Goal: Task Accomplishment & Management: Use online tool/utility

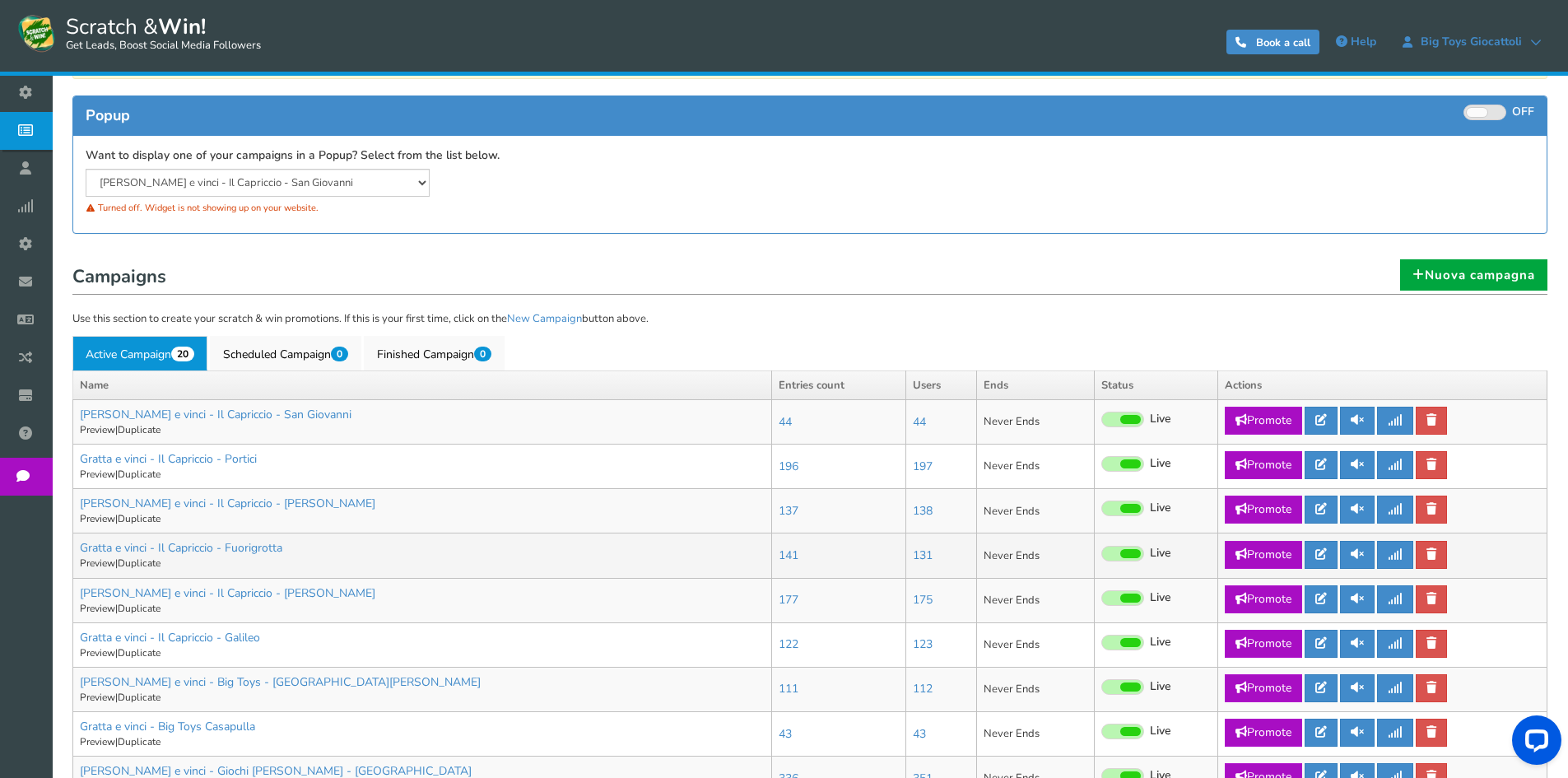
scroll to position [247, 0]
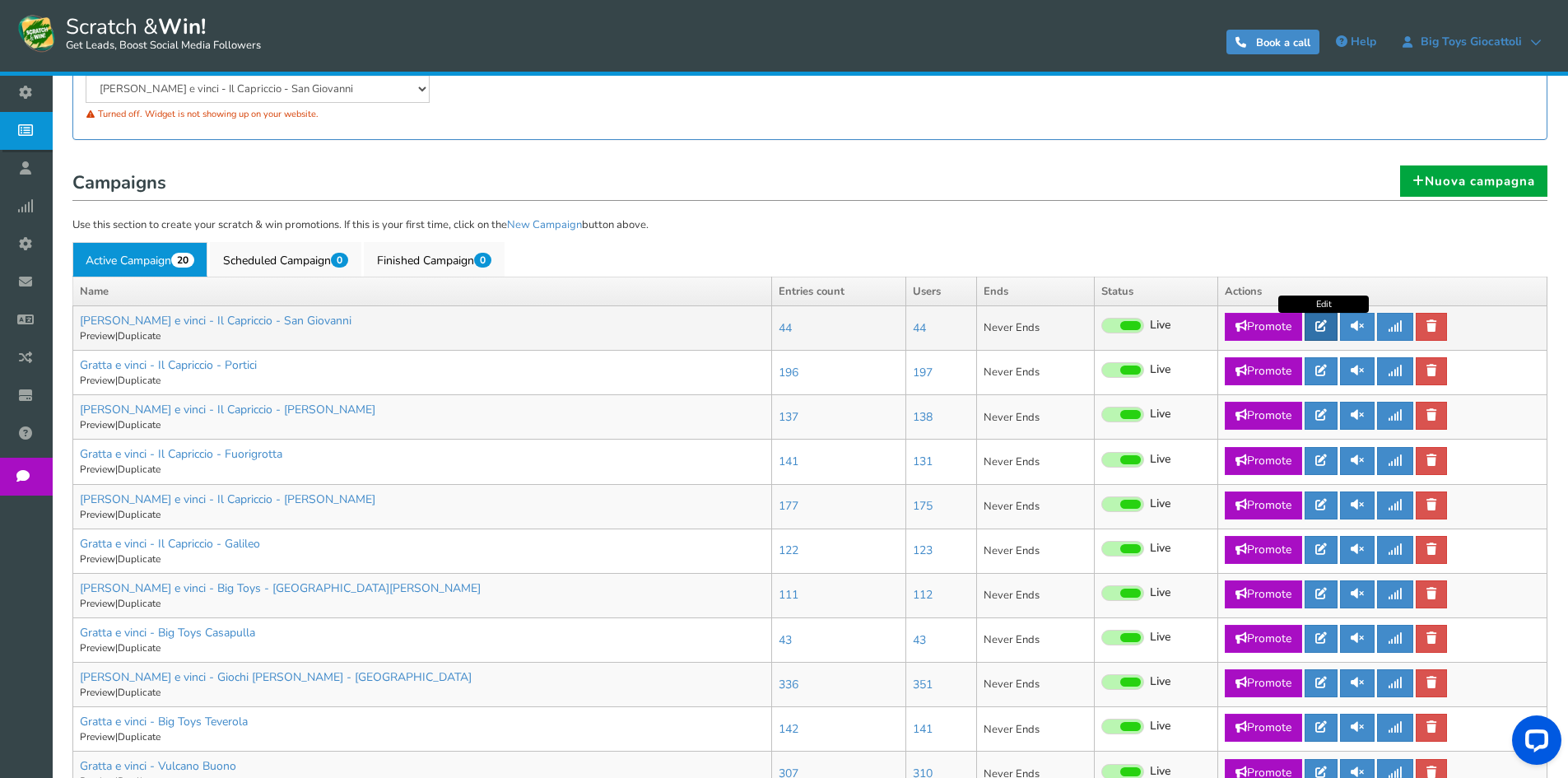
click at [1327, 328] on icon at bounding box center [1321, 326] width 11 height 11
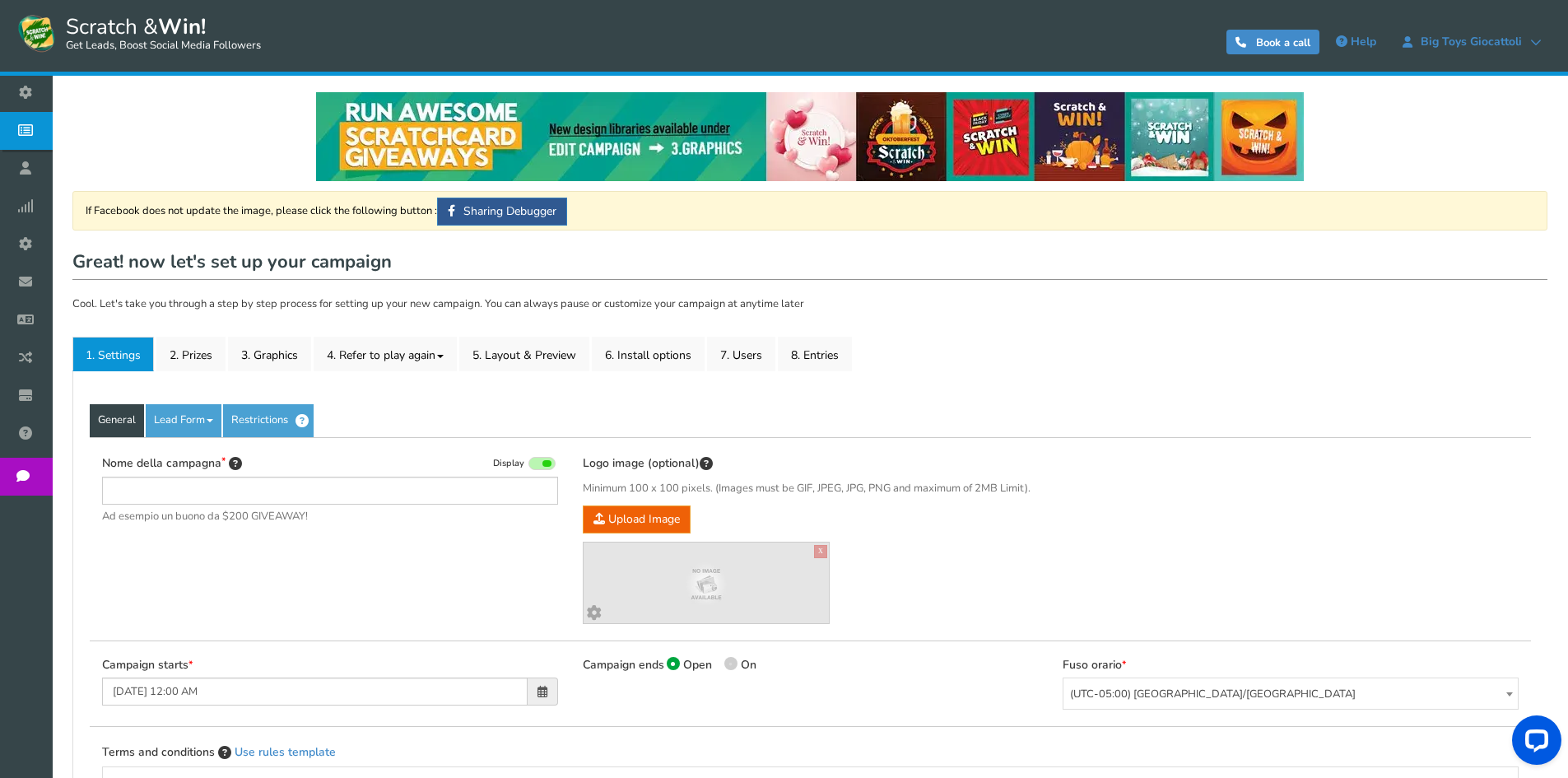
type input "[PERSON_NAME] e vinci - Il Capriccio - San Giovanni"
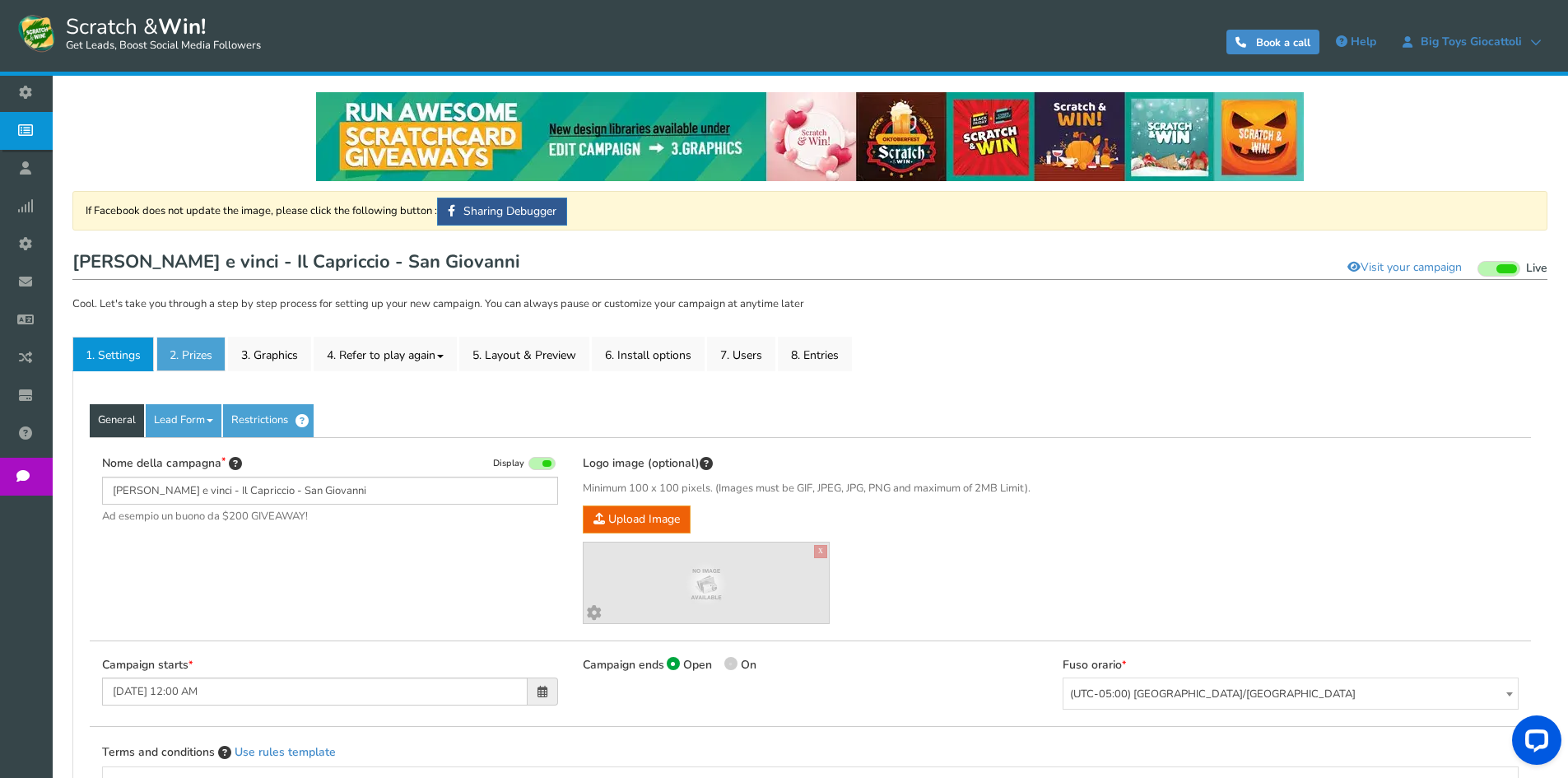
click at [211, 348] on link "2. Prizes" at bounding box center [190, 353] width 69 height 35
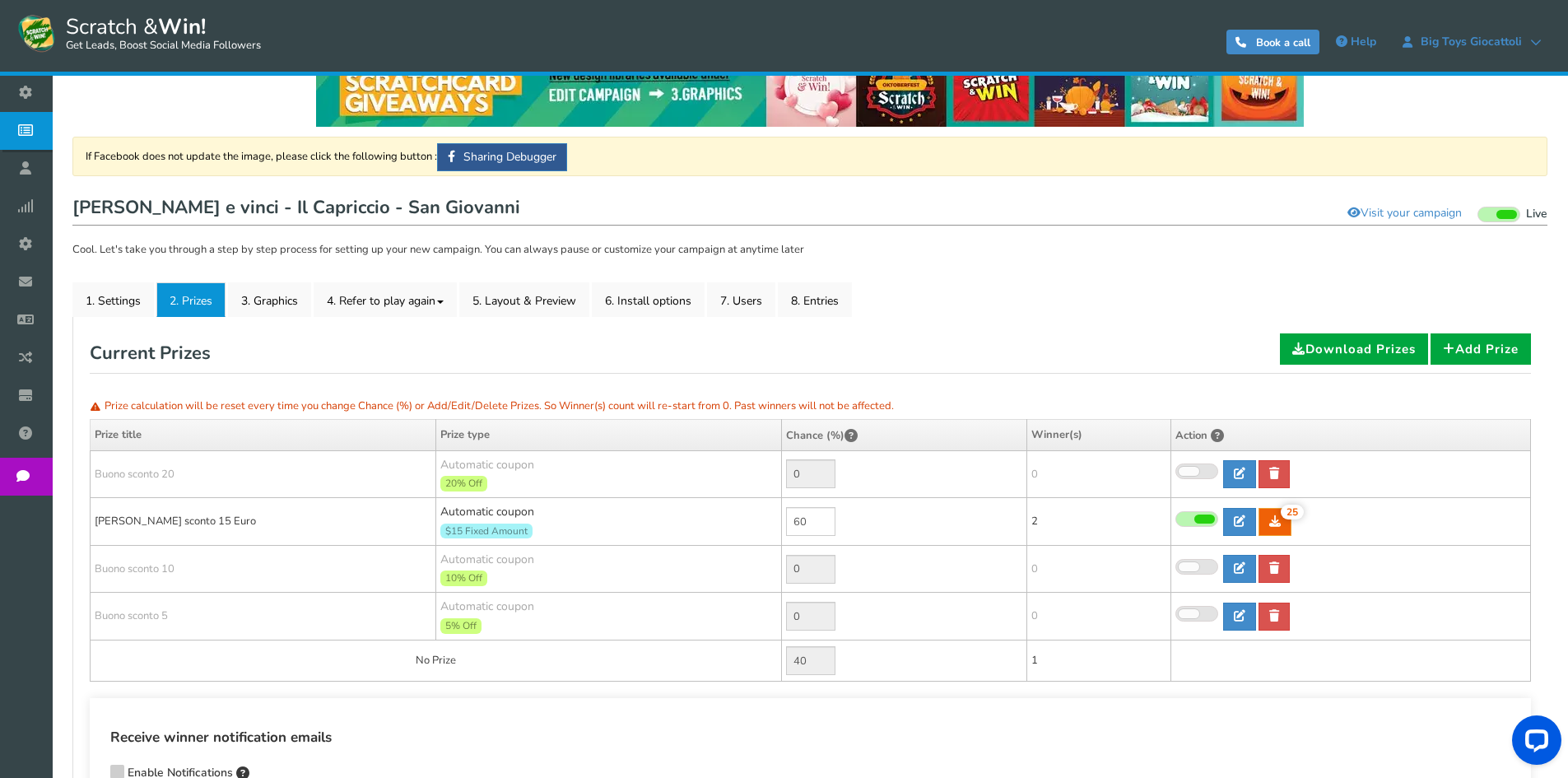
scroll to position [82, 0]
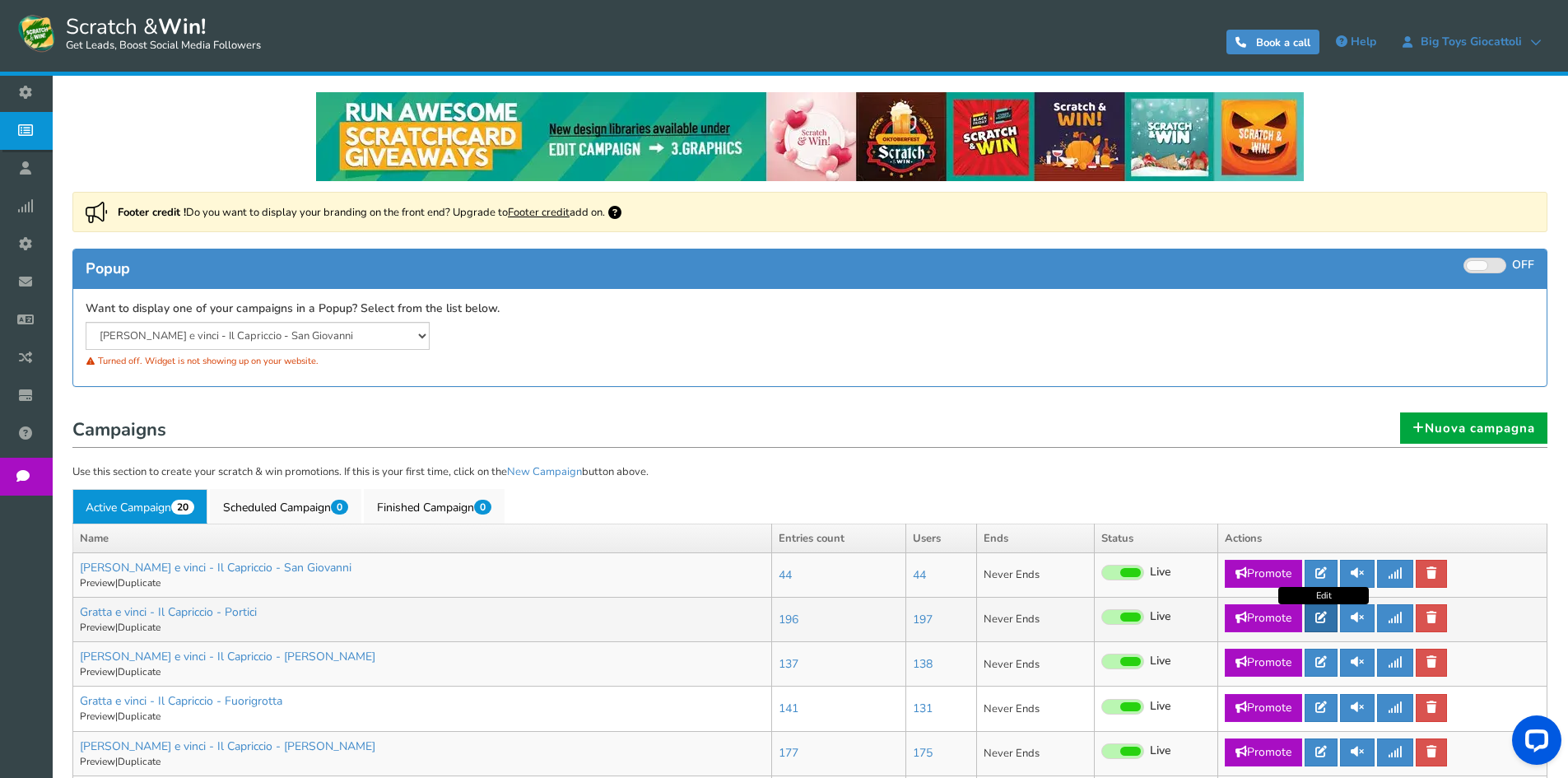
click at [1327, 617] on icon at bounding box center [1321, 617] width 11 height 11
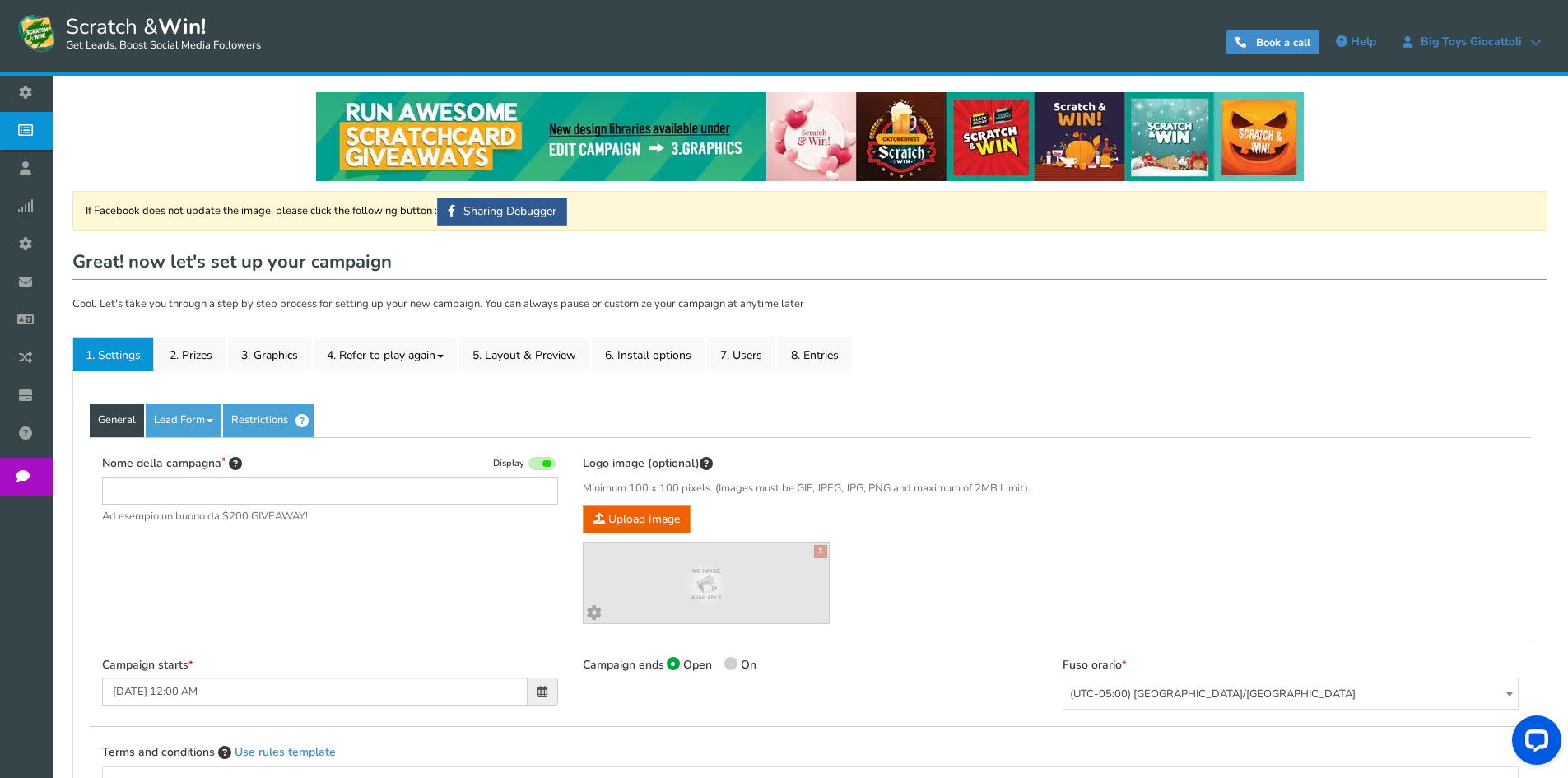
type input "Gratta e vinci - Il Capriccio - Portici"
click at [210, 345] on link "2. Prizes" at bounding box center [190, 353] width 69 height 35
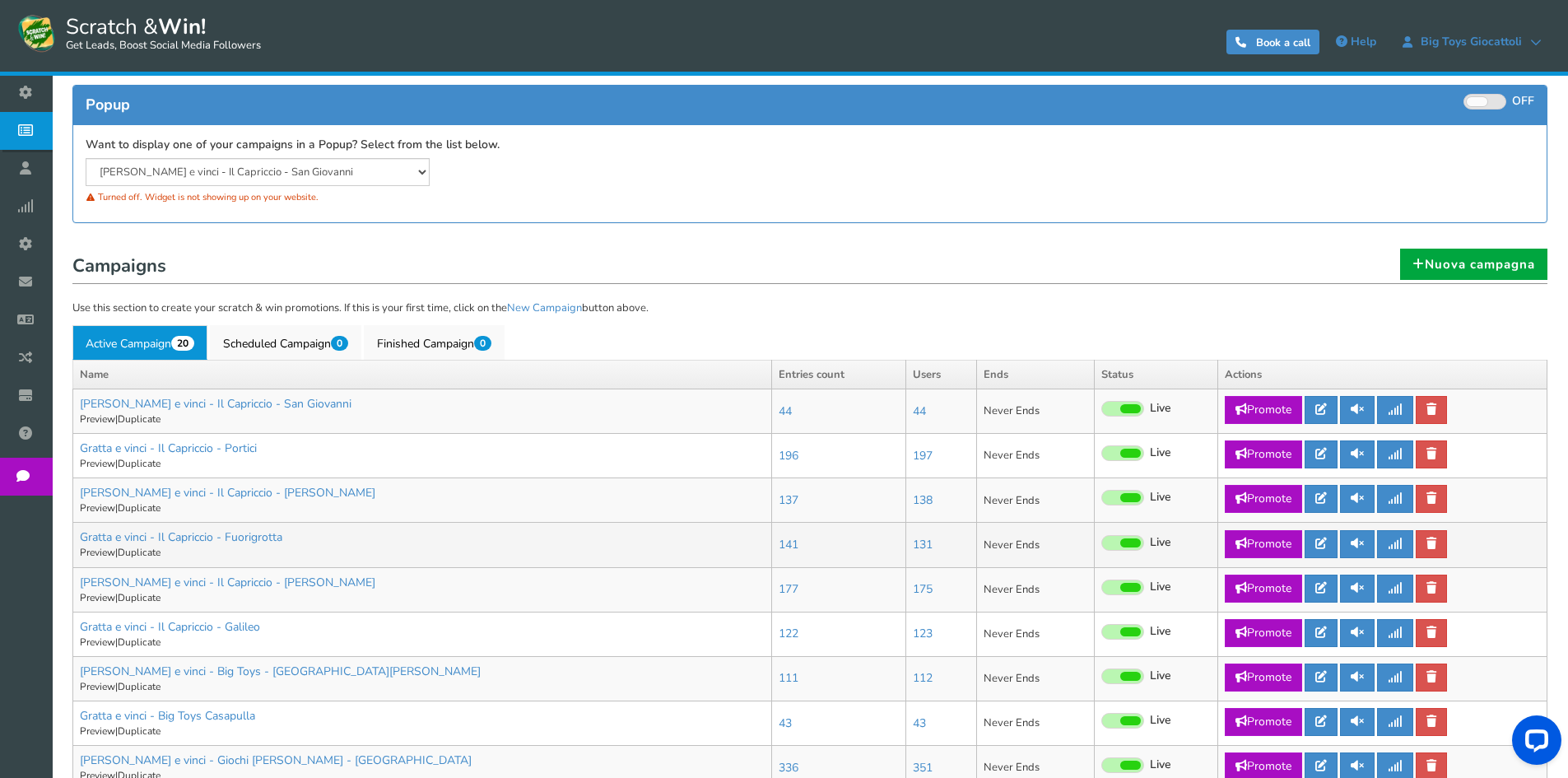
scroll to position [165, 0]
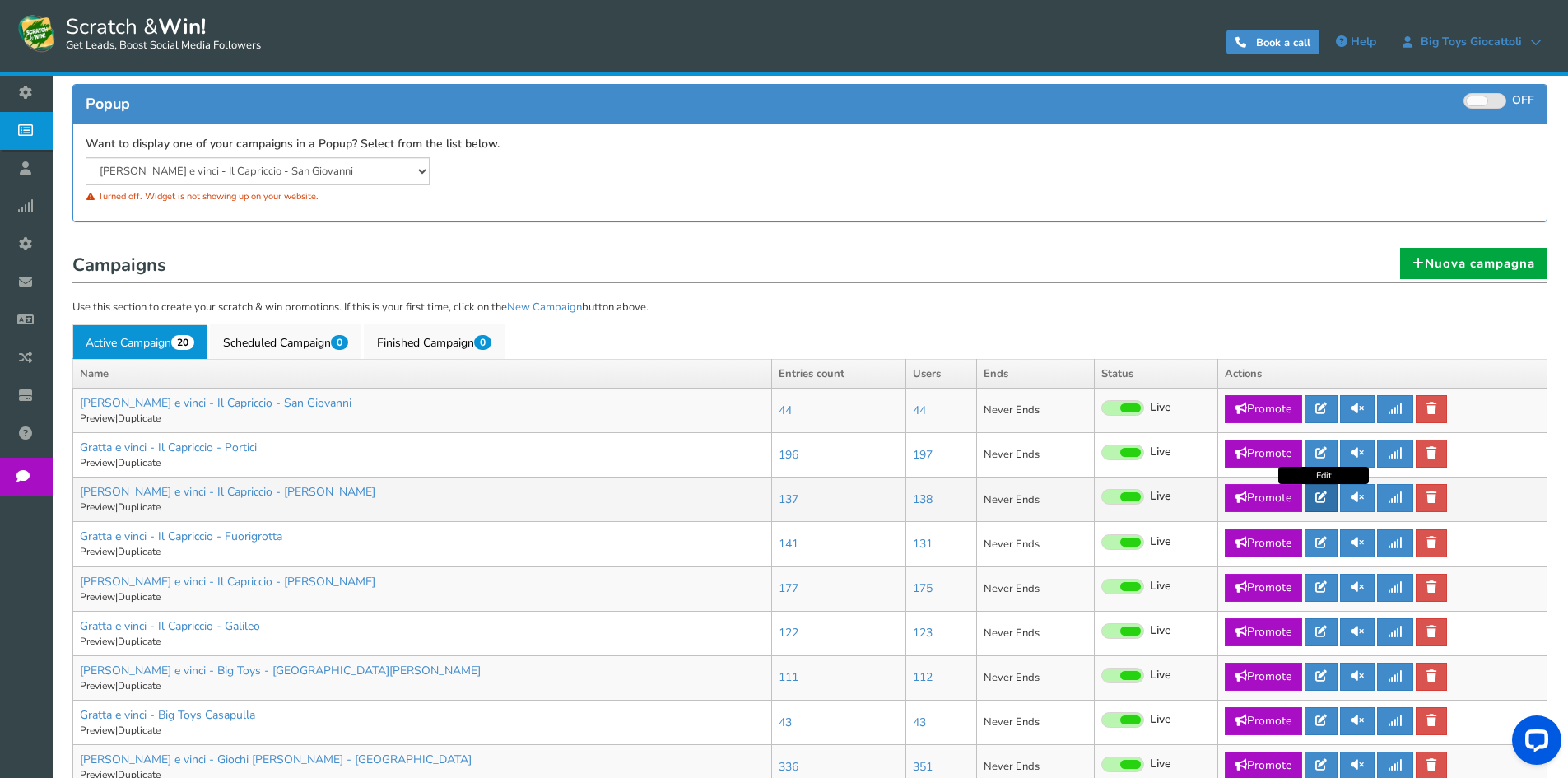
click at [1315, 499] on link at bounding box center [1321, 498] width 33 height 28
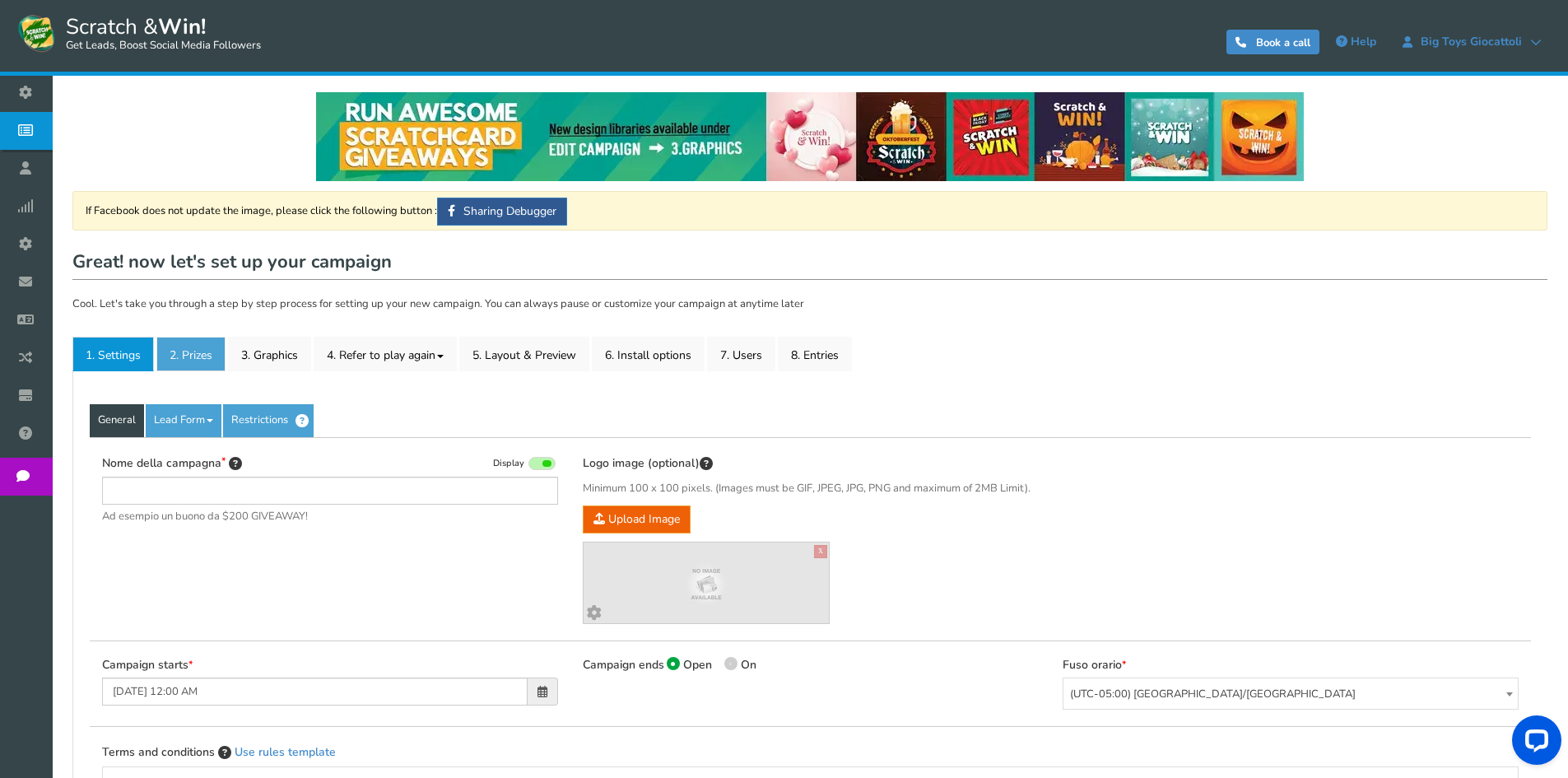
click at [196, 349] on link "2. Prizes" at bounding box center [190, 353] width 69 height 35
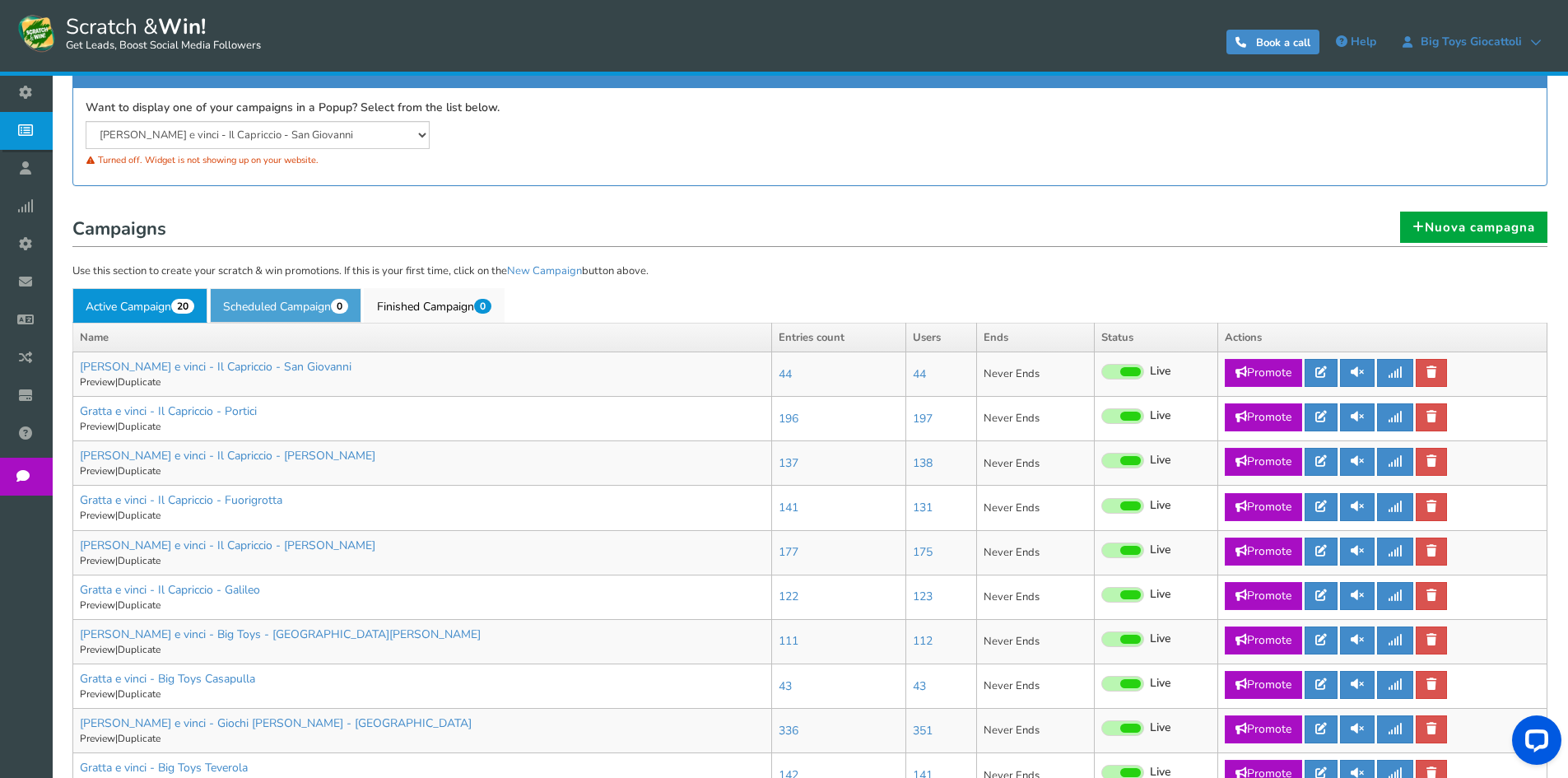
scroll to position [247, 0]
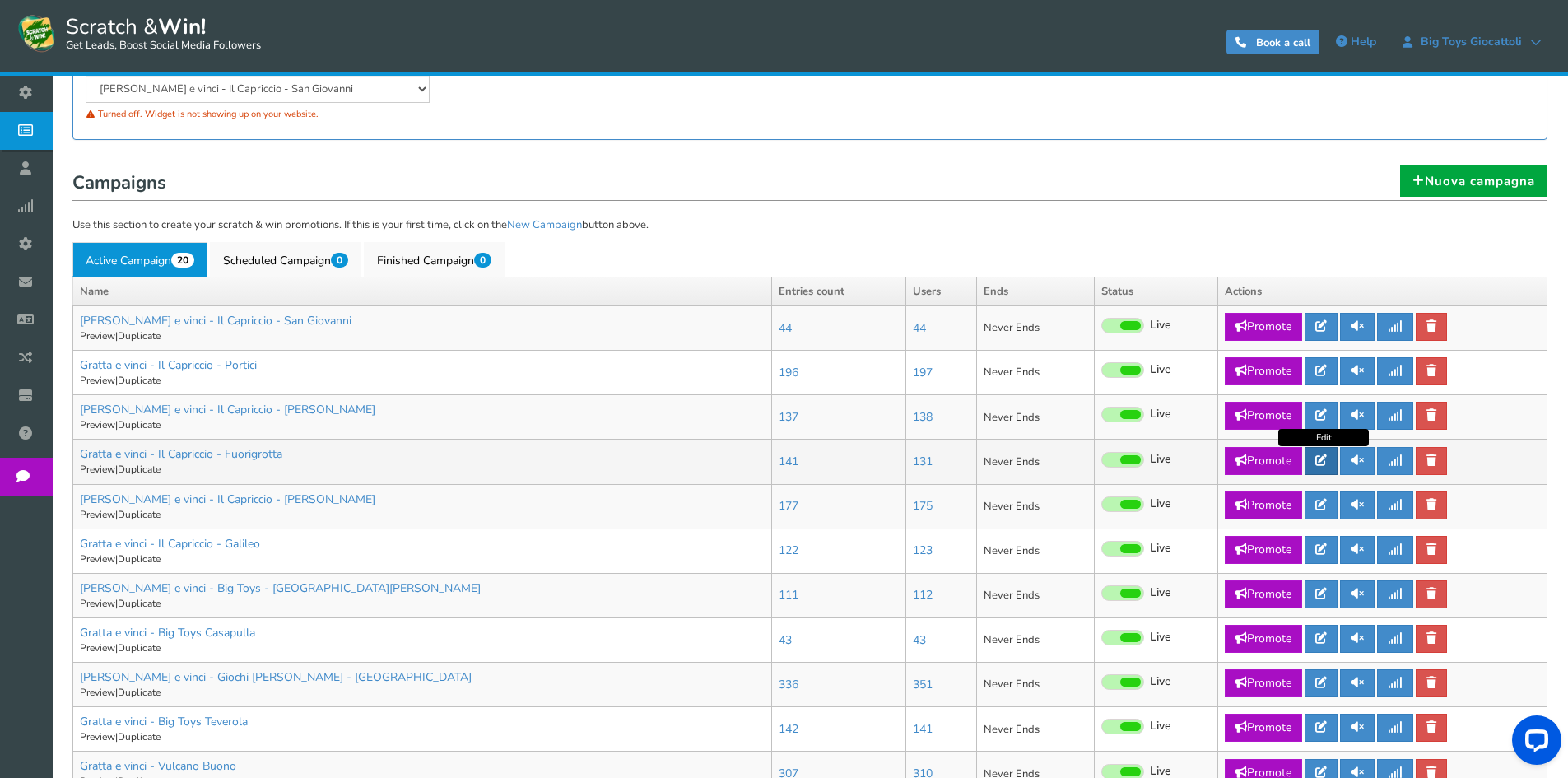
click at [1318, 459] on icon at bounding box center [1321, 460] width 11 height 11
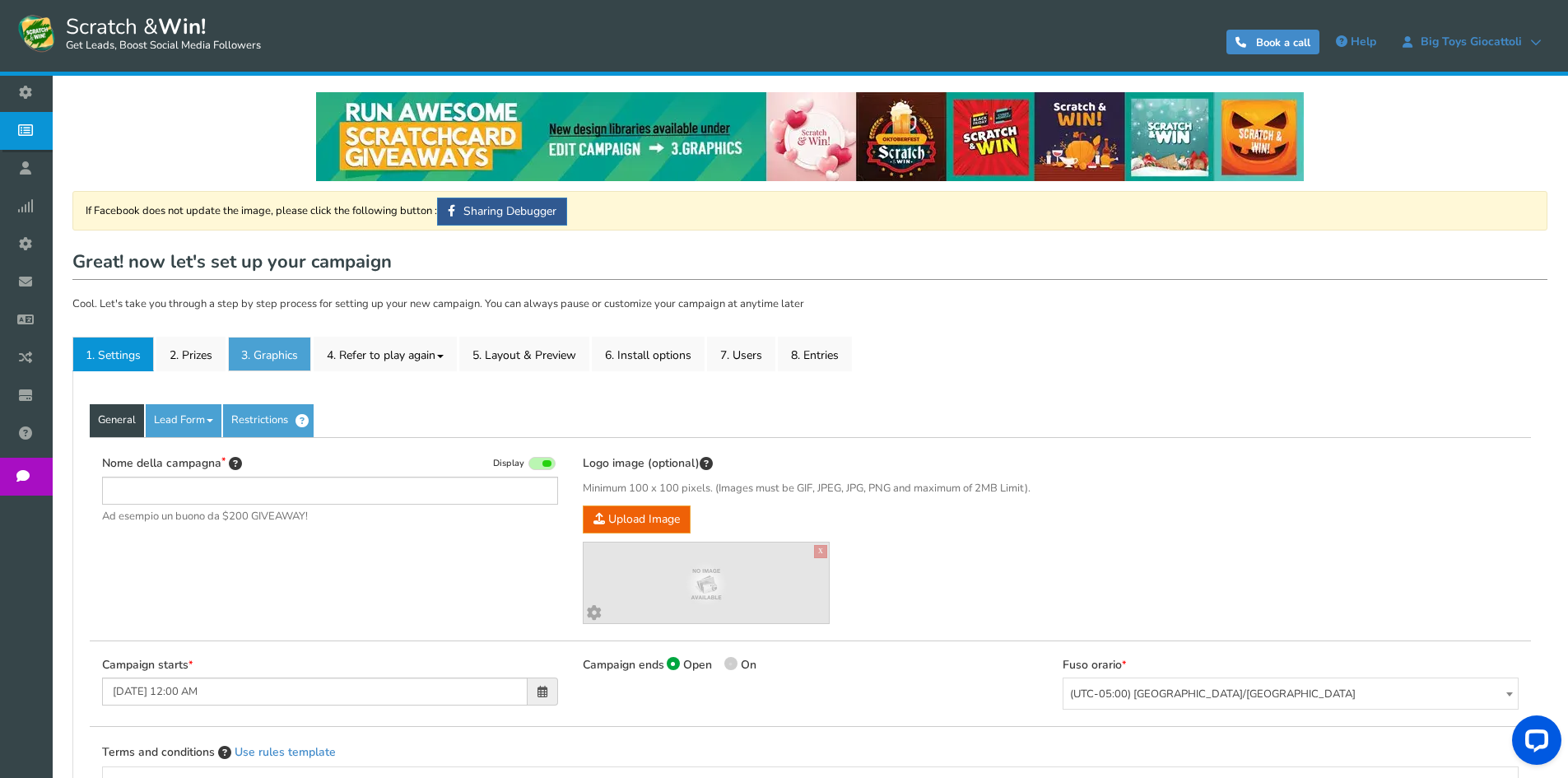
type input "Gratta e vinci - Il Capriccio - Fuorigrotta"
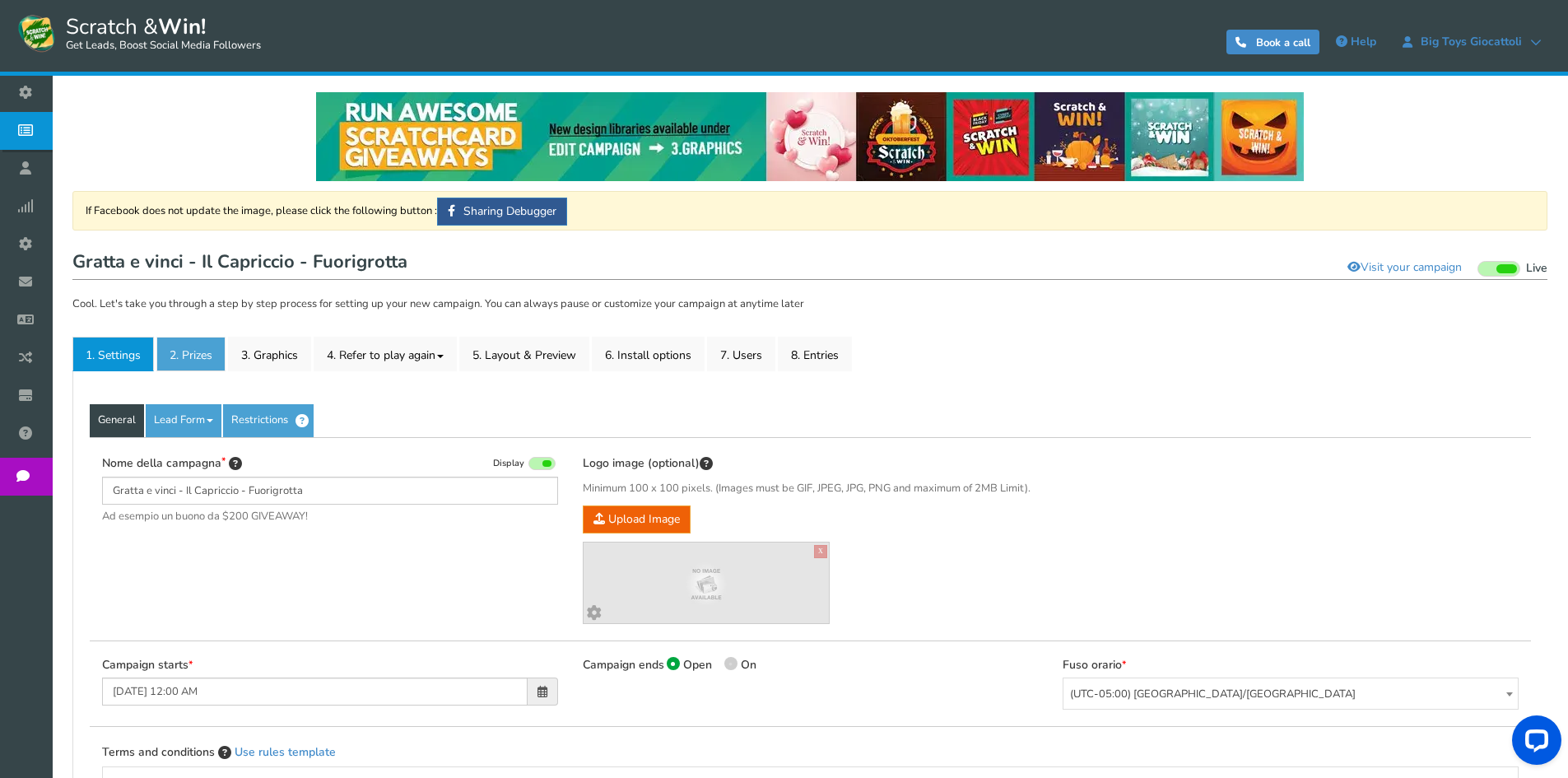
click at [212, 346] on link "2. Prizes" at bounding box center [190, 353] width 69 height 35
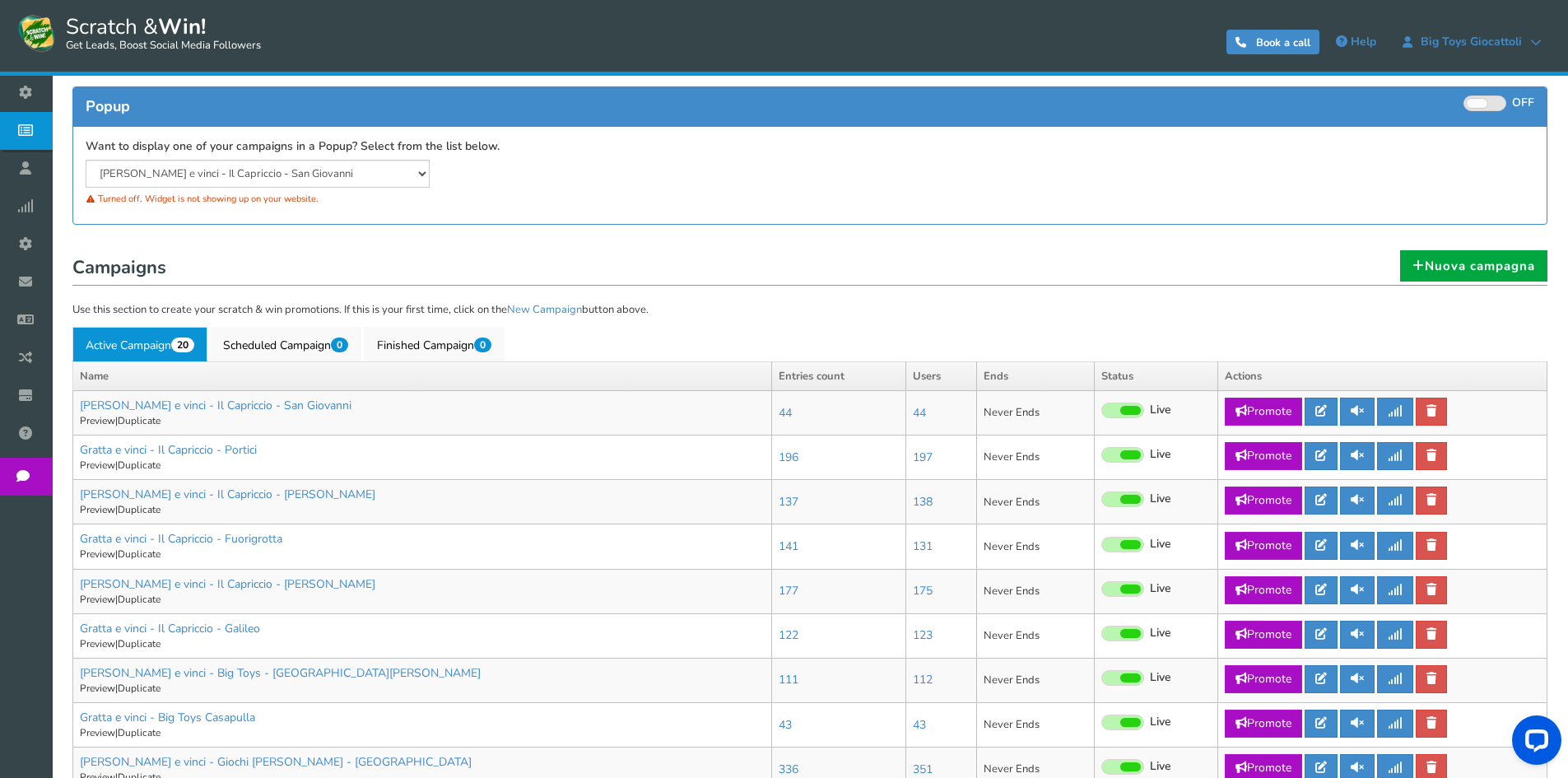
scroll to position [165, 0]
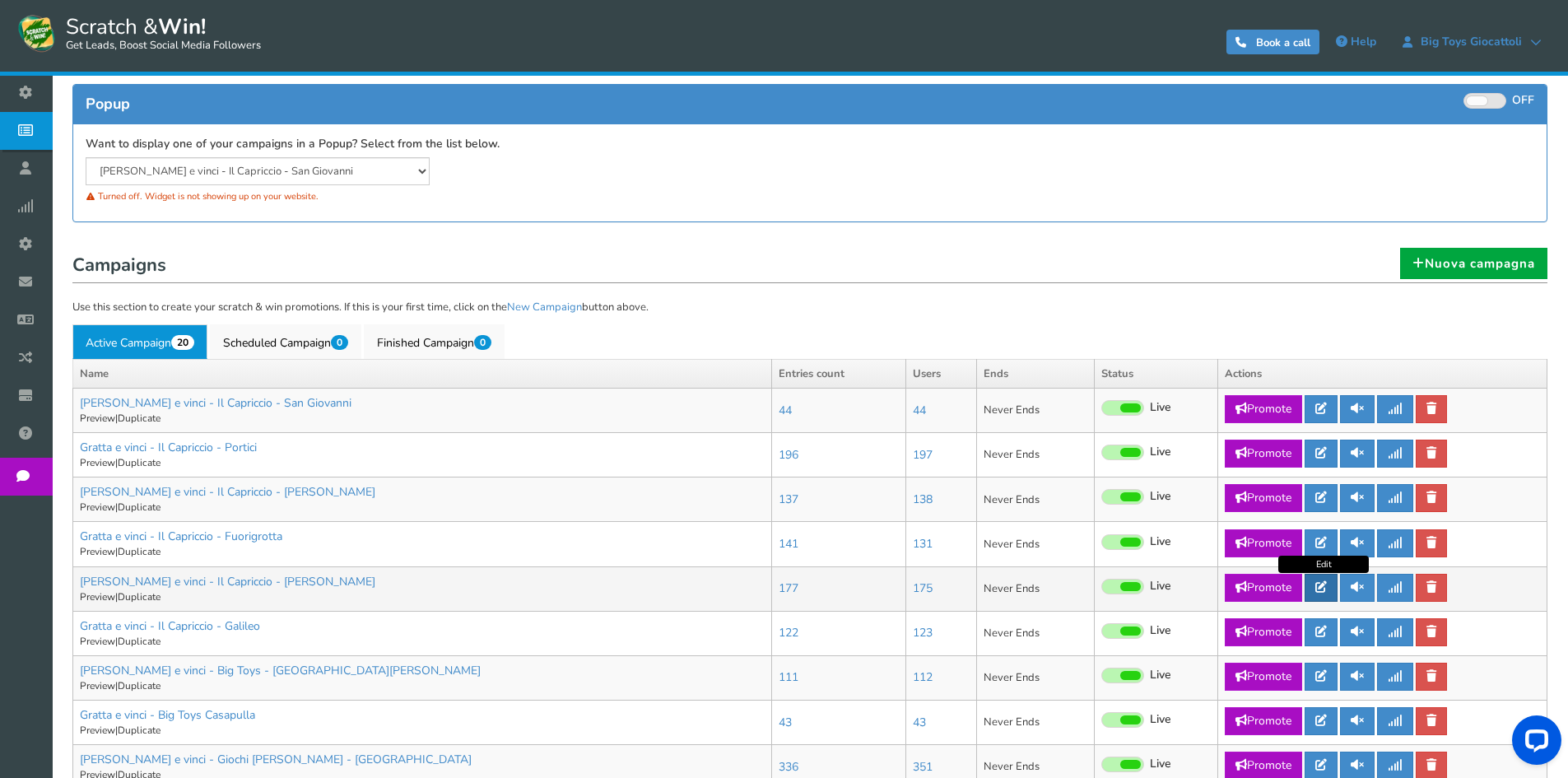
click at [1331, 585] on link at bounding box center [1321, 588] width 33 height 28
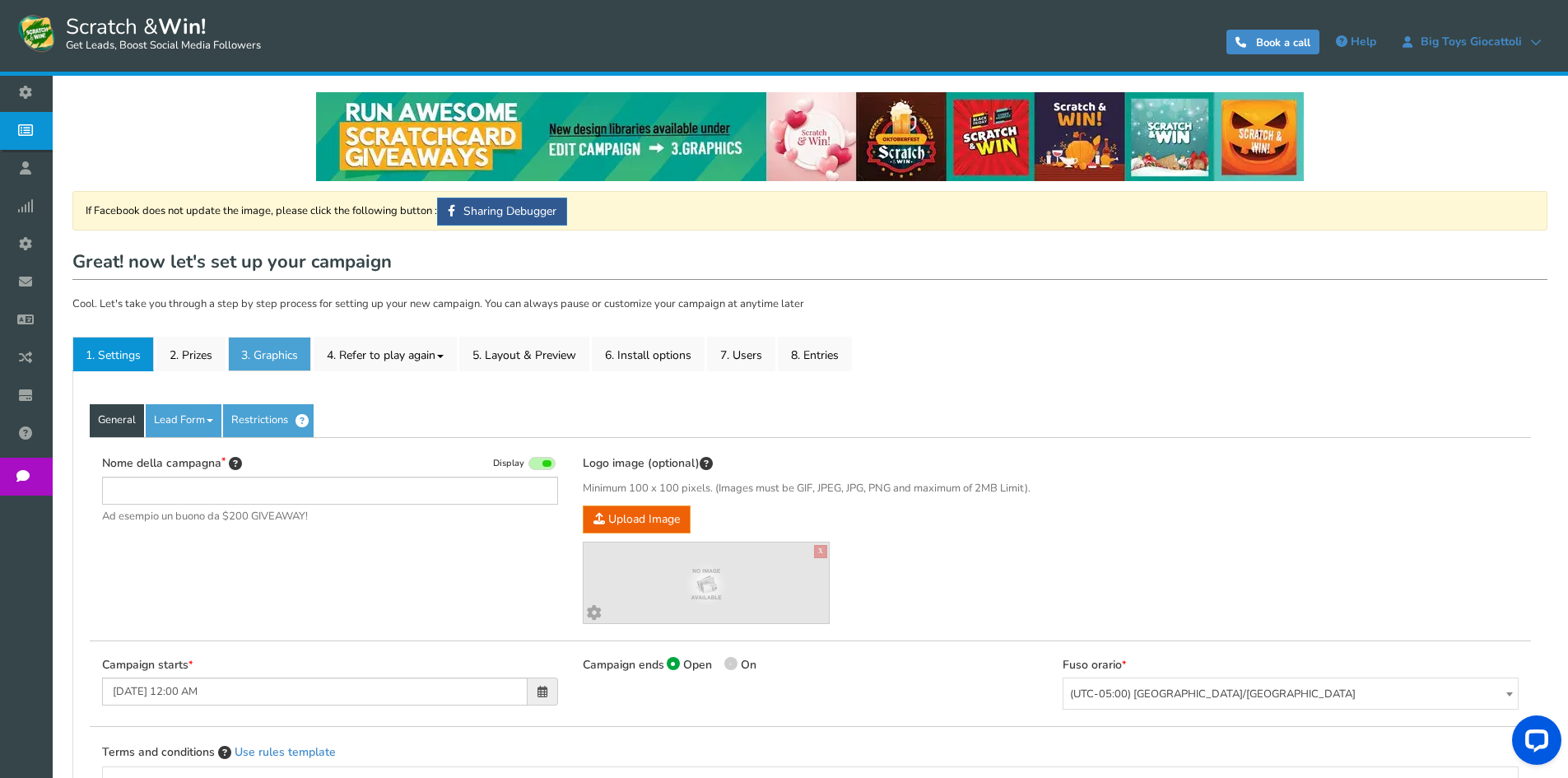
type input "[PERSON_NAME] e vinci - Il Capriccio - [PERSON_NAME]"
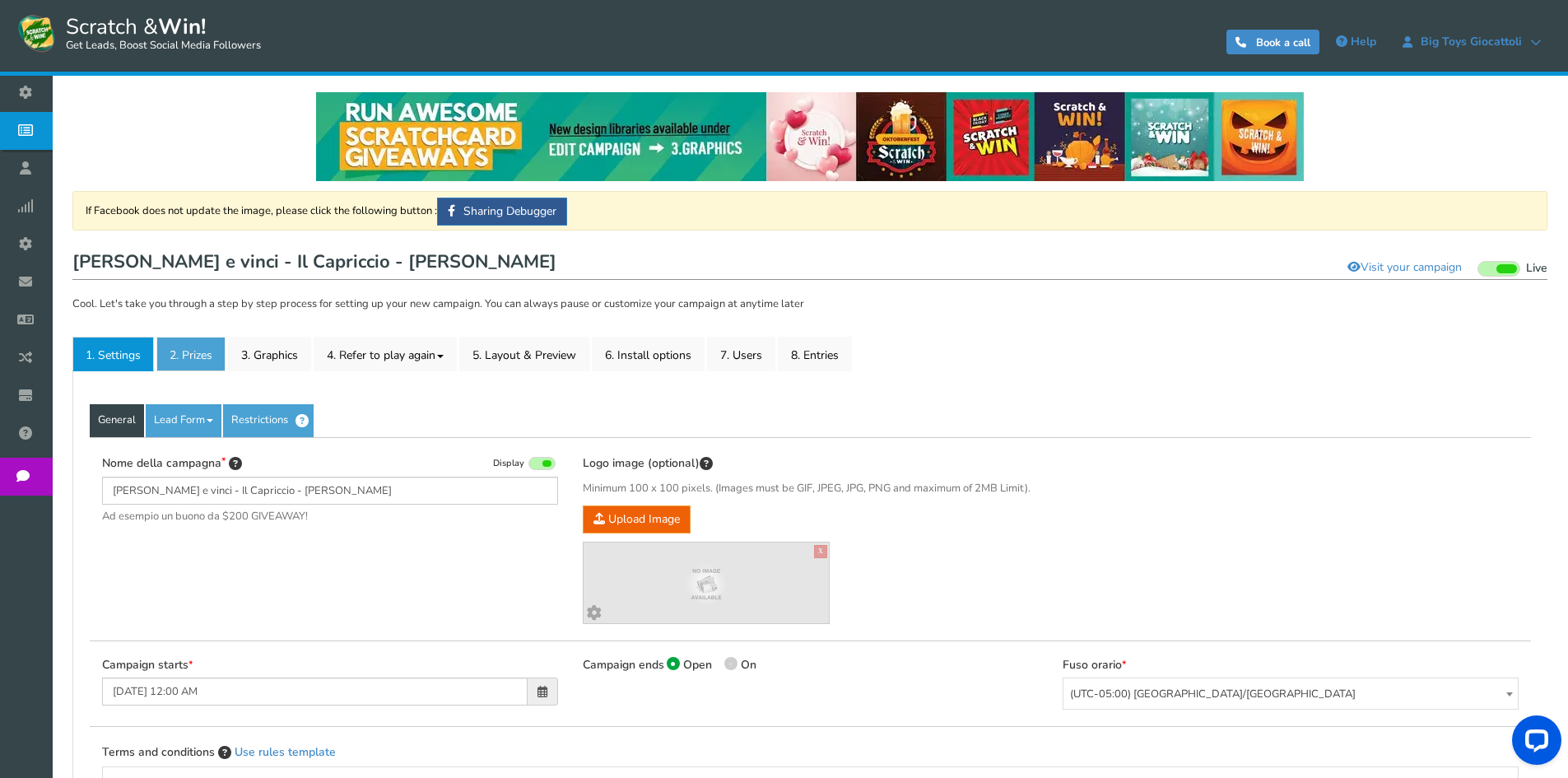
click at [195, 354] on link "2. Prizes" at bounding box center [190, 353] width 69 height 35
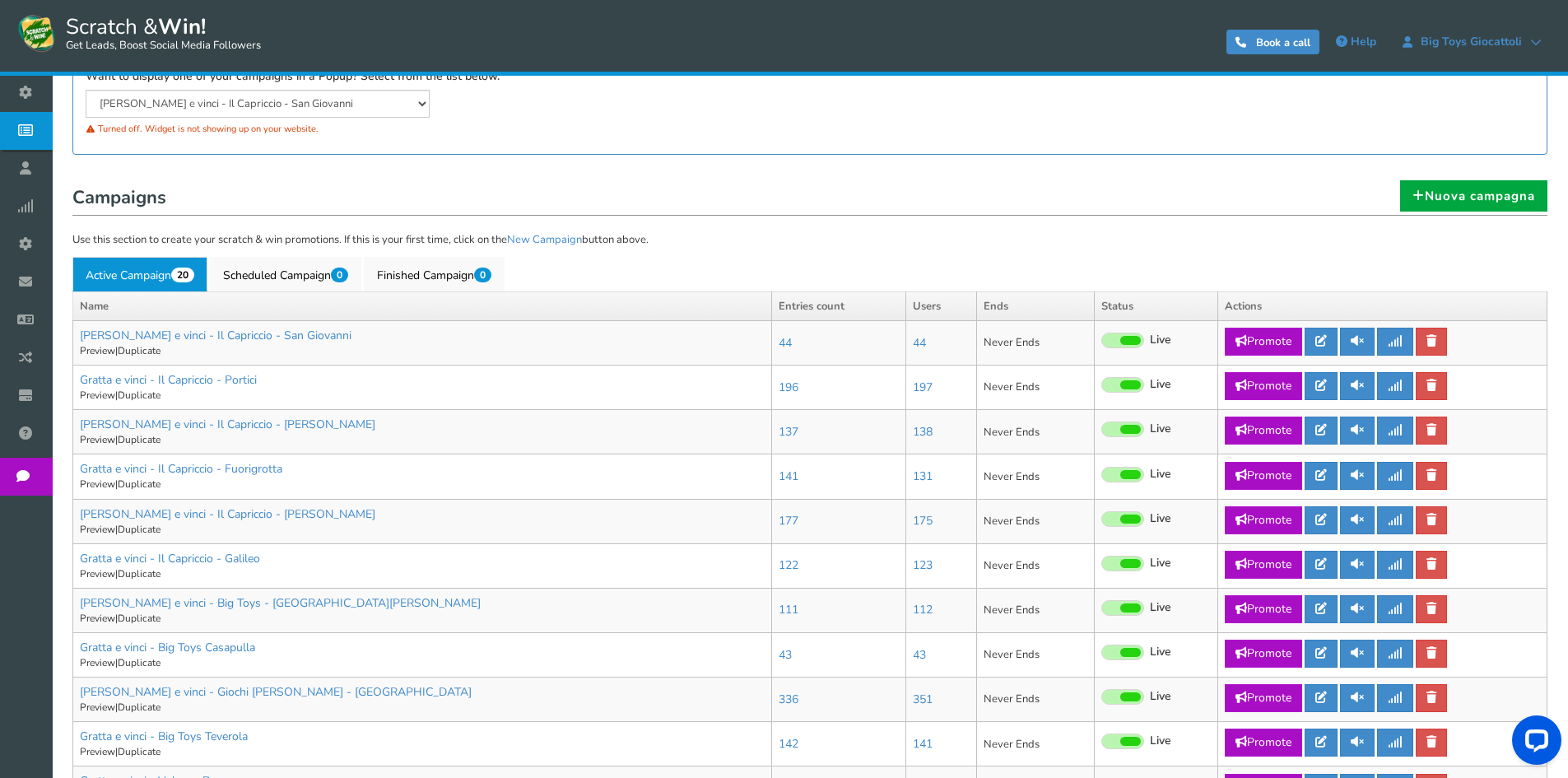
scroll to position [247, 0]
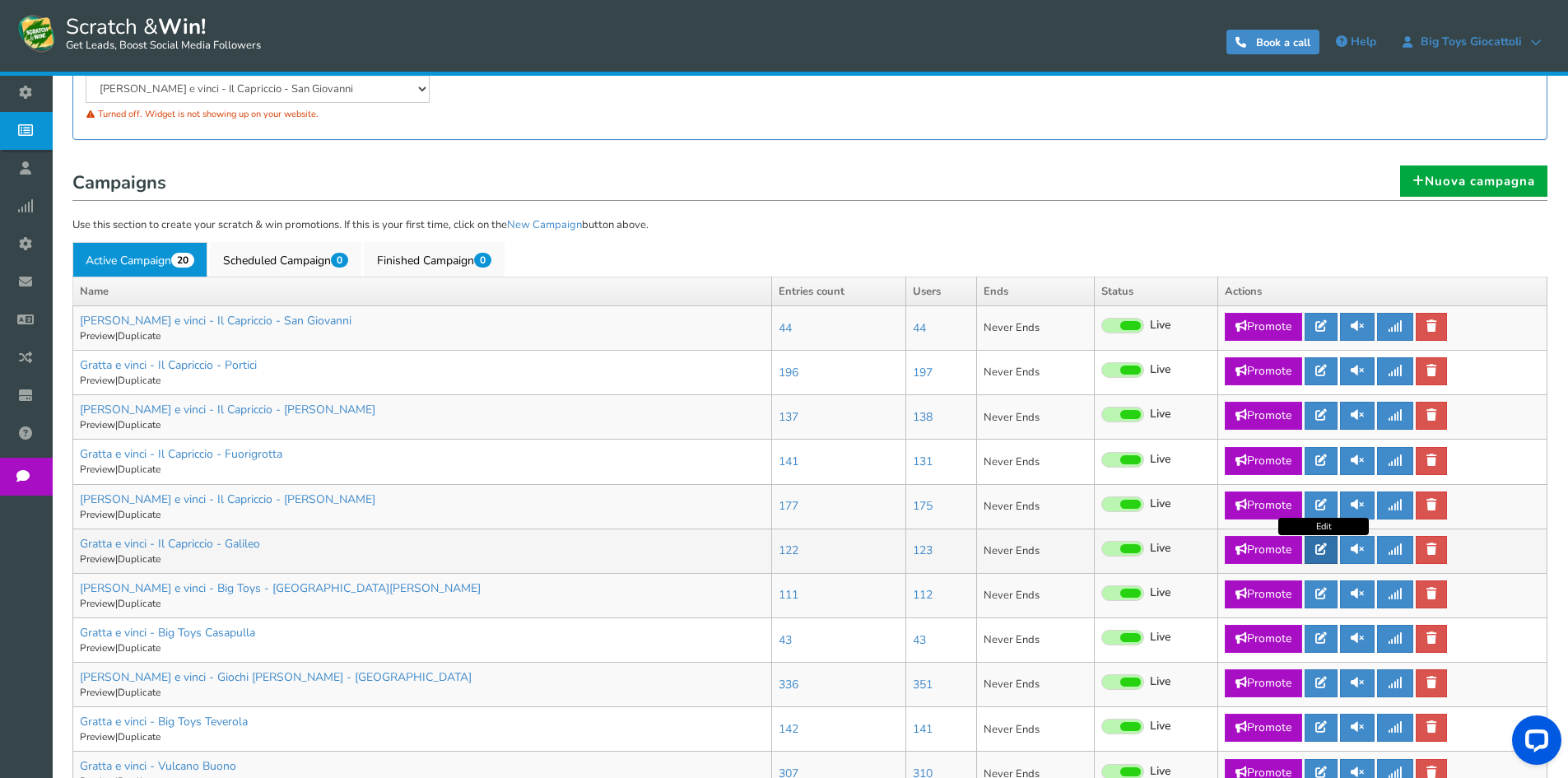
click at [1331, 543] on link at bounding box center [1321, 550] width 33 height 28
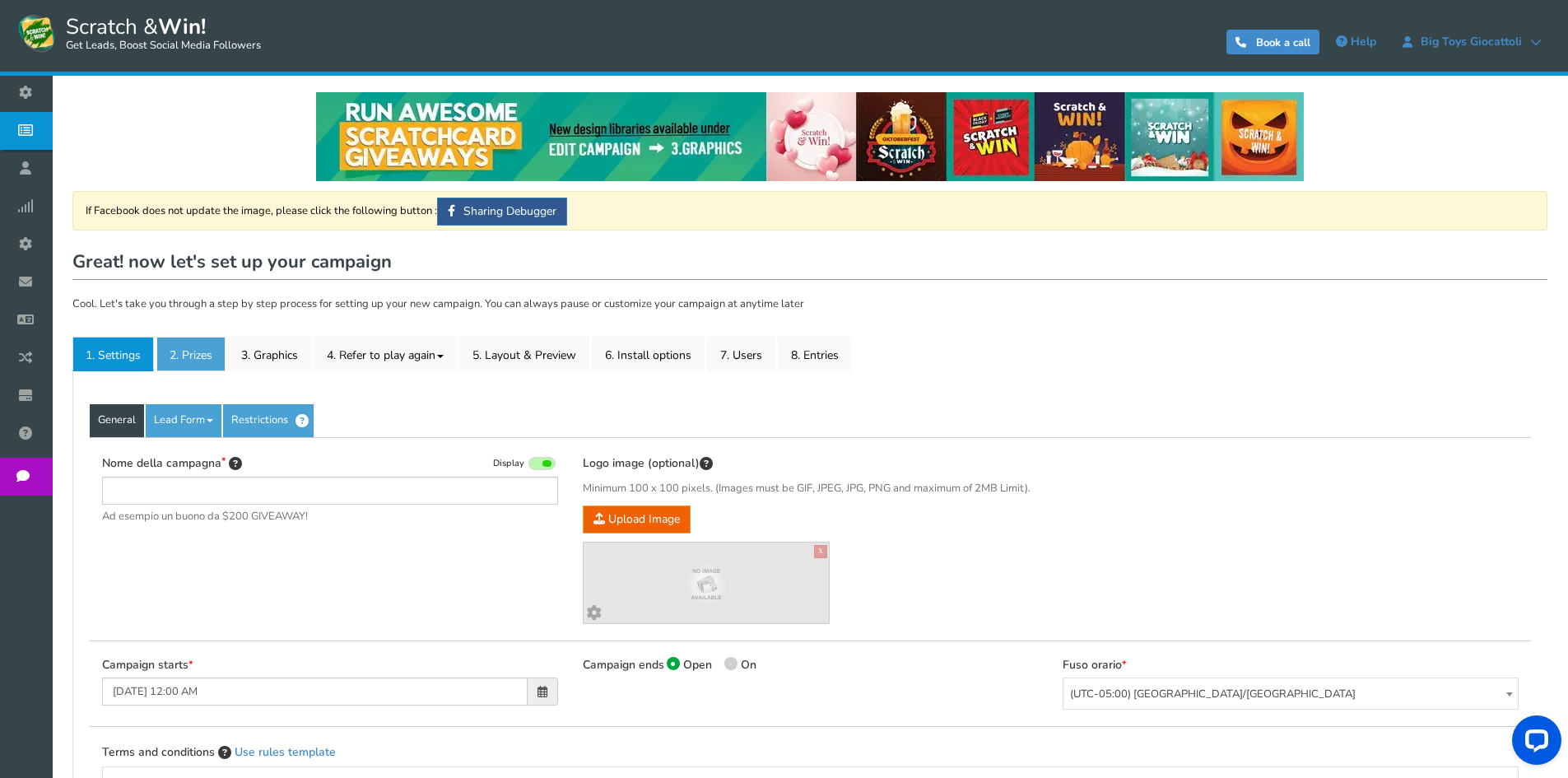
type input "Gratta e vinci - Il Capriccio - Galileo"
click at [204, 358] on link "2. Prizes" at bounding box center [190, 353] width 69 height 35
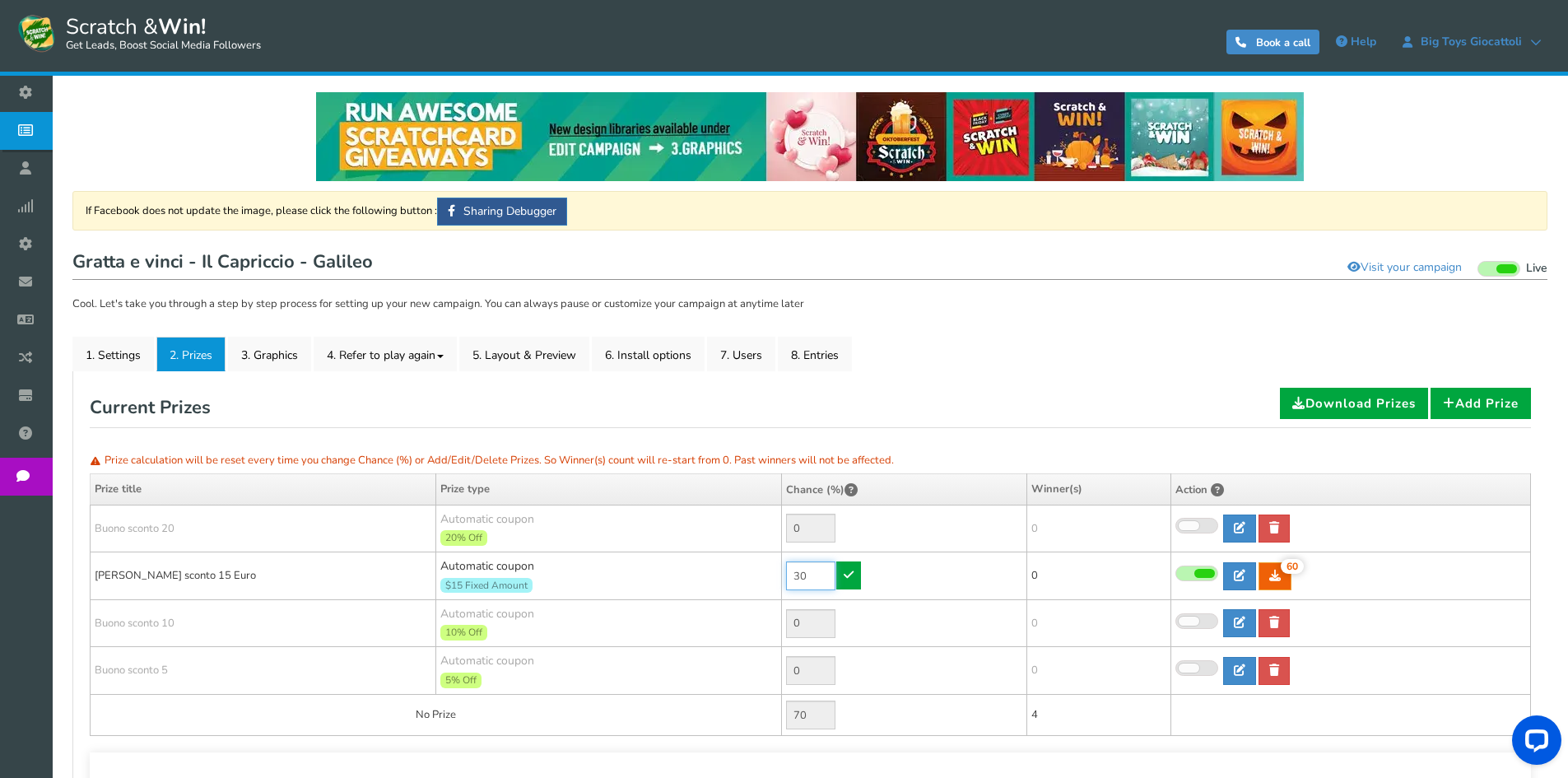
drag, startPoint x: 824, startPoint y: 573, endPoint x: 722, endPoint y: 571, distance: 102.0
click at [722, 571] on tr "[PERSON_NAME] sconto 15 Euro Automatic coupon $15 Fixed Amount Min.order value:…" at bounding box center [810, 575] width 1441 height 48
type input "90"
click at [849, 577] on icon at bounding box center [848, 575] width 9 height 11
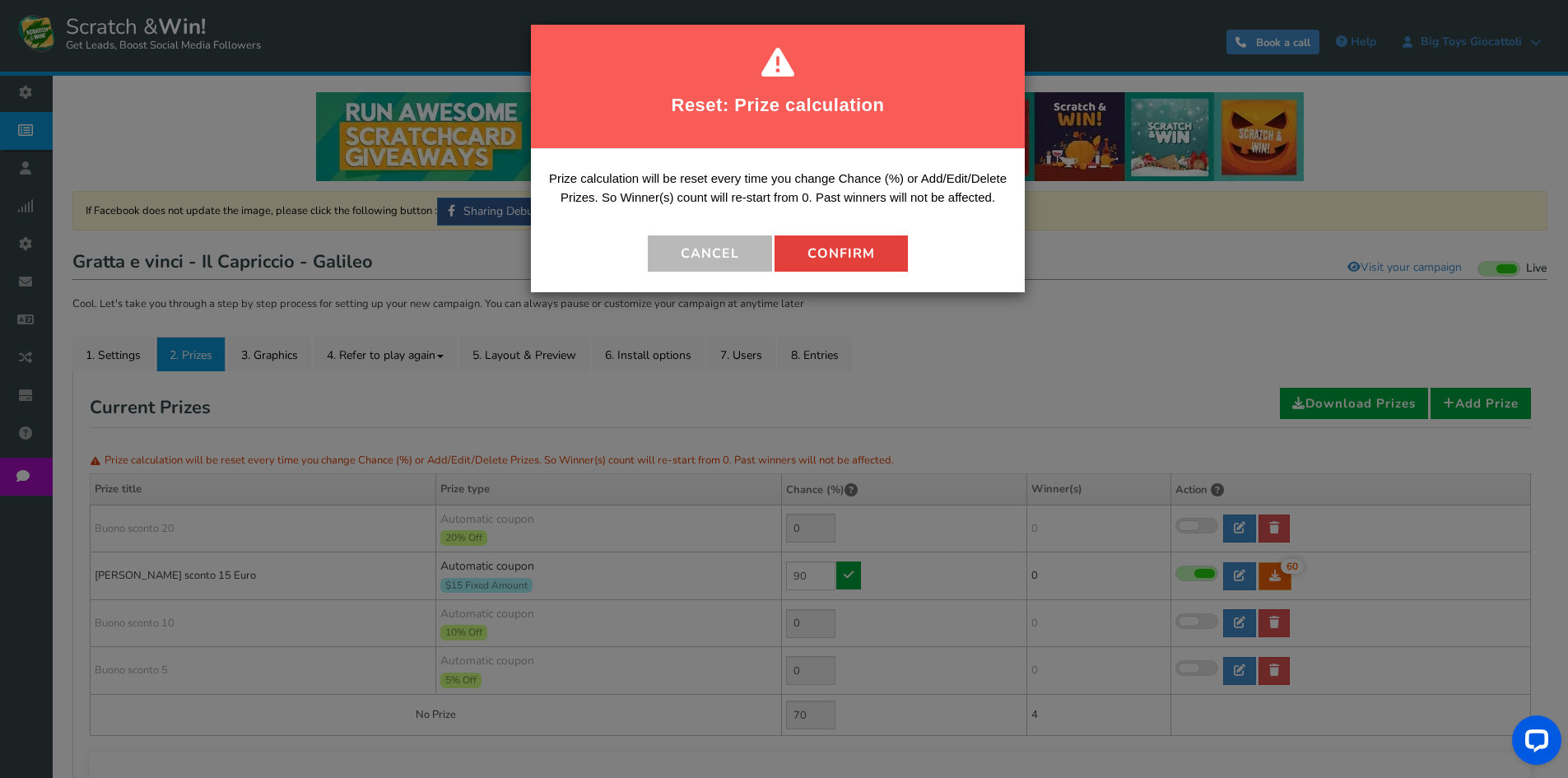
click at [820, 251] on button "Confirm" at bounding box center [841, 253] width 134 height 36
type input "10"
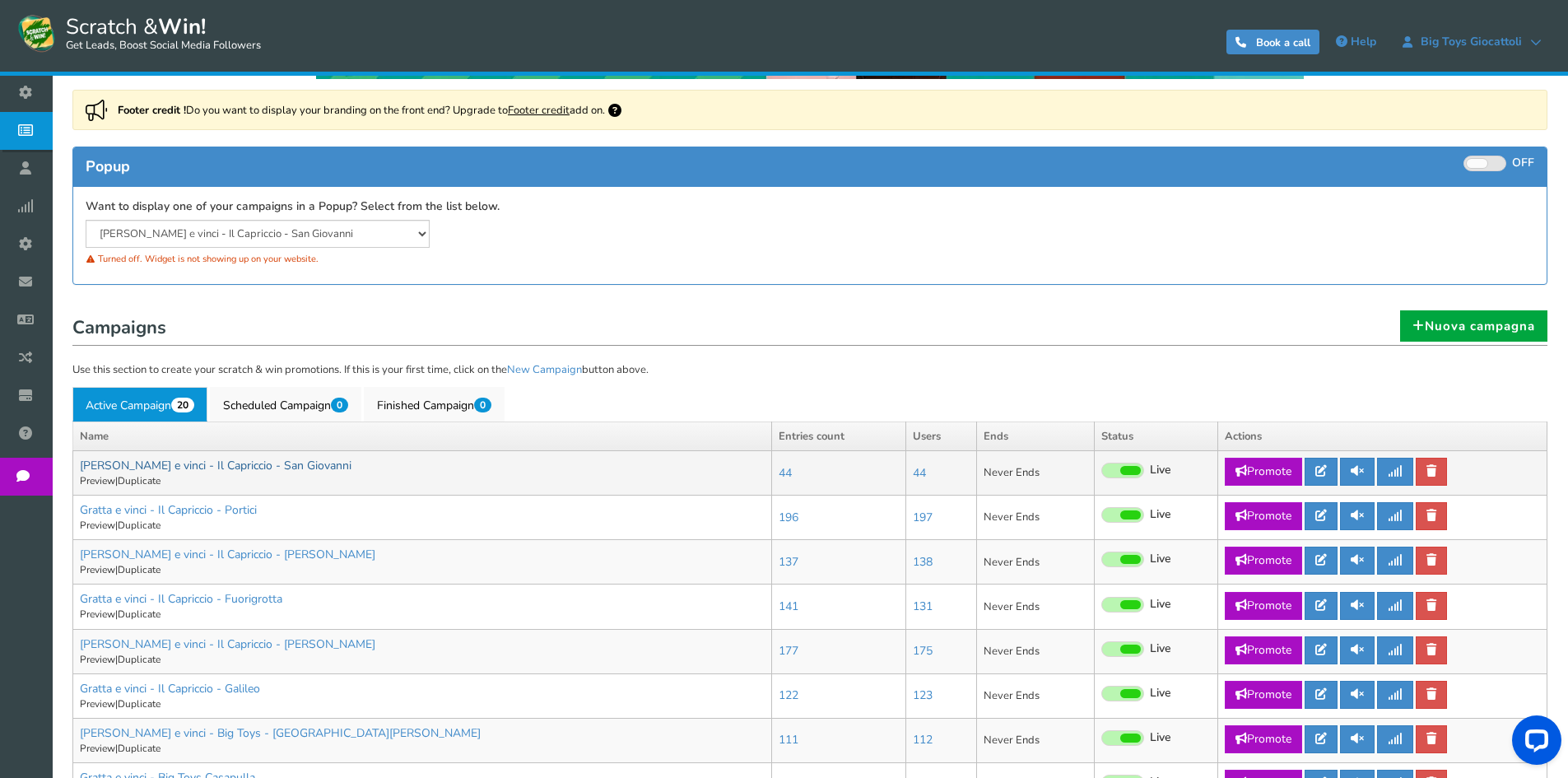
scroll to position [247, 0]
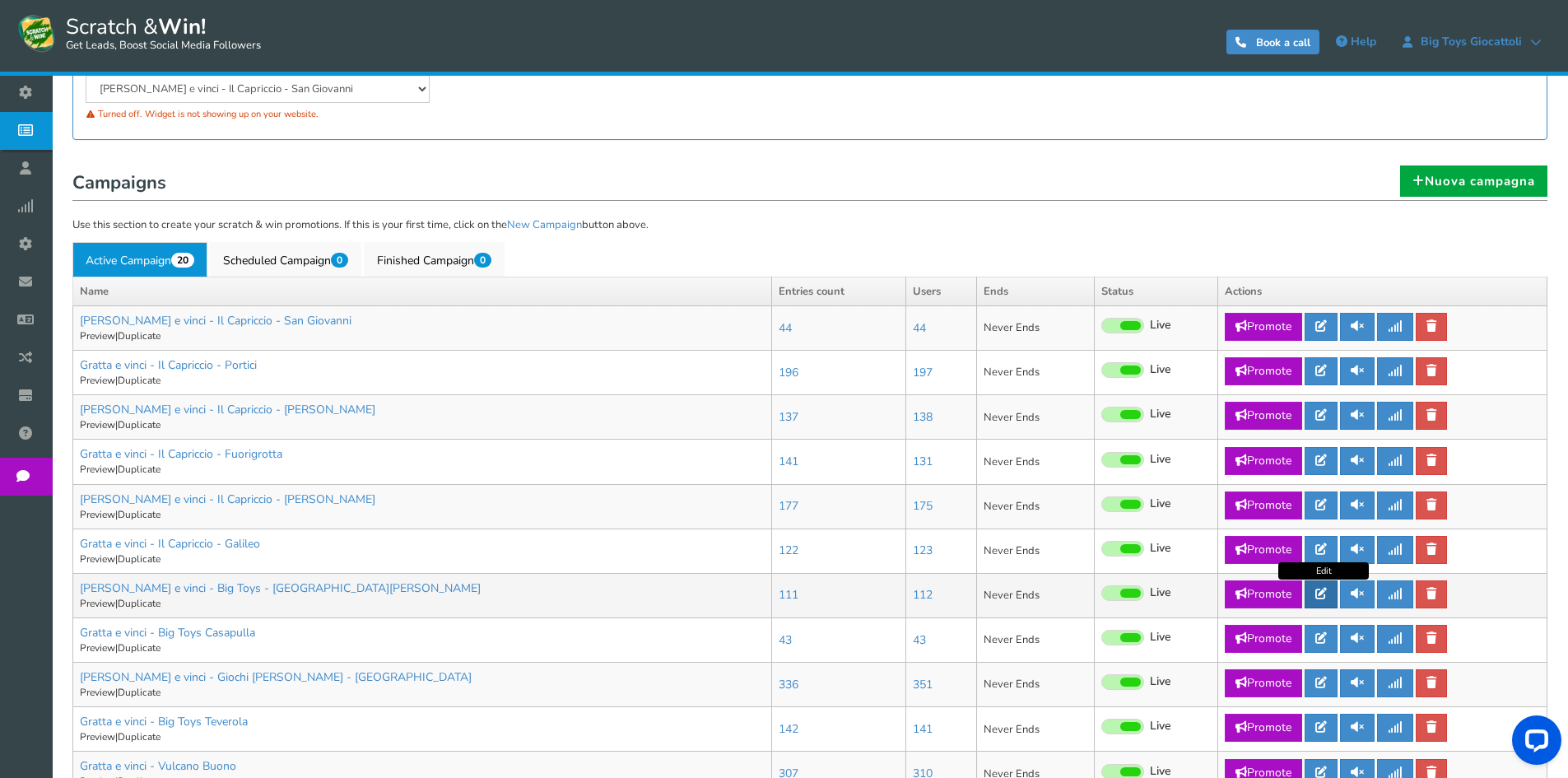
click at [1327, 594] on icon at bounding box center [1321, 593] width 11 height 11
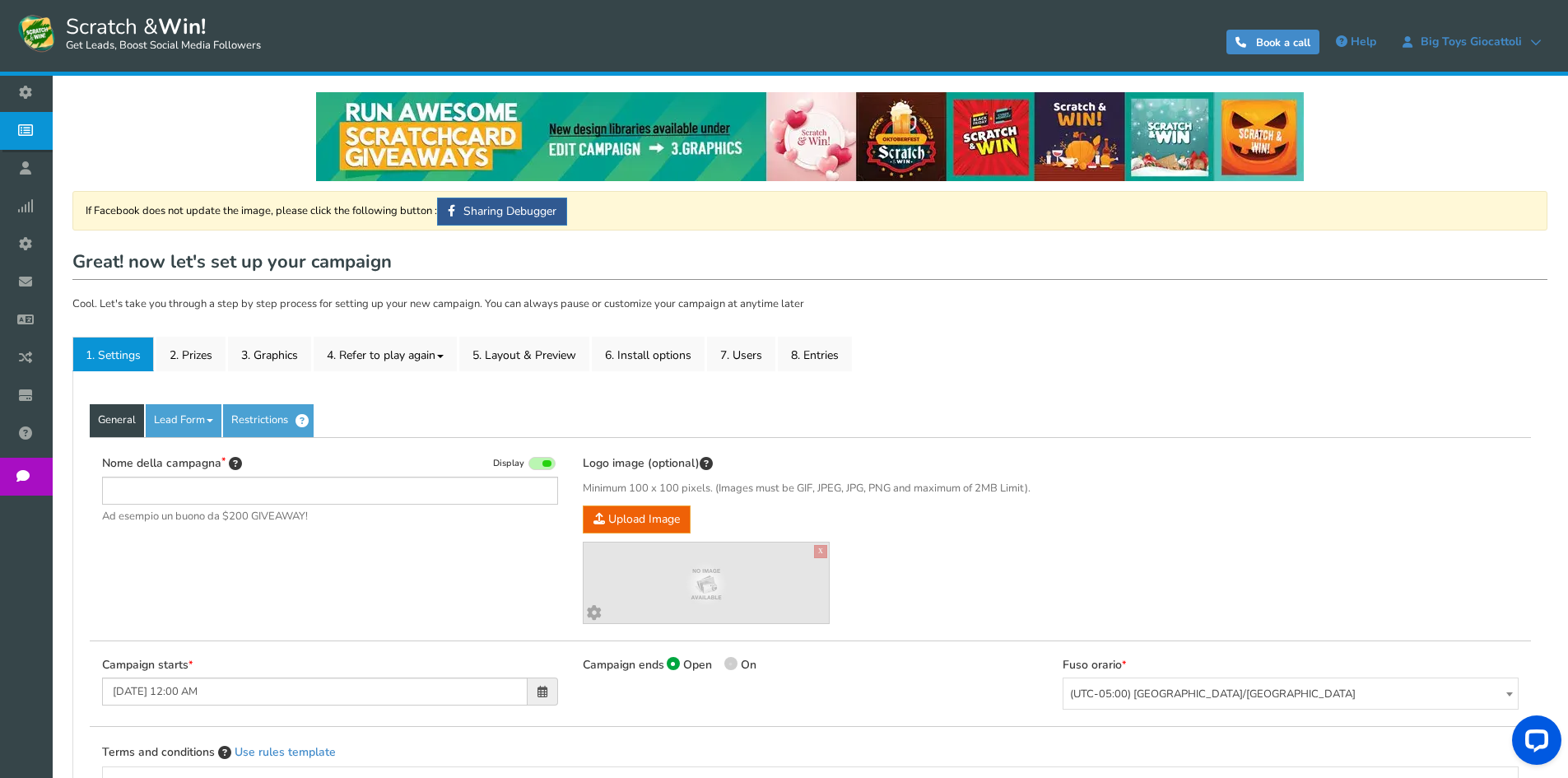
type input "[PERSON_NAME] e vinci - Big Toys - [GEOGRAPHIC_DATA][PERSON_NAME]"
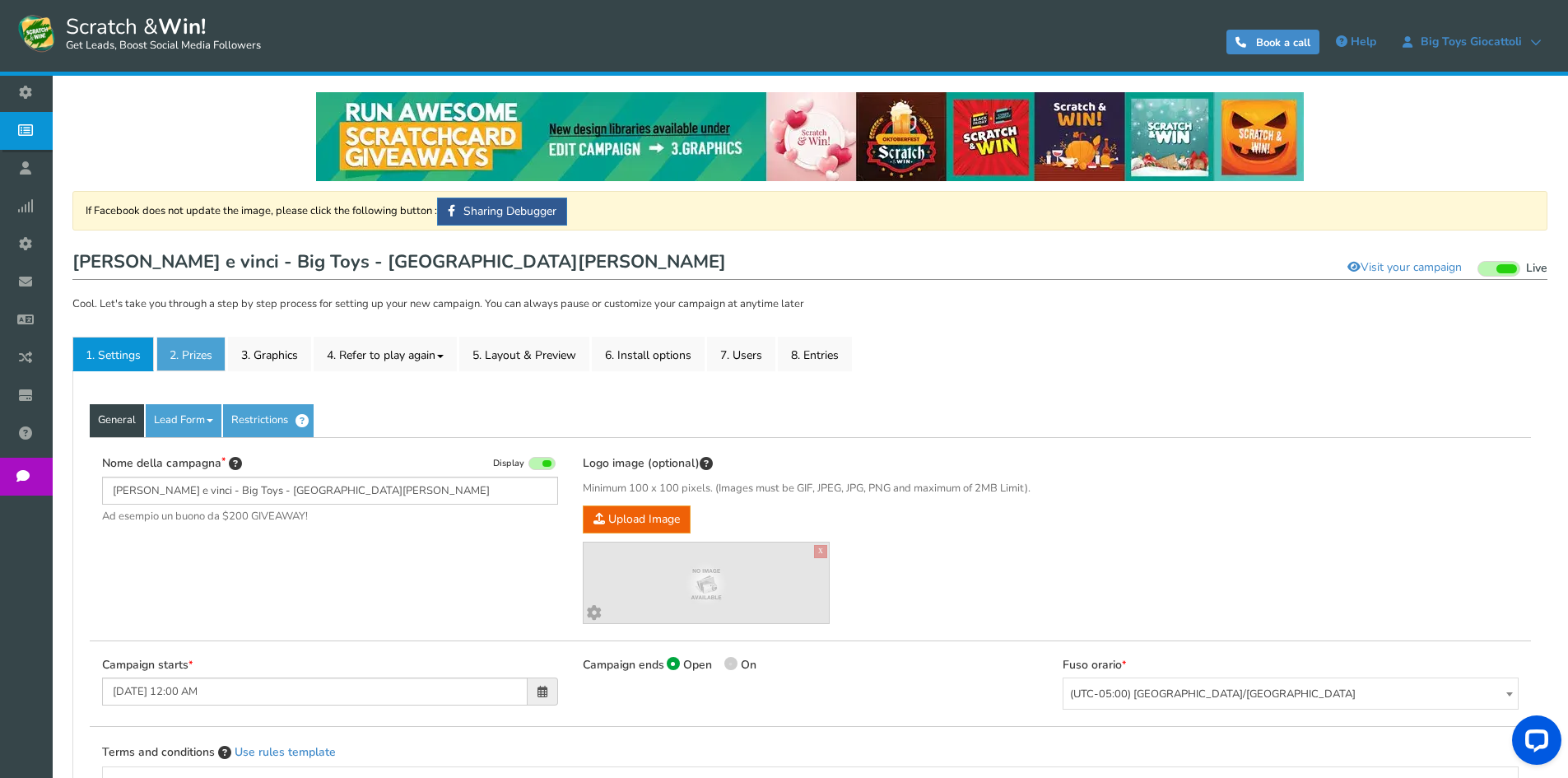
click at [204, 347] on link "2. Prizes" at bounding box center [190, 353] width 69 height 35
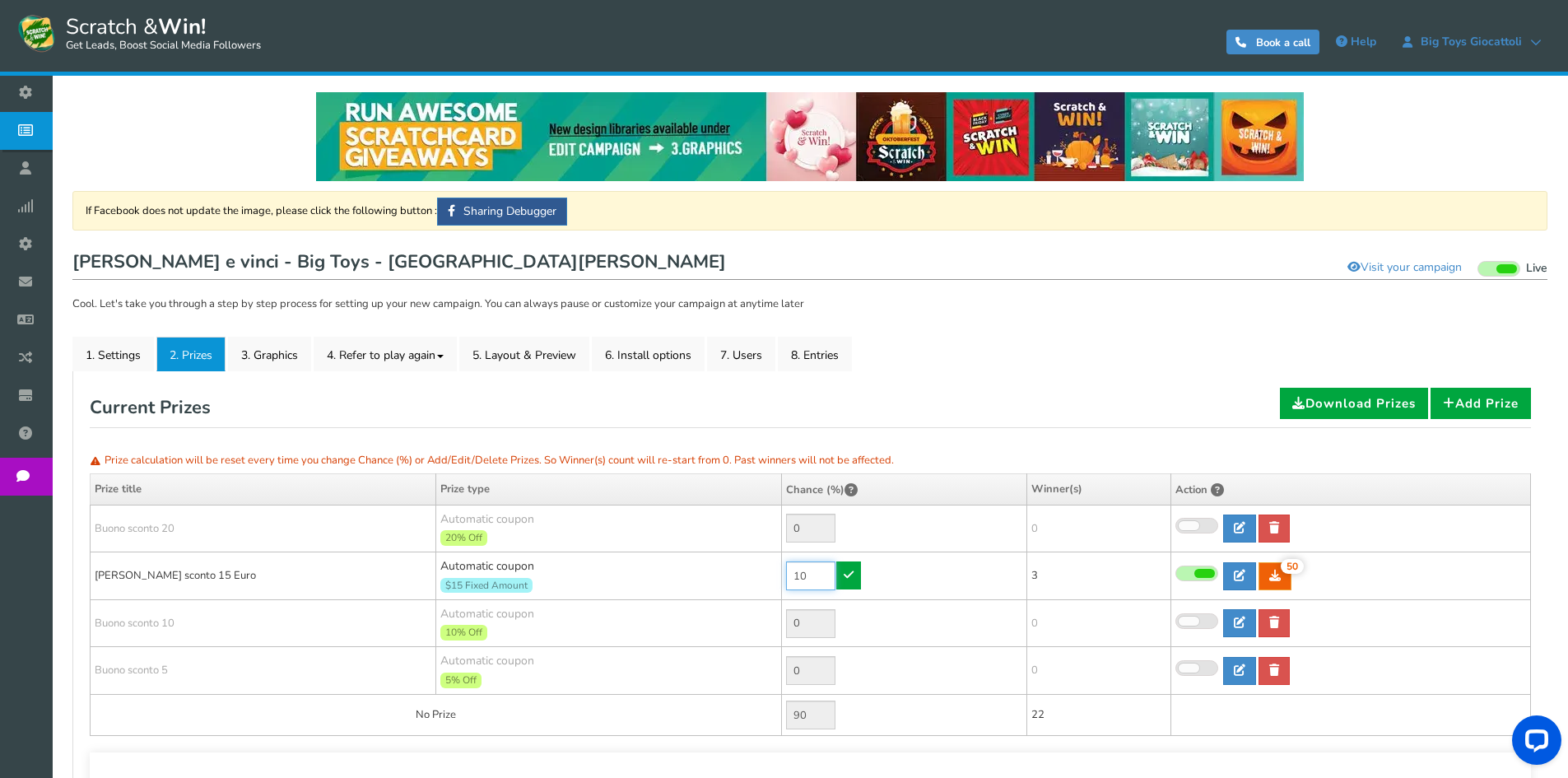
drag, startPoint x: 791, startPoint y: 569, endPoint x: 744, endPoint y: 567, distance: 47.0
click at [745, 567] on tr "[PERSON_NAME] sconto 15 Euro Automatic coupon $15 Fixed Amount Min.order value:…" at bounding box center [810, 575] width 1441 height 48
type input "90"
click at [856, 569] on link at bounding box center [849, 575] width 24 height 28
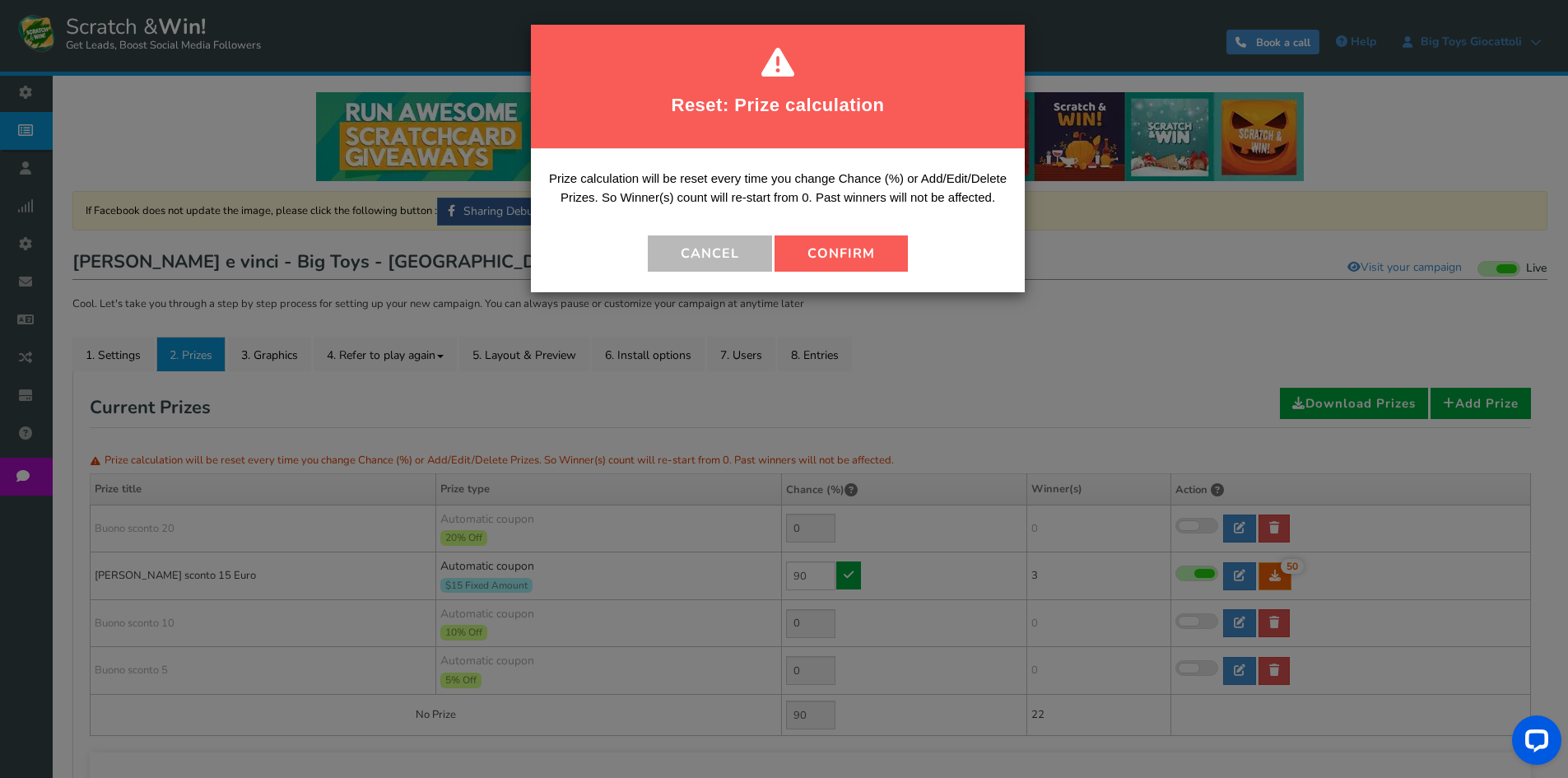
click at [846, 232] on div "Prize calculation will be reset every time you change Chance (%) or Add/Edit/De…" at bounding box center [777, 220] width 494 height 143
click at [849, 248] on button "Confirm" at bounding box center [841, 253] width 134 height 36
type input "10"
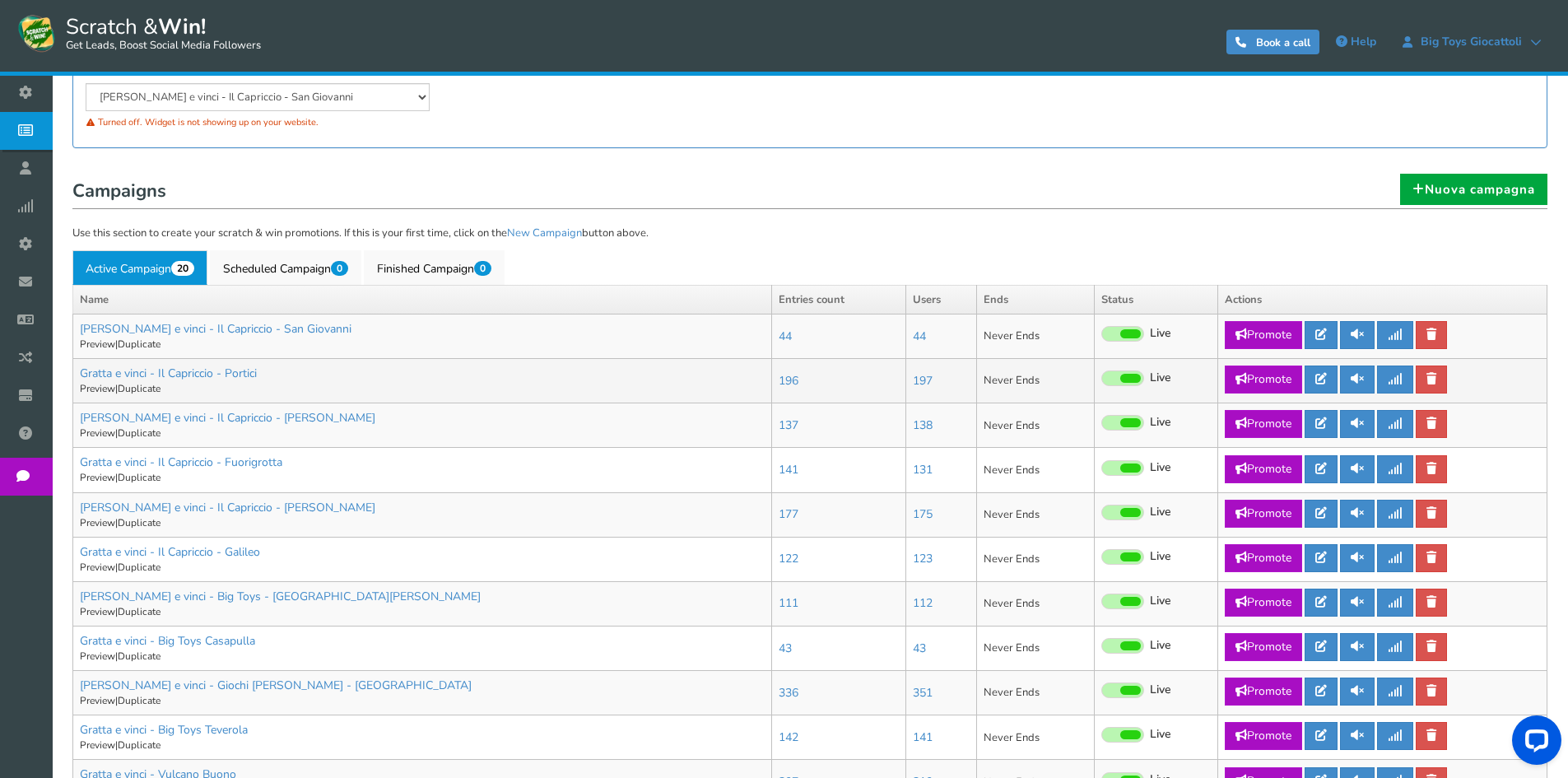
scroll to position [247, 0]
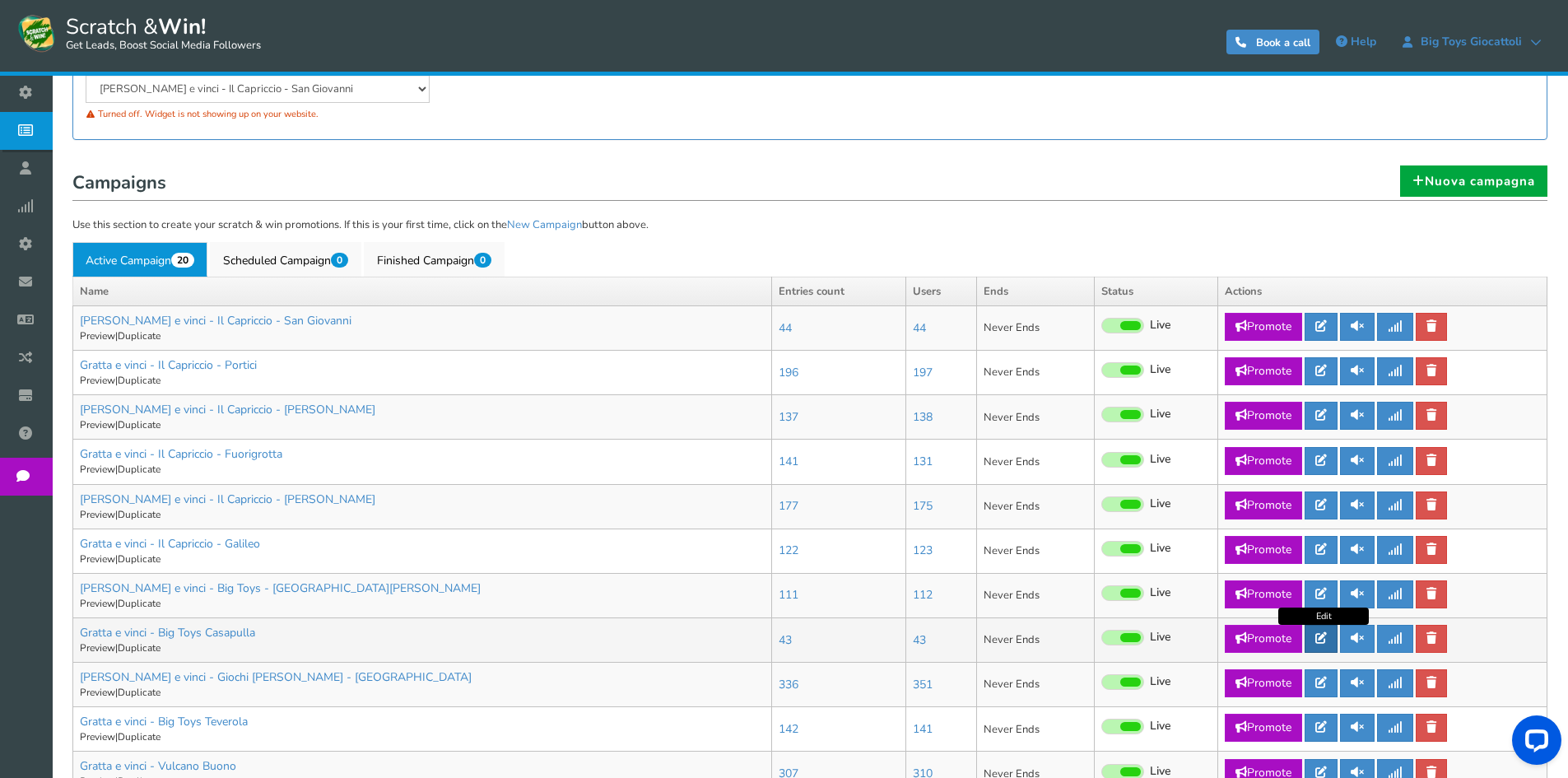
click at [1326, 631] on link at bounding box center [1321, 639] width 33 height 28
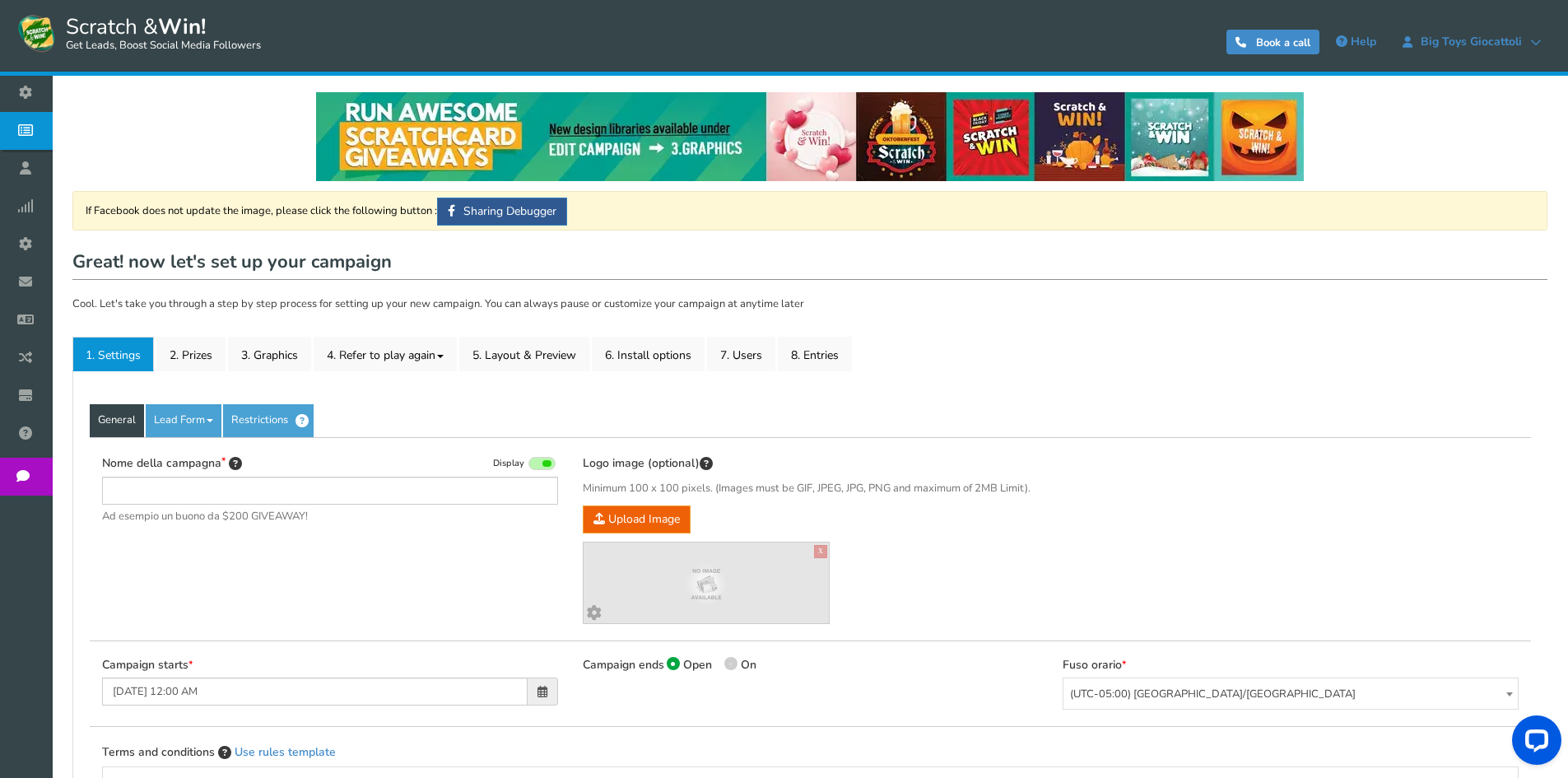
type input "Gratta e vinci - Big Toys Casapulla"
click at [188, 352] on link "2. Prizes" at bounding box center [190, 353] width 69 height 35
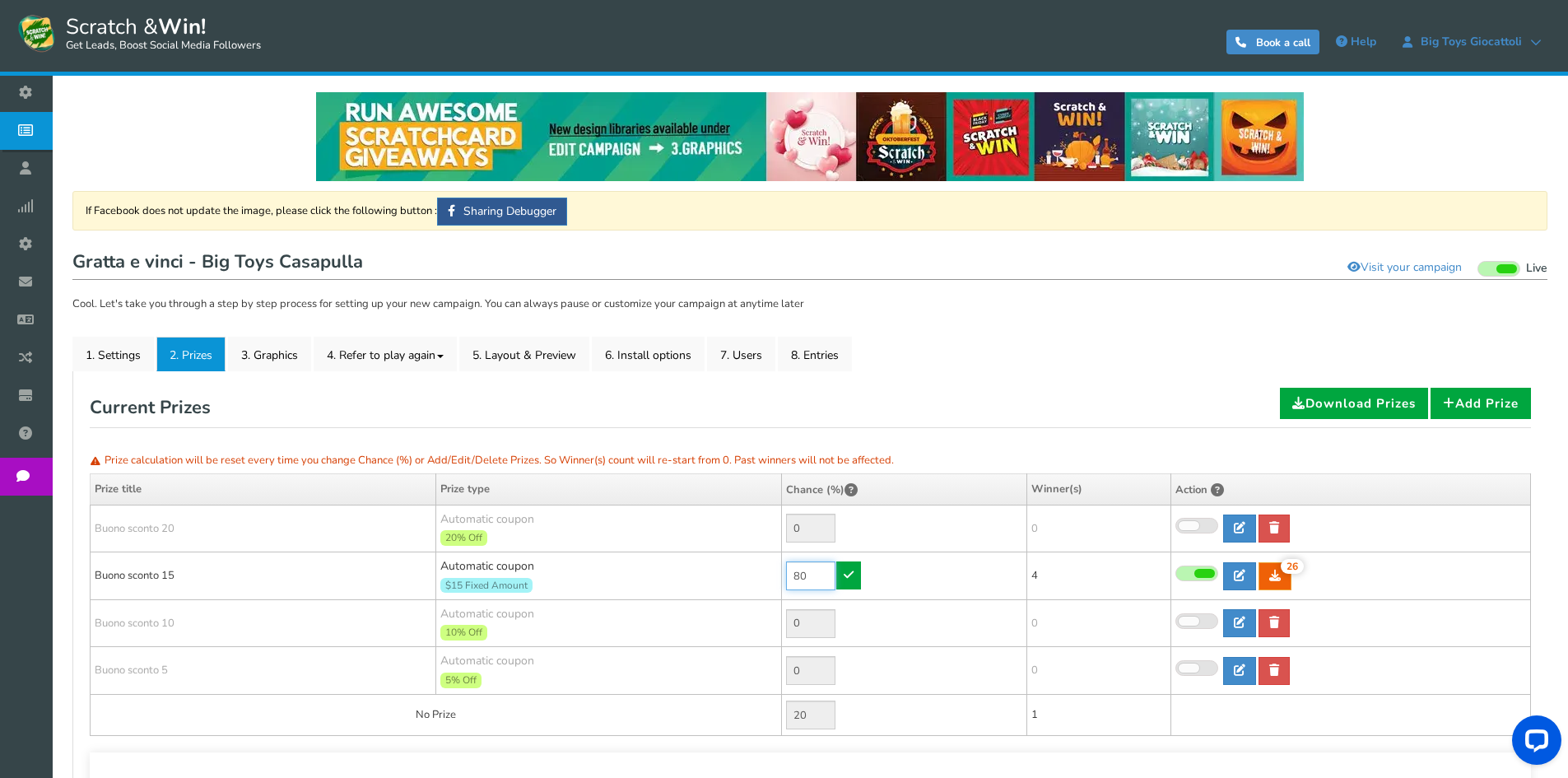
drag, startPoint x: 751, startPoint y: 561, endPoint x: 707, endPoint y: 554, distance: 44.6
click at [707, 554] on tr "[PERSON_NAME] sconto 15 Automatic coupon $15 Fixed Amount Min.order value: 0 80…" at bounding box center [810, 575] width 1441 height 48
type input "100"
drag, startPoint x: 813, startPoint y: 572, endPoint x: 612, endPoint y: 572, distance: 201.0
click at [612, 572] on tr "[PERSON_NAME] sconto 15 Automatic coupon $15 Fixed Amount Min.order value: 0 10…" at bounding box center [810, 575] width 1441 height 48
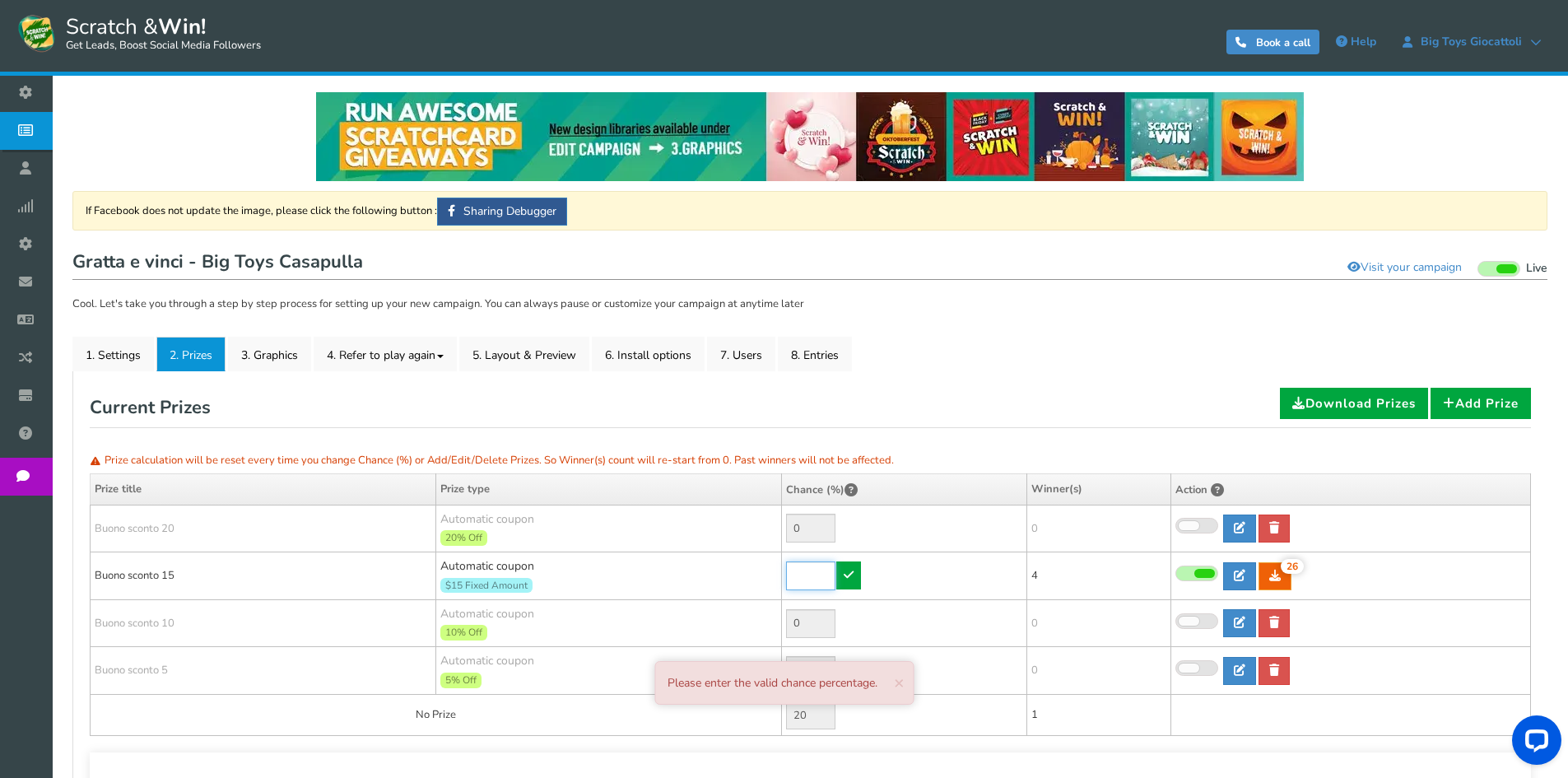
click at [801, 579] on input "text" at bounding box center [810, 575] width 49 height 29
type input "80"
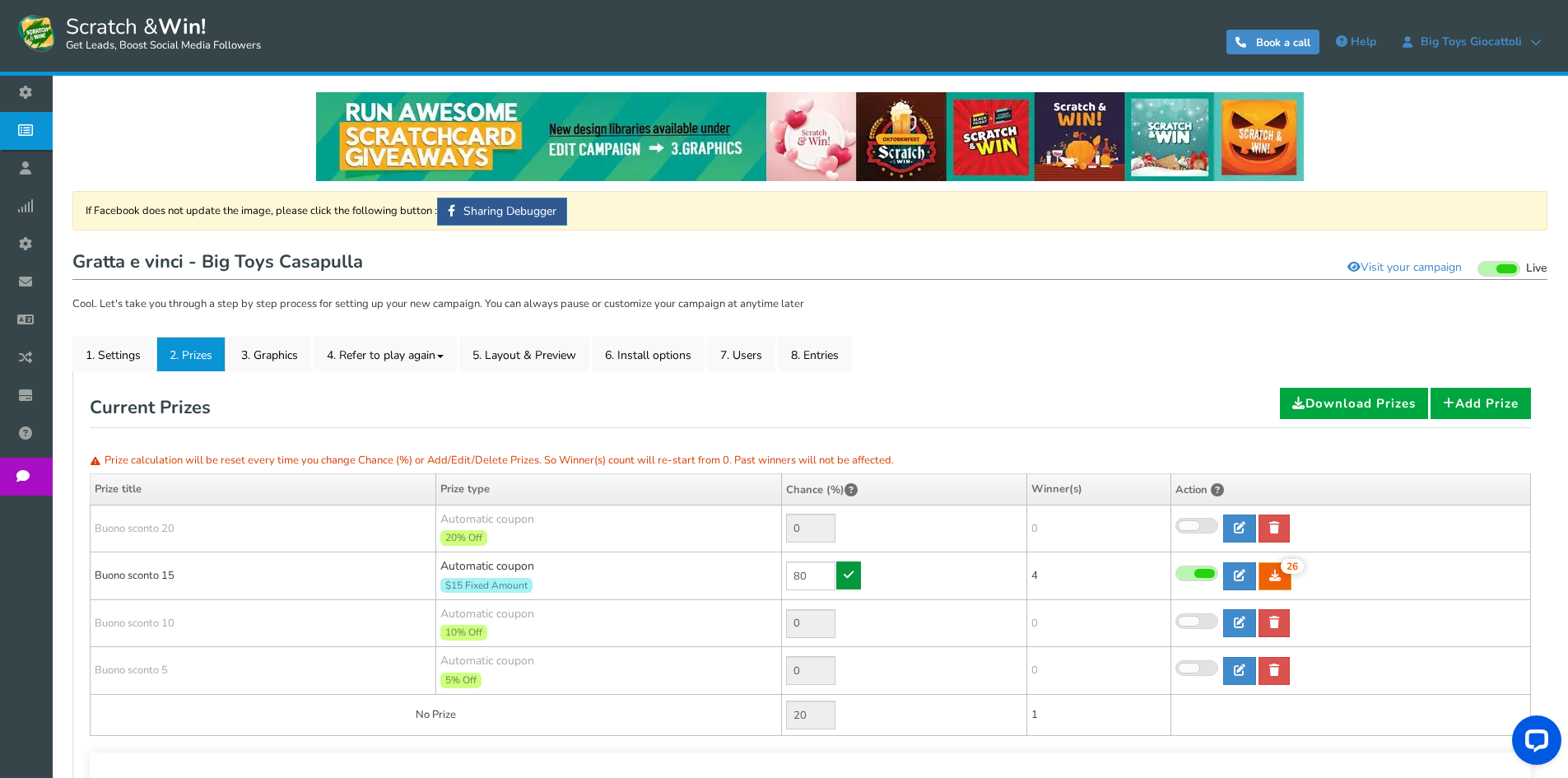
click at [851, 569] on icon at bounding box center [848, 575] width 9 height 11
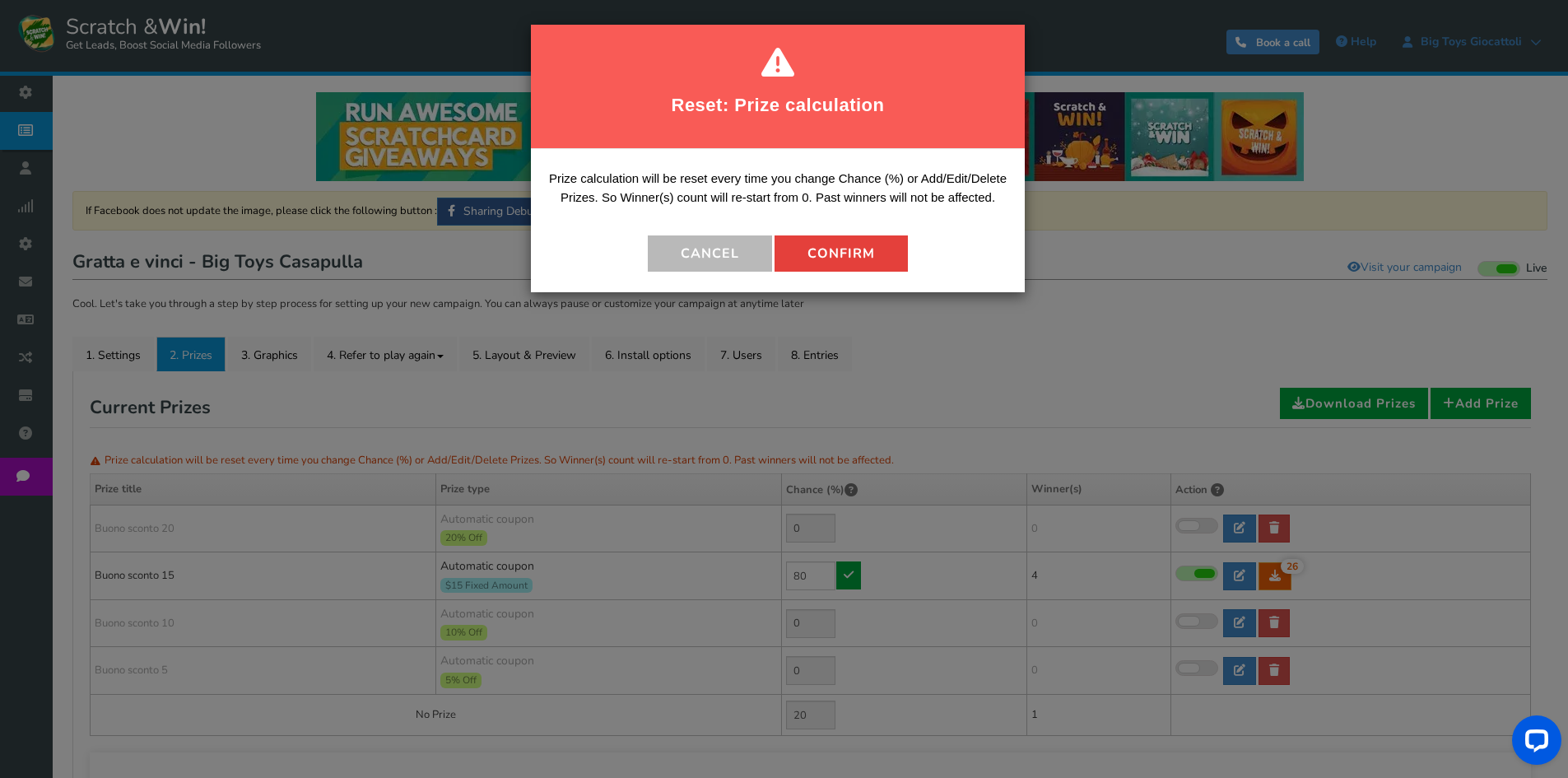
click at [896, 261] on button "Confirm" at bounding box center [841, 253] width 134 height 36
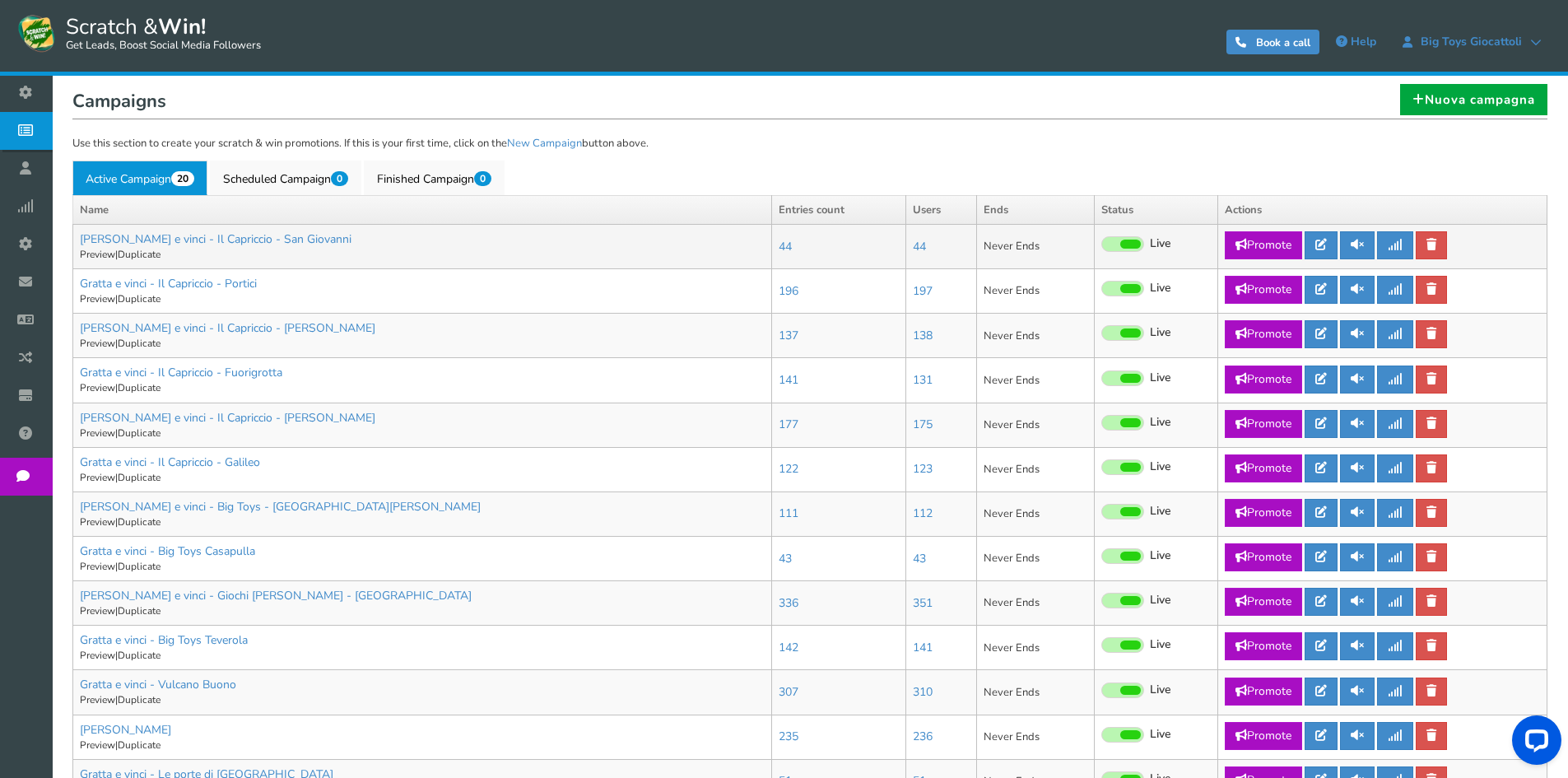
scroll to position [329, 0]
click at [1332, 602] on link at bounding box center [1321, 601] width 33 height 28
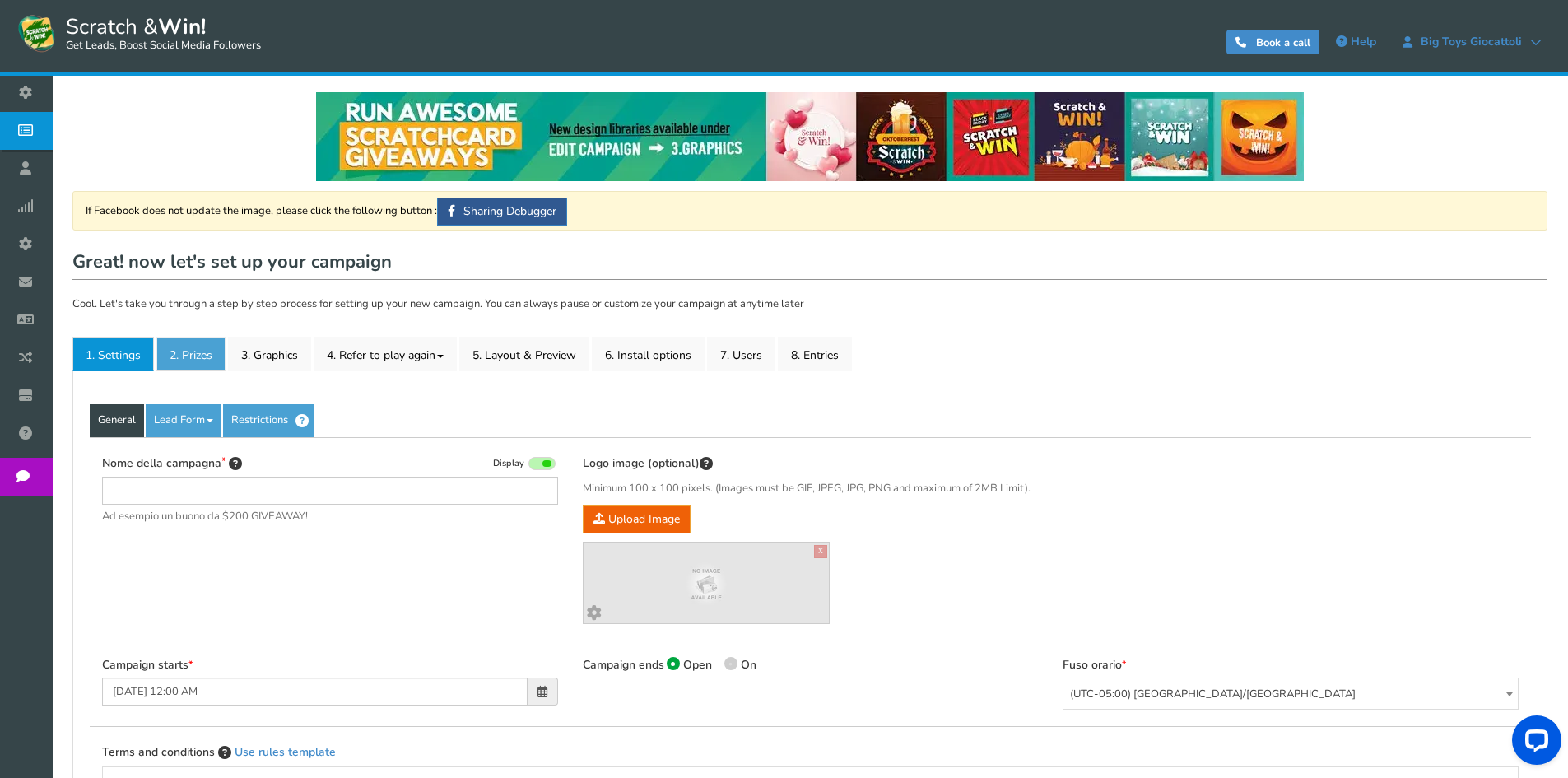
type input "[PERSON_NAME] e vinci - Giochi [PERSON_NAME] - [GEOGRAPHIC_DATA]"
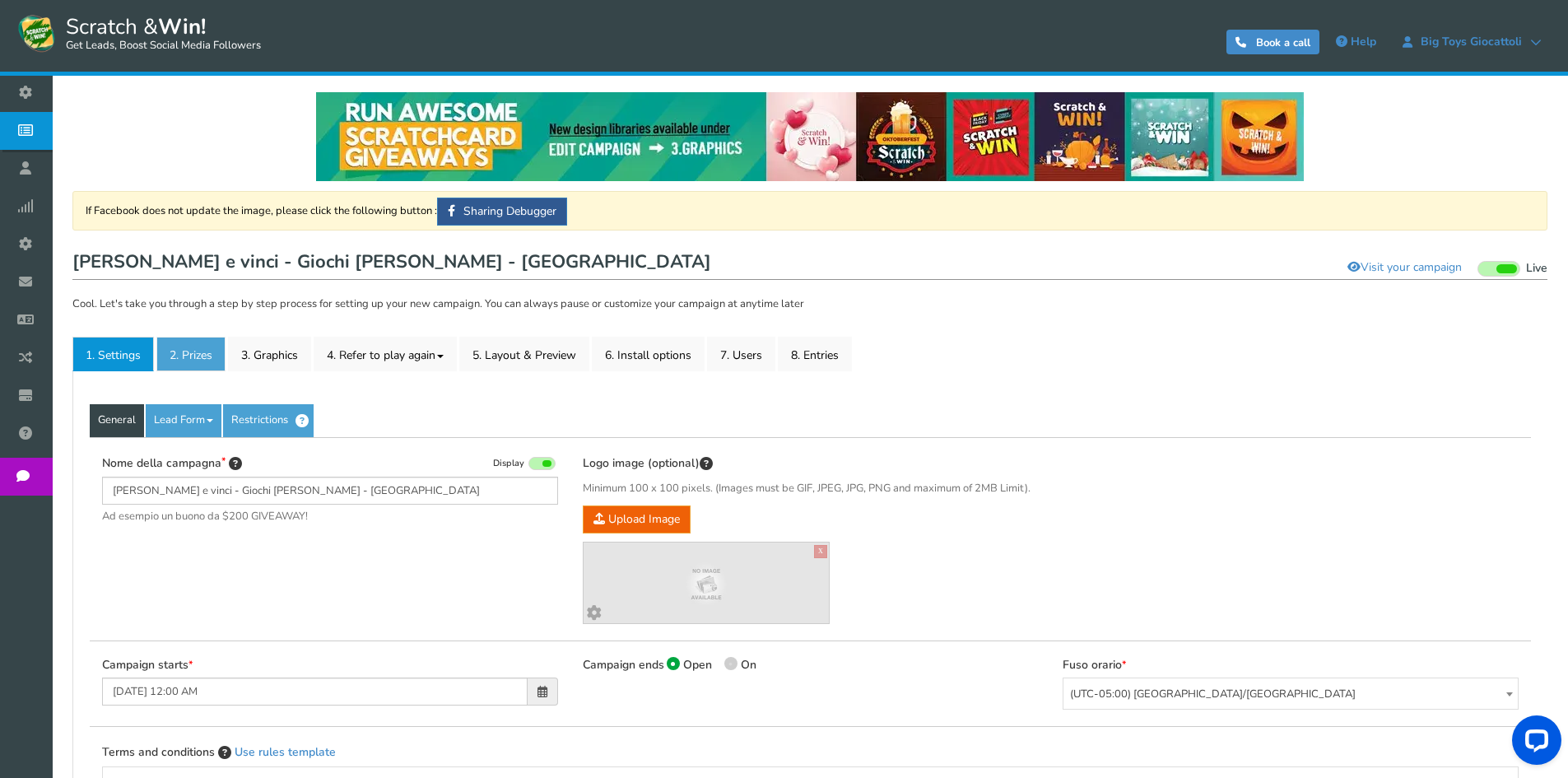
click at [184, 370] on link "2. Prizes" at bounding box center [190, 353] width 69 height 35
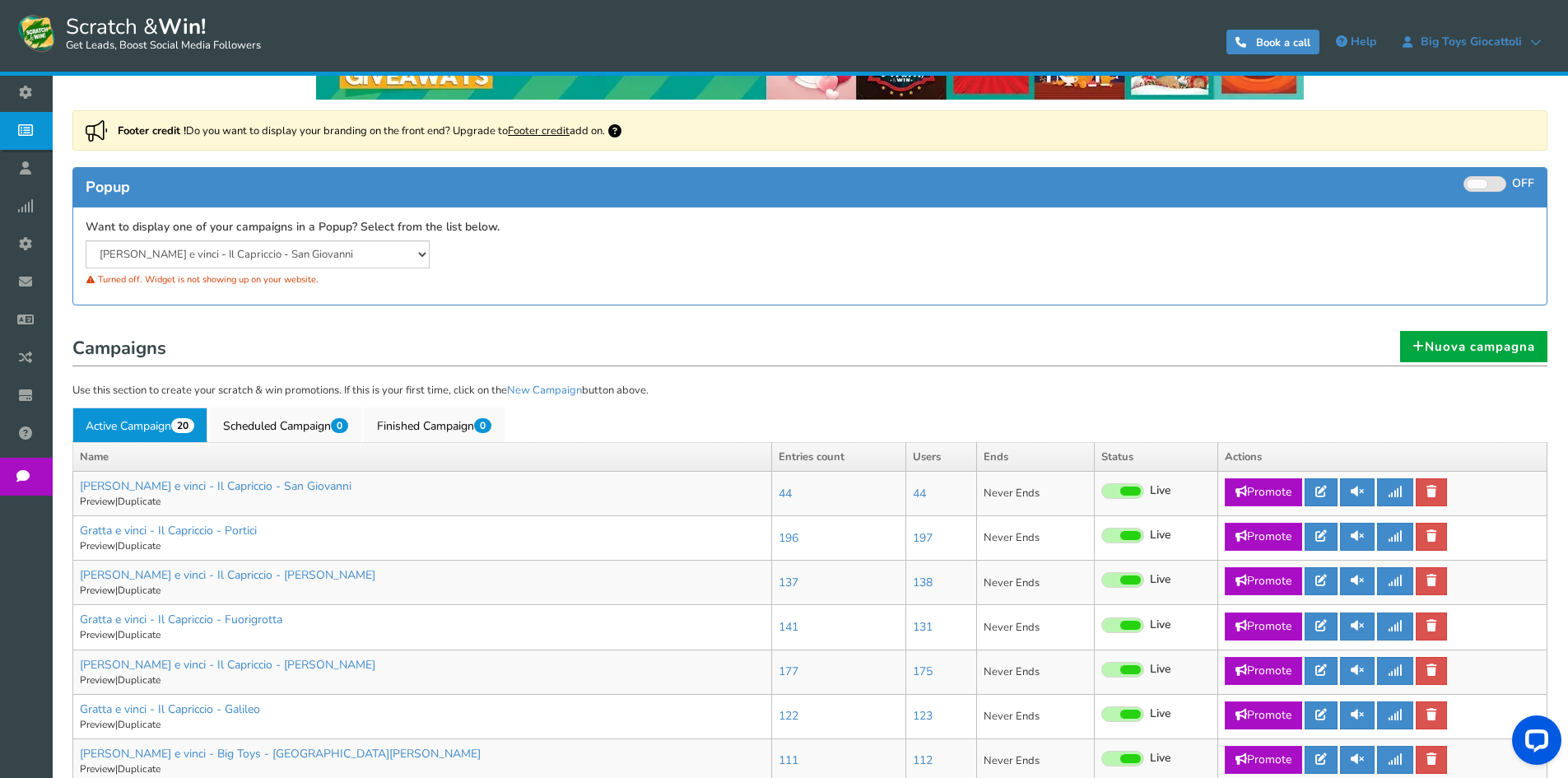
scroll to position [329, 0]
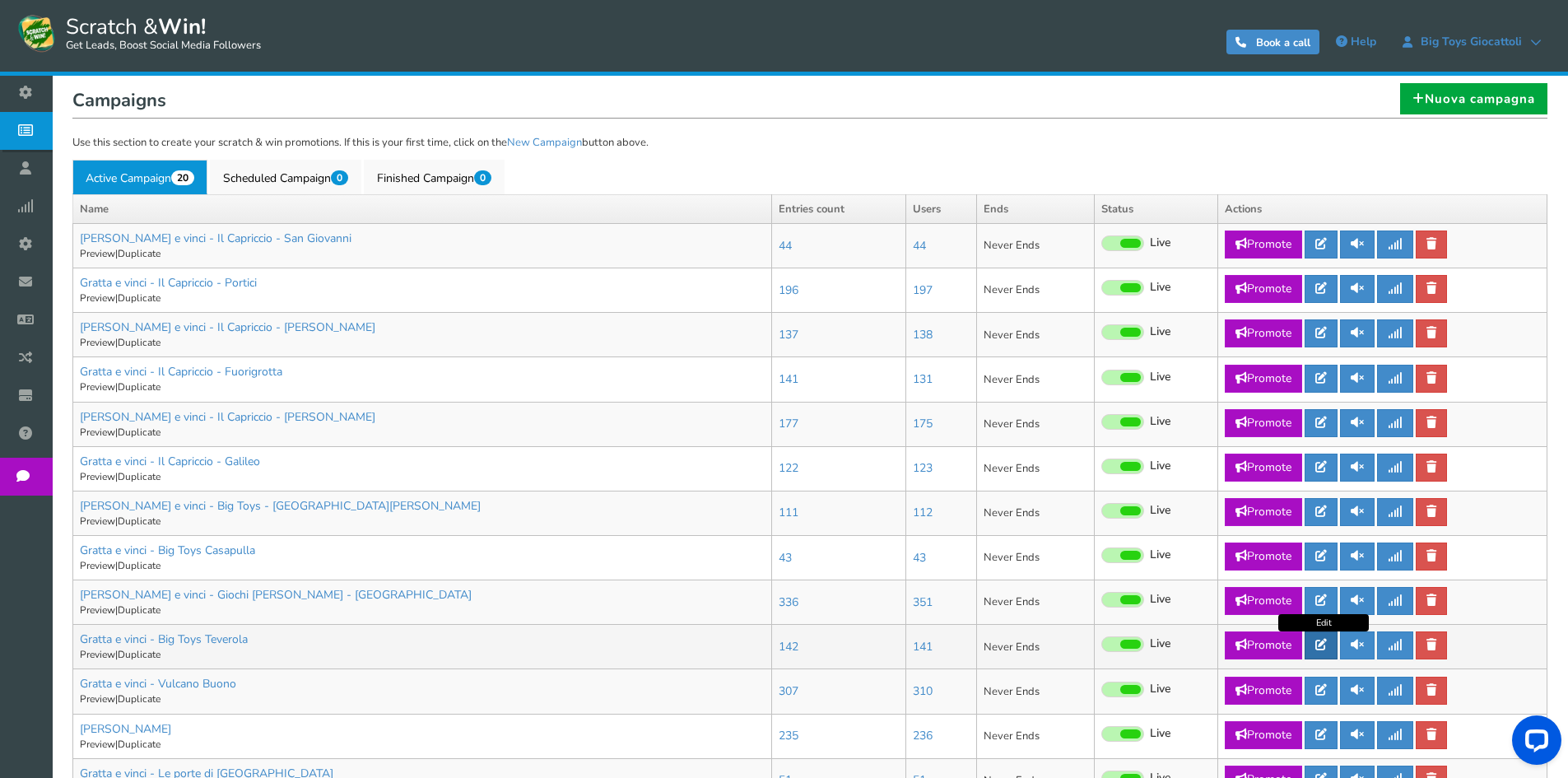
click at [1325, 642] on icon at bounding box center [1321, 644] width 11 height 11
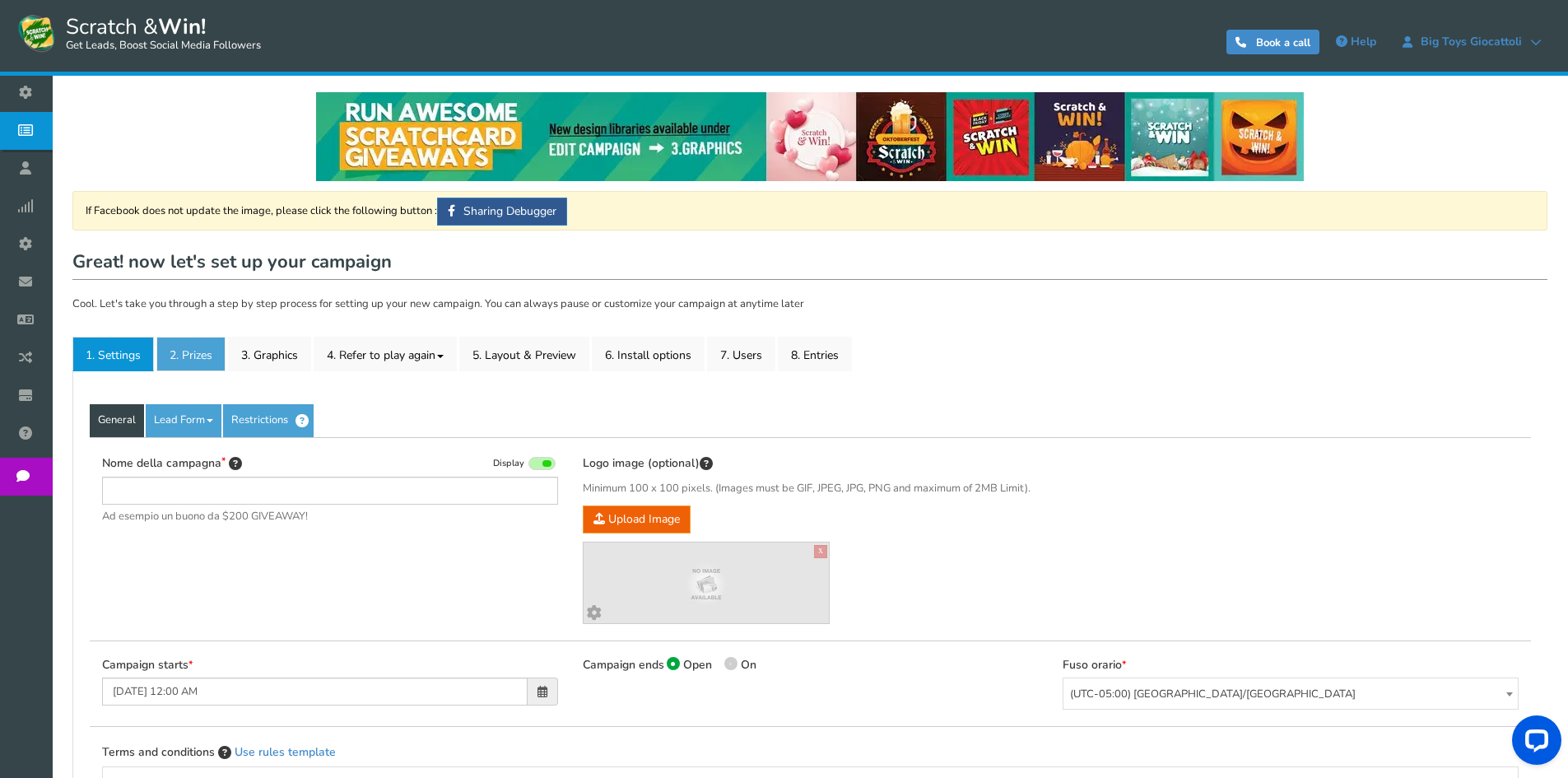
type input "Gratta e vinci - Big Toys Teverola"
click at [203, 345] on link "2. Prizes" at bounding box center [190, 353] width 69 height 35
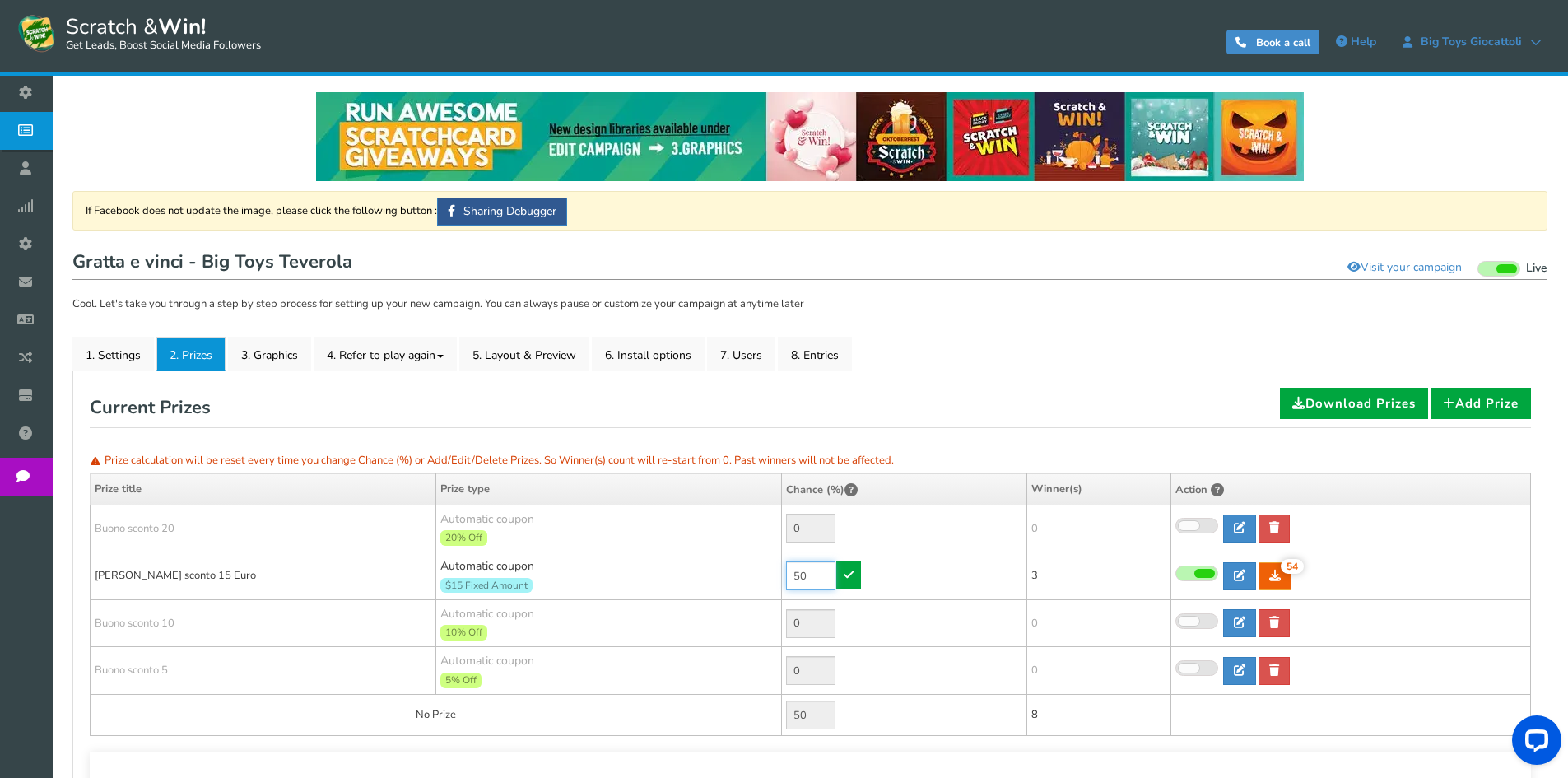
drag, startPoint x: 812, startPoint y: 577, endPoint x: 754, endPoint y: 561, distance: 60.2
click at [754, 561] on tr "[PERSON_NAME] sconto 15 Euro Automatic coupon $15 Fixed Amount Min.order value:…" at bounding box center [810, 575] width 1441 height 48
drag, startPoint x: 811, startPoint y: 578, endPoint x: 729, endPoint y: 567, distance: 82.7
click at [729, 567] on tr "[PERSON_NAME] sconto 15 Euro Automatic coupon $15 Fixed Amount Min.order value:…" at bounding box center [810, 575] width 1441 height 48
type input "60"
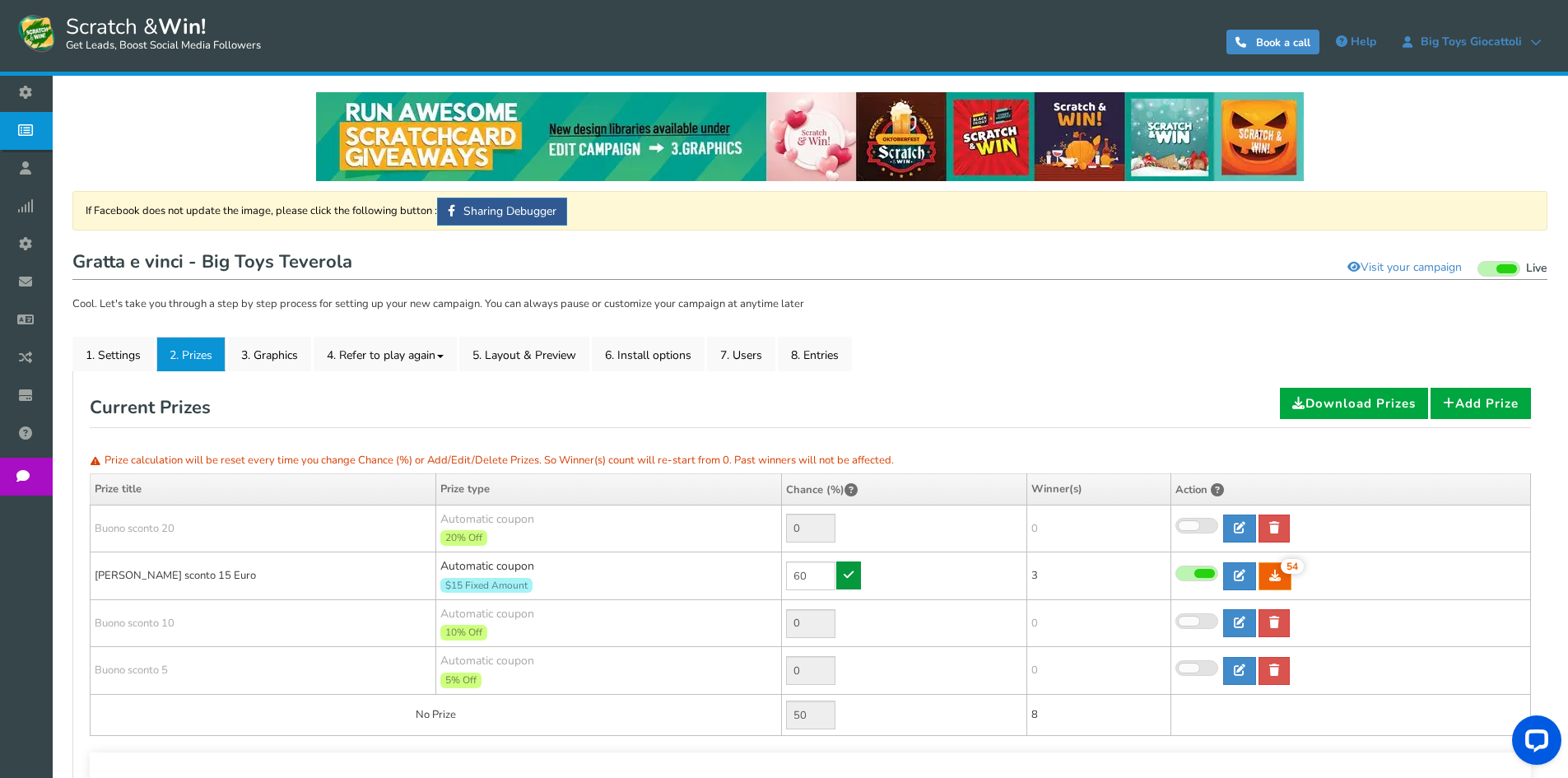
click at [852, 575] on icon at bounding box center [848, 575] width 9 height 11
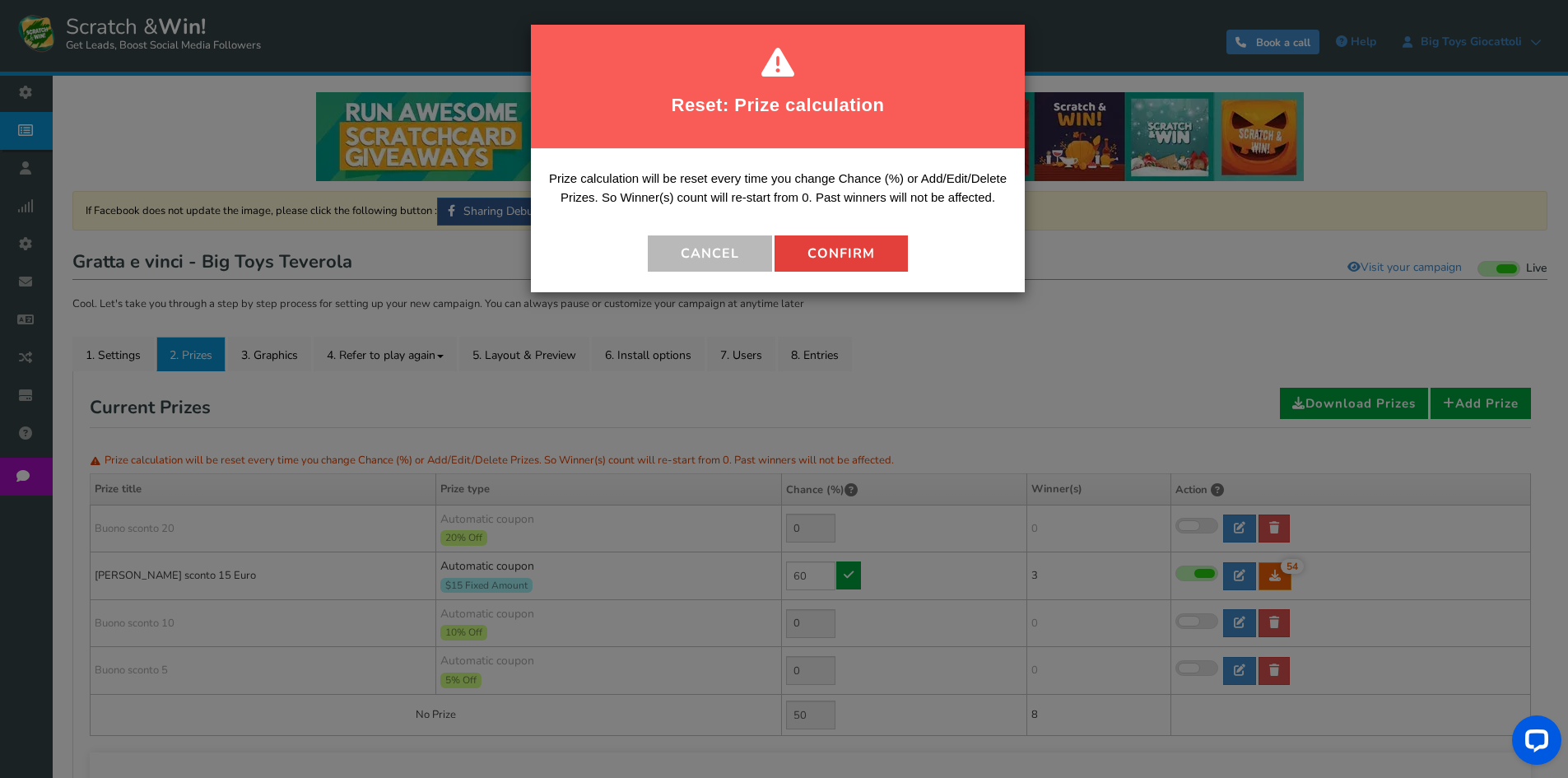
click at [851, 237] on button "Confirm" at bounding box center [841, 253] width 134 height 36
type input "40"
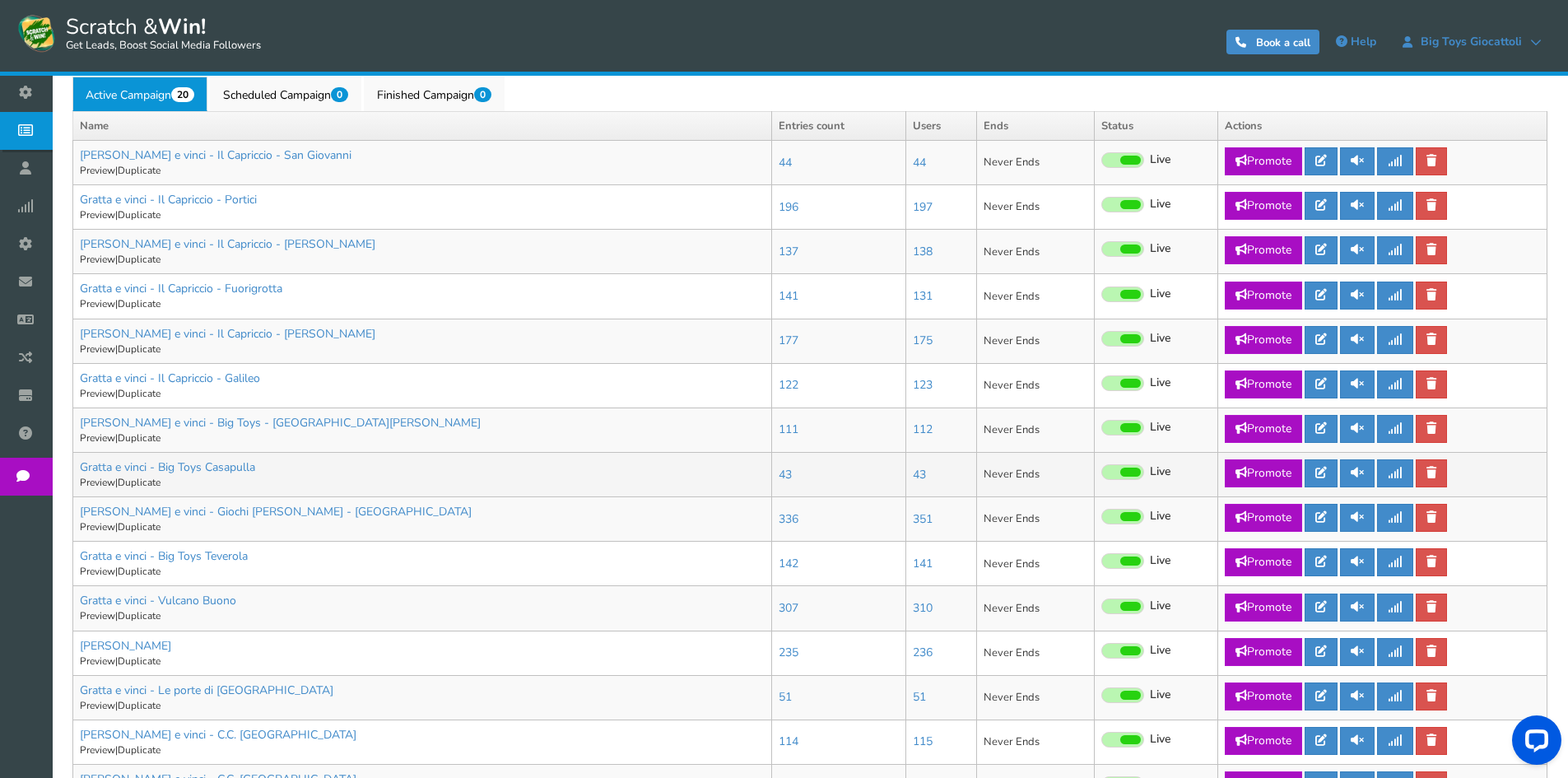
scroll to position [575, 0]
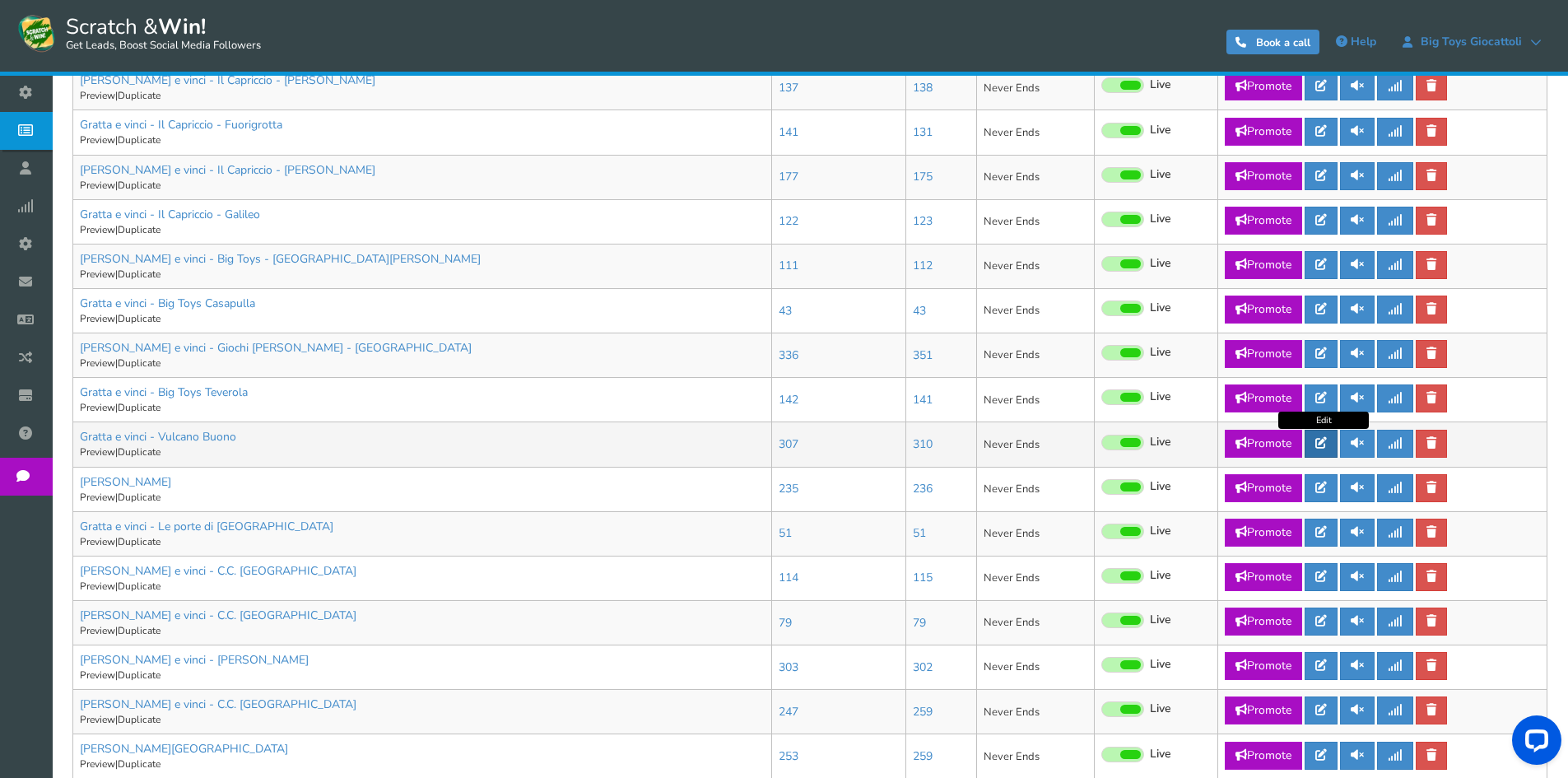
click at [1327, 437] on icon at bounding box center [1321, 443] width 11 height 11
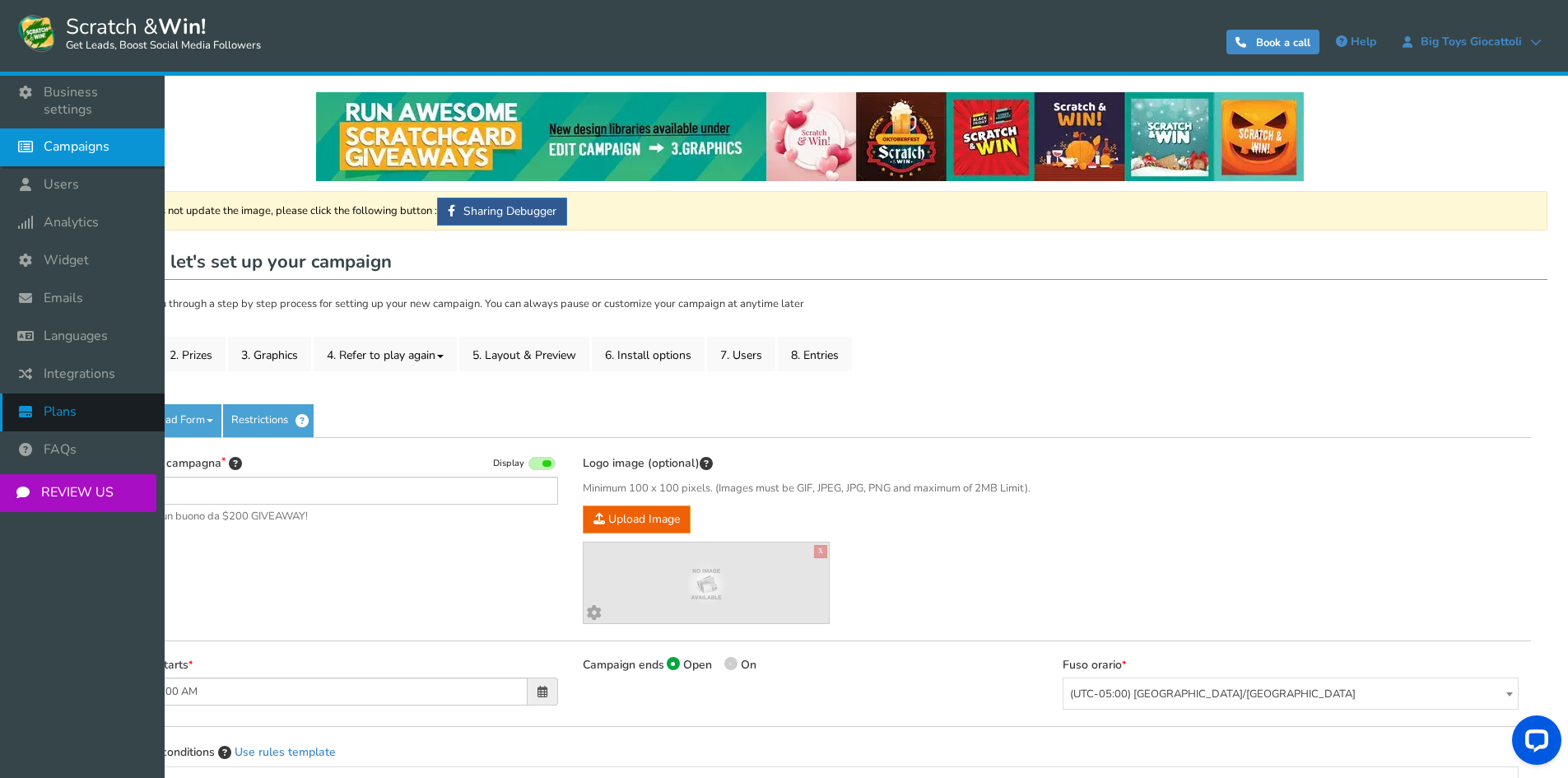
type input "Gratta e vinci - Vulcano Buono"
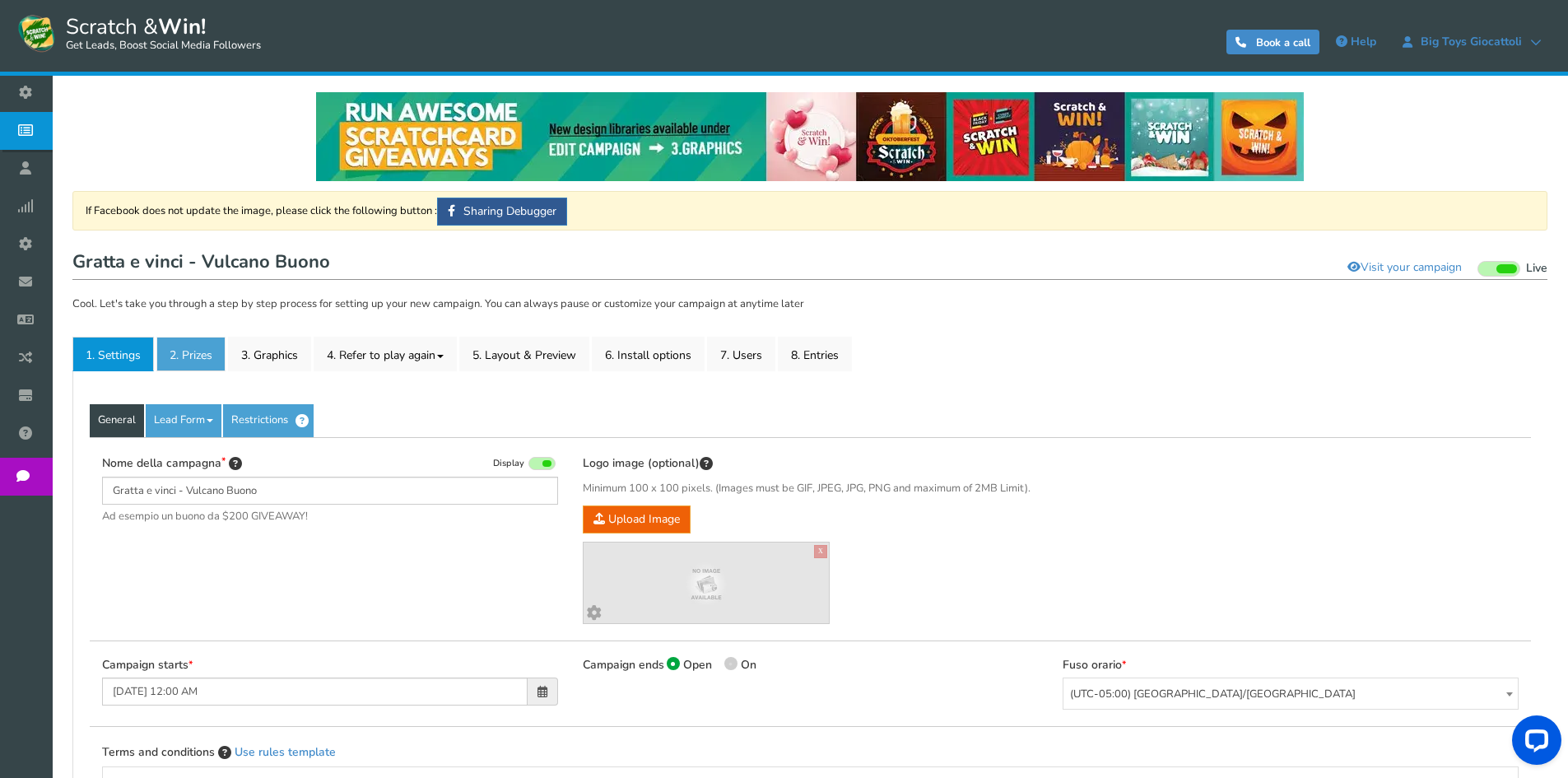
click at [194, 350] on link "2. Prizes" at bounding box center [190, 353] width 69 height 35
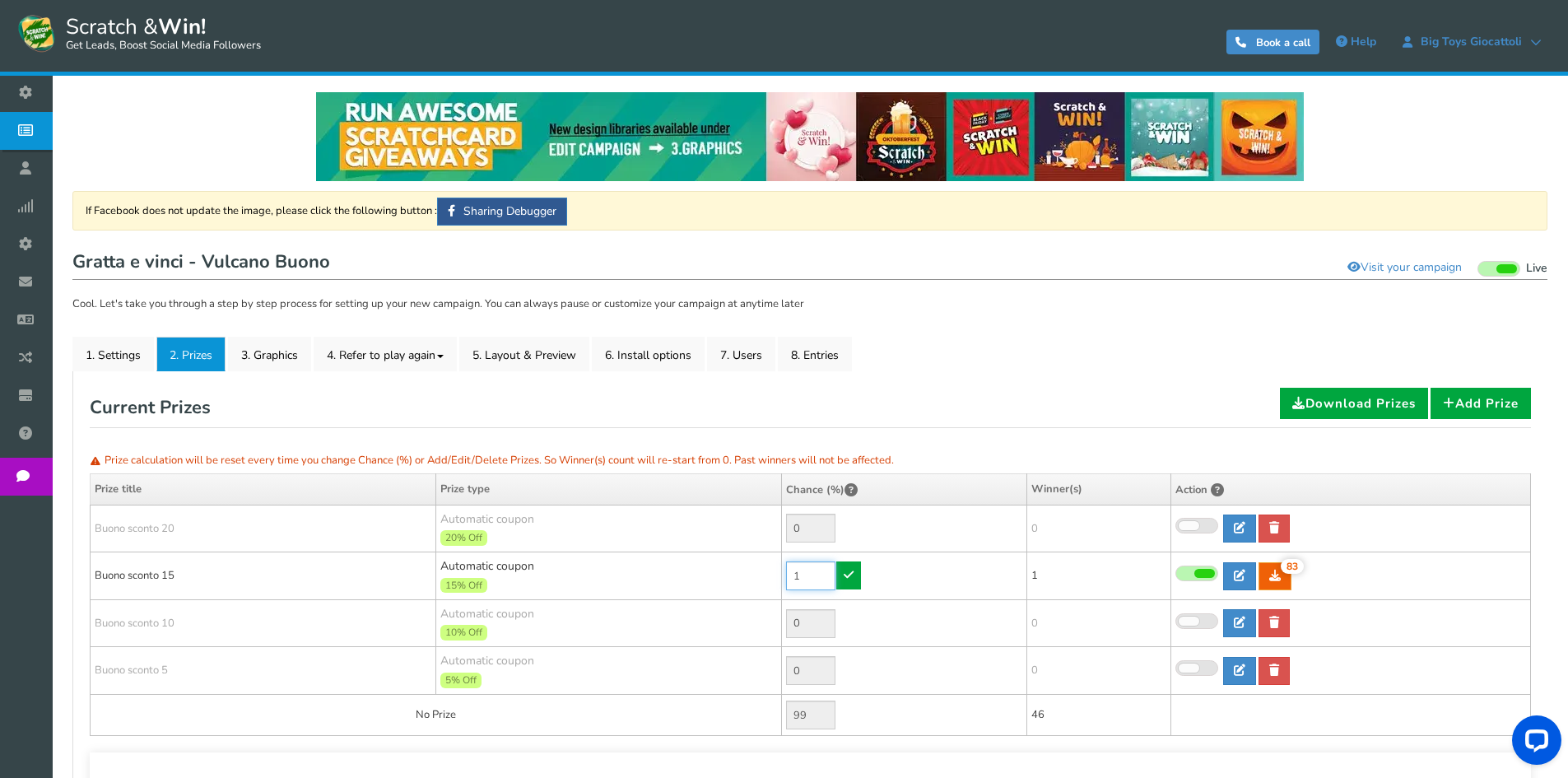
drag, startPoint x: 801, startPoint y: 575, endPoint x: 768, endPoint y: 568, distance: 33.7
click at [768, 568] on tr "[PERSON_NAME] sconto 15 Automatic coupon 15% Off Min.order value: 0 1 83 83 1" at bounding box center [810, 575] width 1441 height 48
type input "0"
click at [846, 576] on icon at bounding box center [848, 575] width 9 height 11
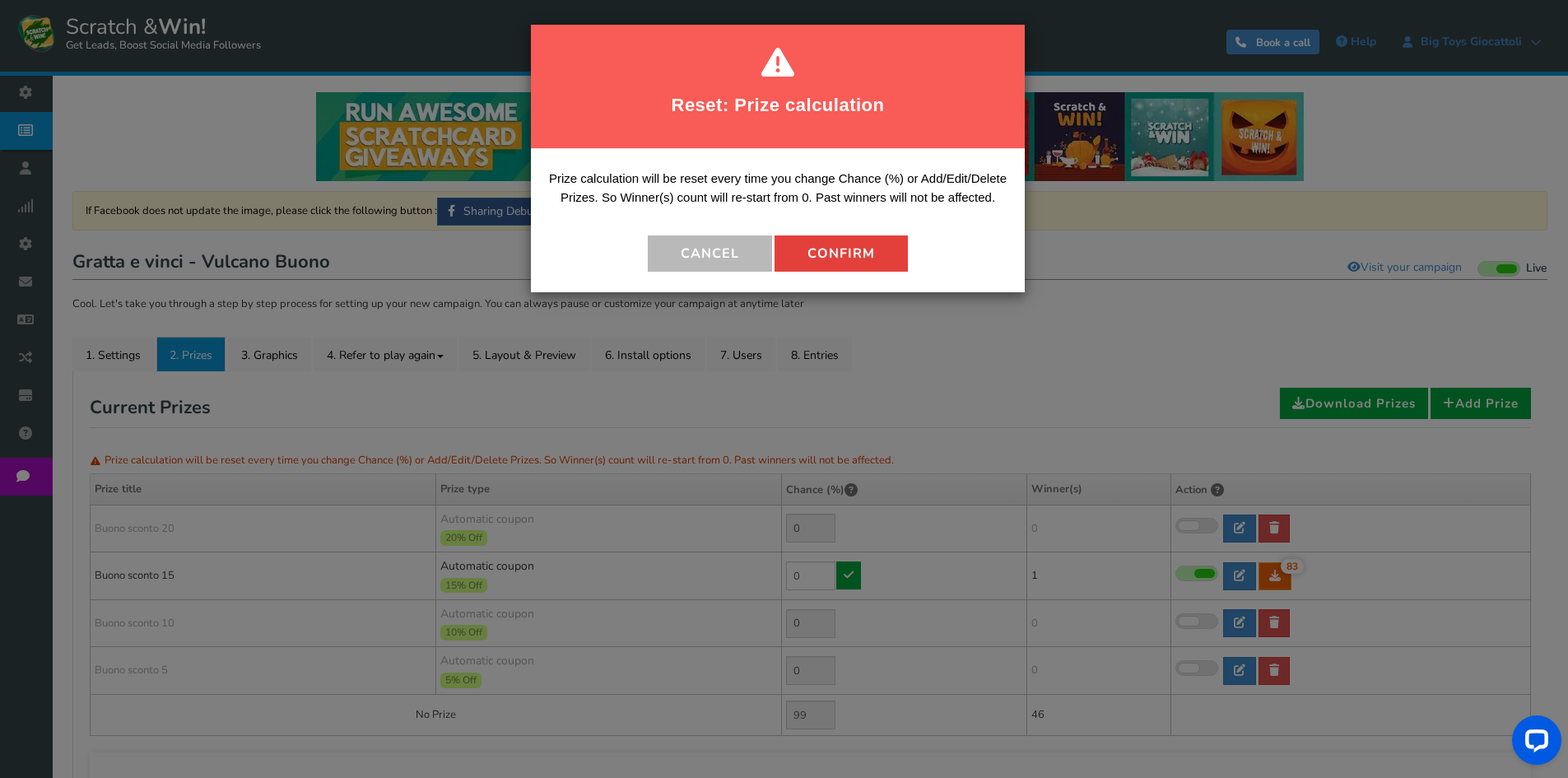
click at [844, 254] on button "Confirm" at bounding box center [841, 253] width 134 height 36
type input "100"
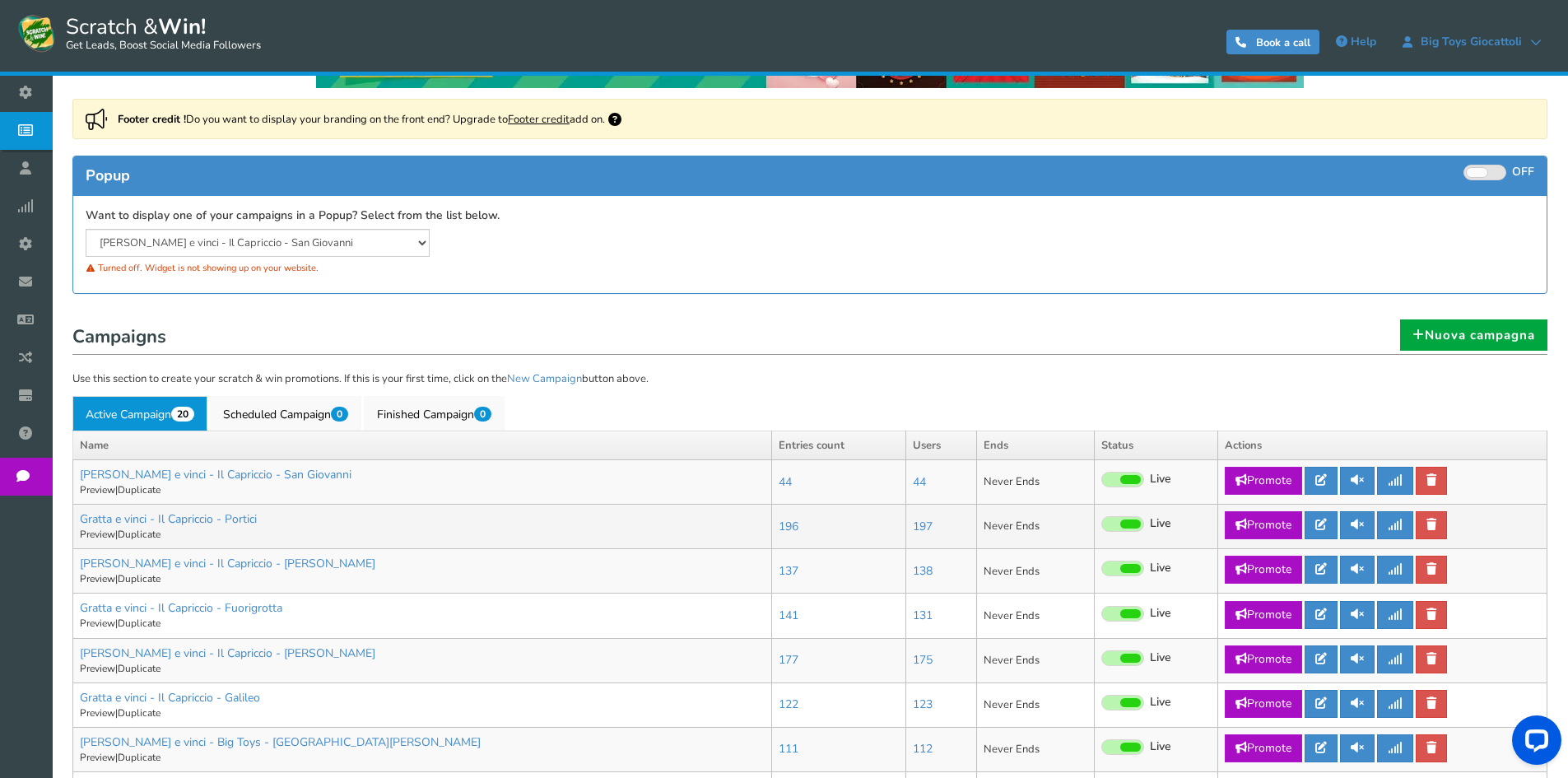
scroll to position [329, 0]
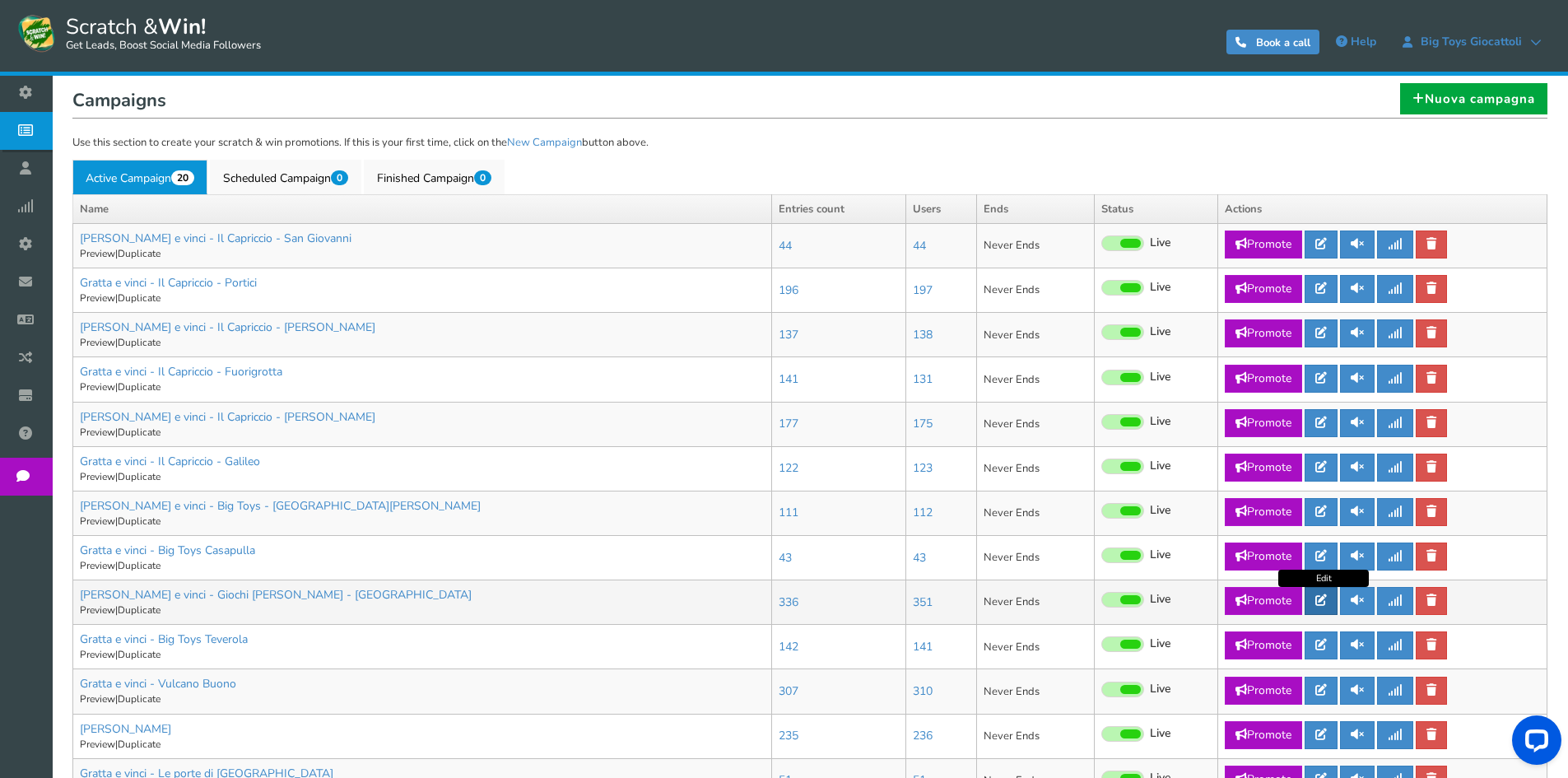
click at [1325, 598] on icon at bounding box center [1321, 600] width 11 height 11
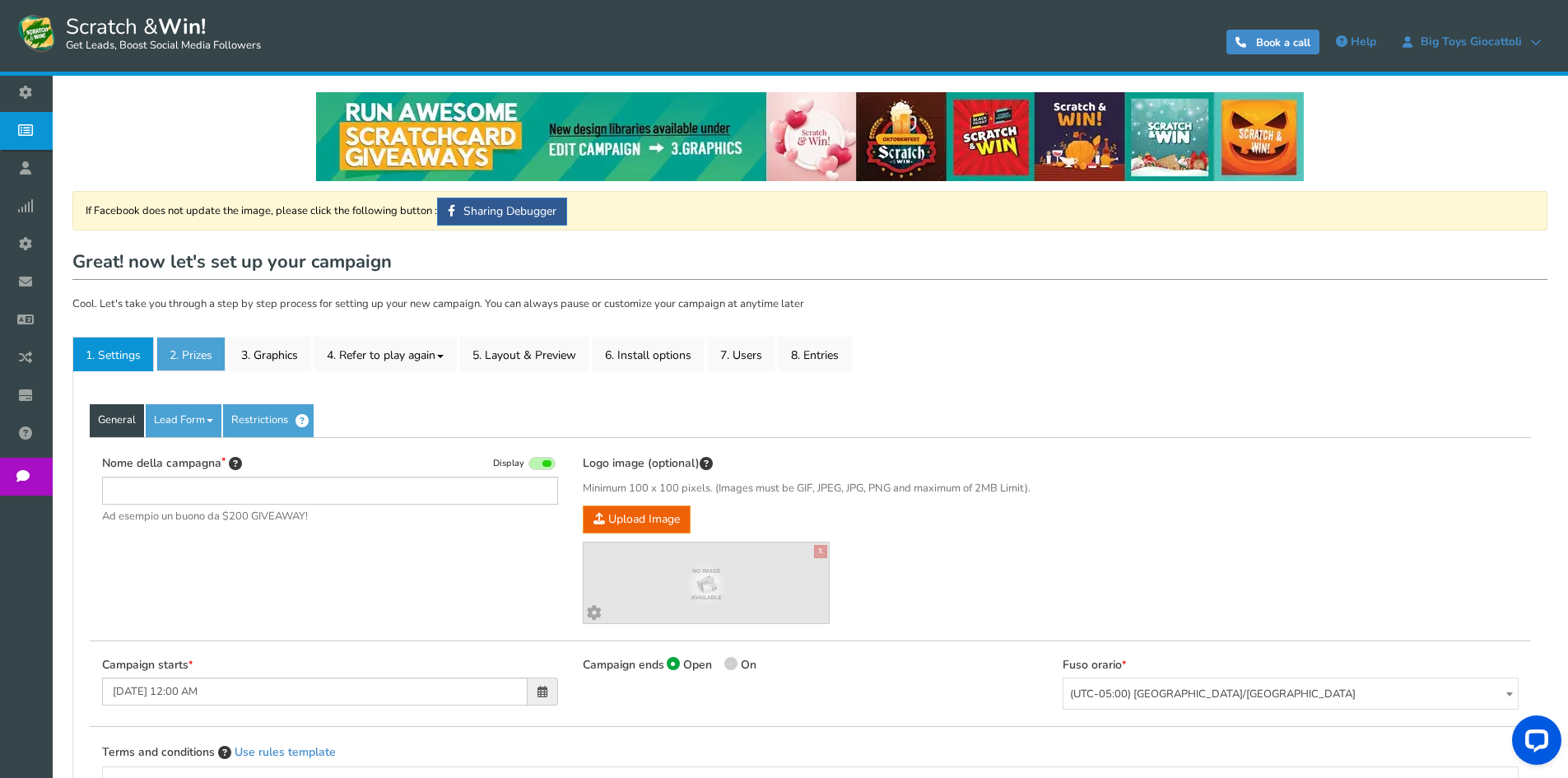
type input "[PERSON_NAME] e vinci - Giochi [PERSON_NAME] - [GEOGRAPHIC_DATA]"
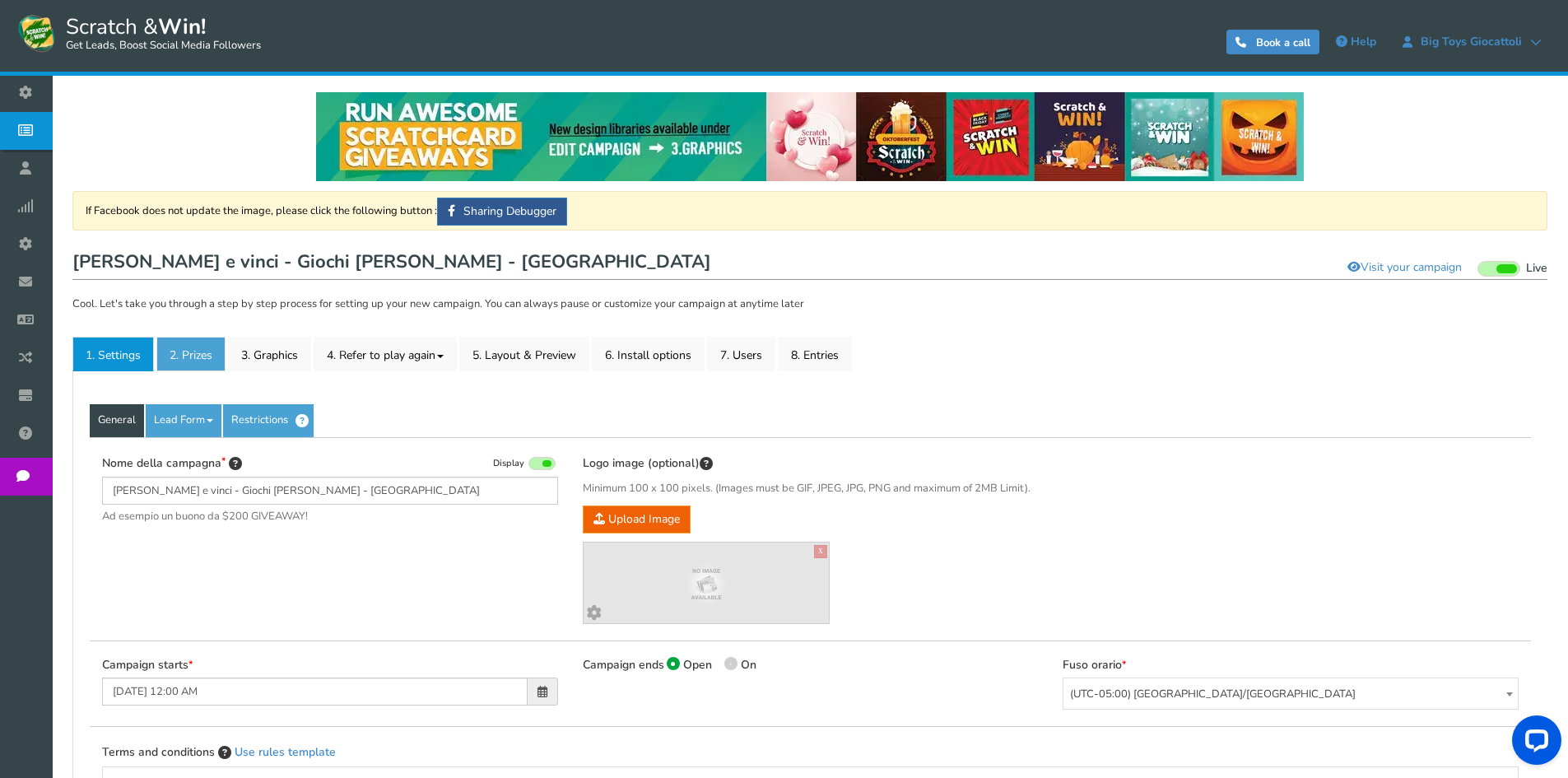
click at [200, 364] on link "2. Prizes" at bounding box center [190, 353] width 69 height 35
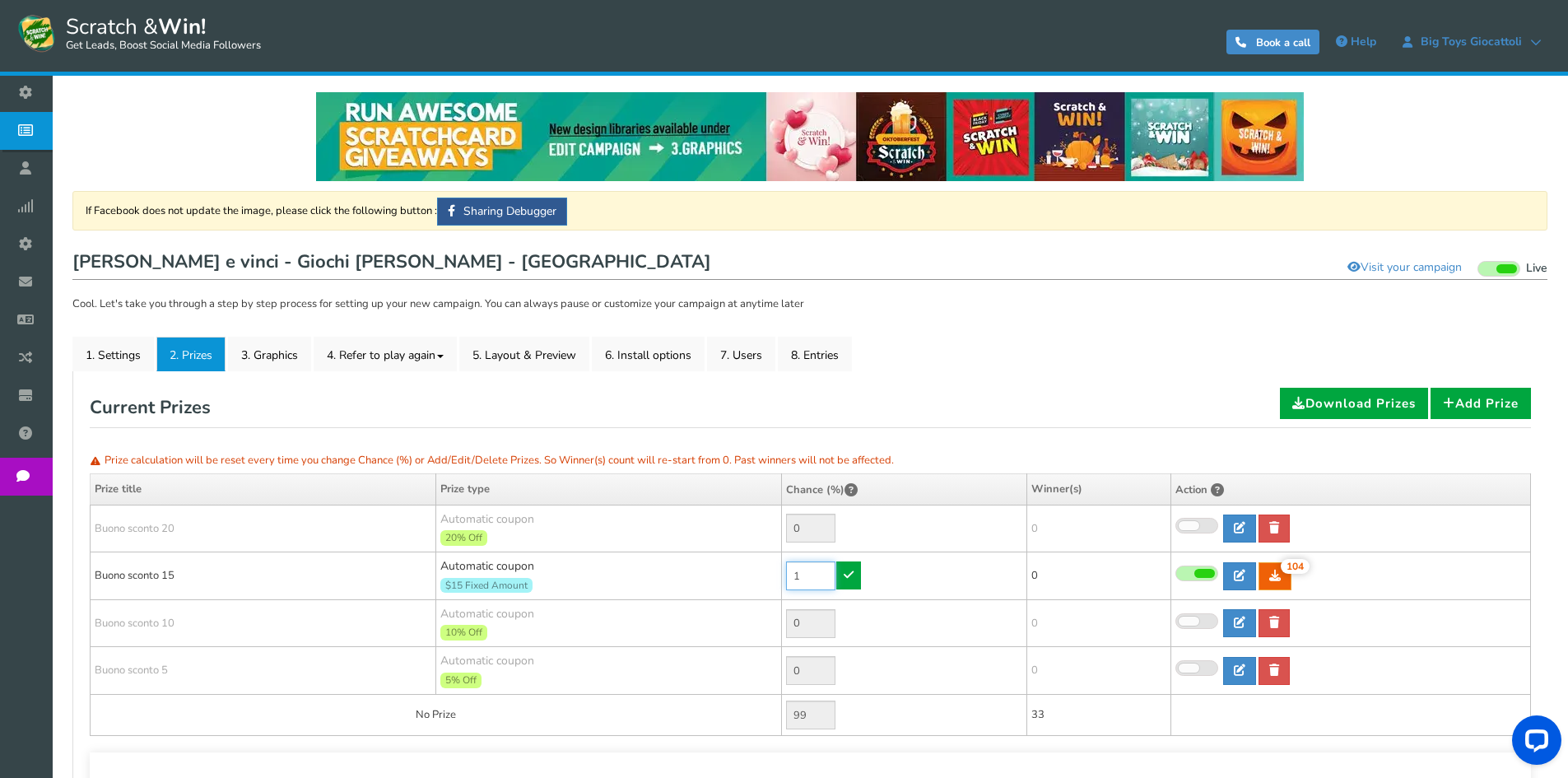
drag, startPoint x: 806, startPoint y: 574, endPoint x: 727, endPoint y: 561, distance: 80.1
click at [728, 562] on tr "[PERSON_NAME] sconto 15 Automatic coupon $15 Fixed Amount Min.order value: 0 1 …" at bounding box center [810, 575] width 1441 height 48
type input "0"
click at [845, 575] on icon at bounding box center [848, 575] width 9 height 11
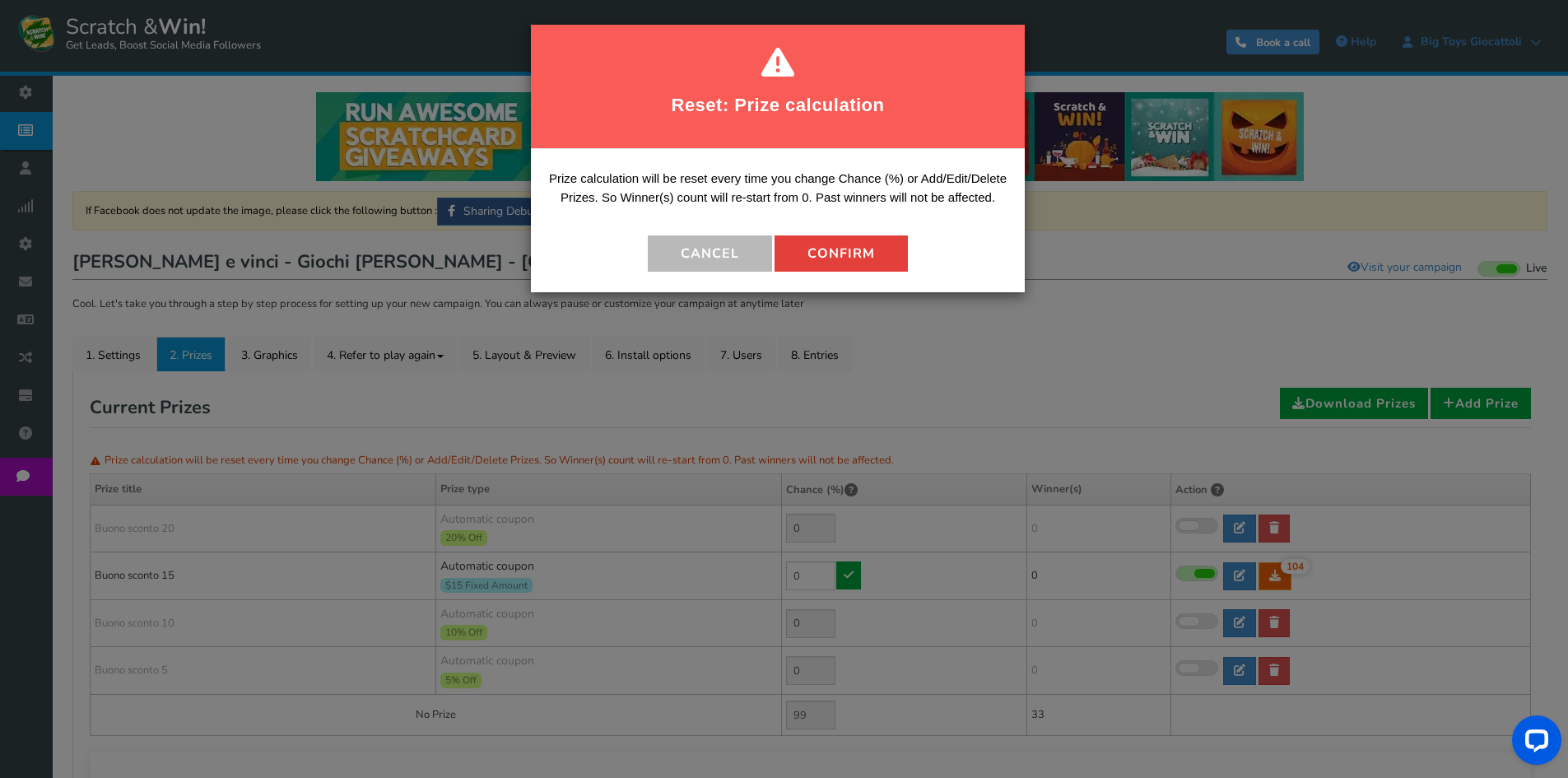
click at [815, 251] on button "Confirm" at bounding box center [841, 253] width 134 height 36
type input "100"
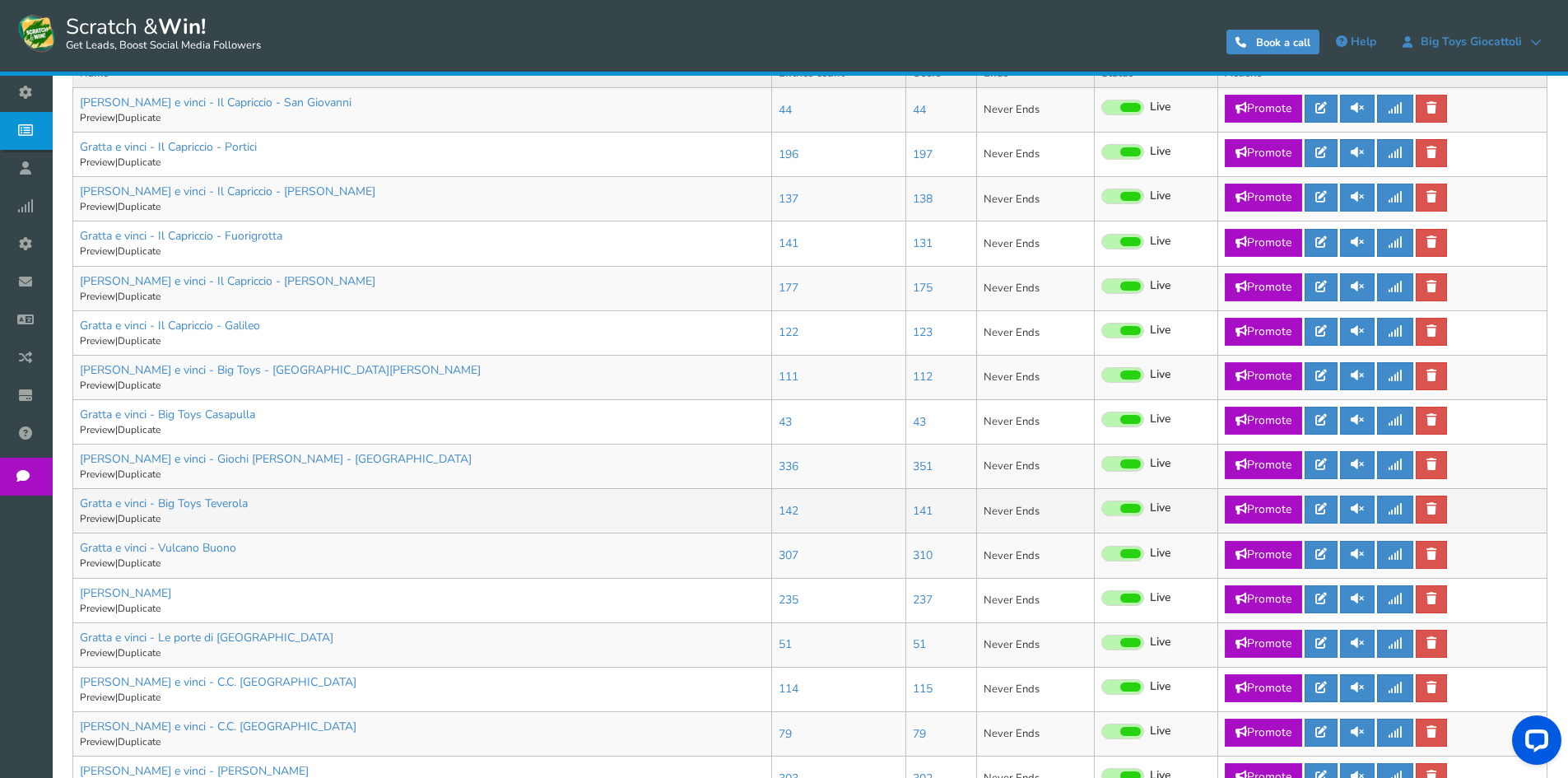
scroll to position [494, 0]
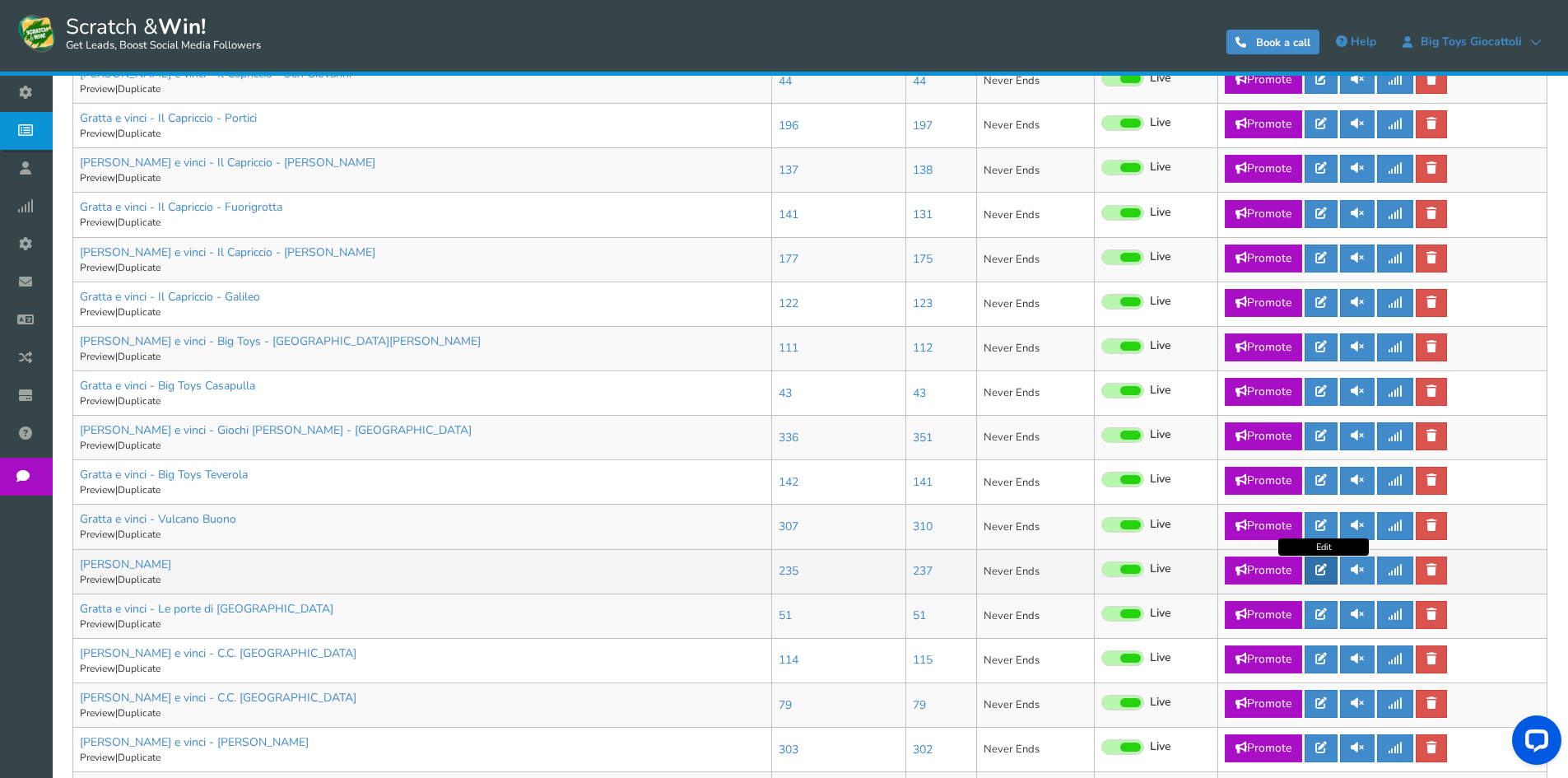
click at [1323, 563] on icon at bounding box center [1321, 569] width 11 height 11
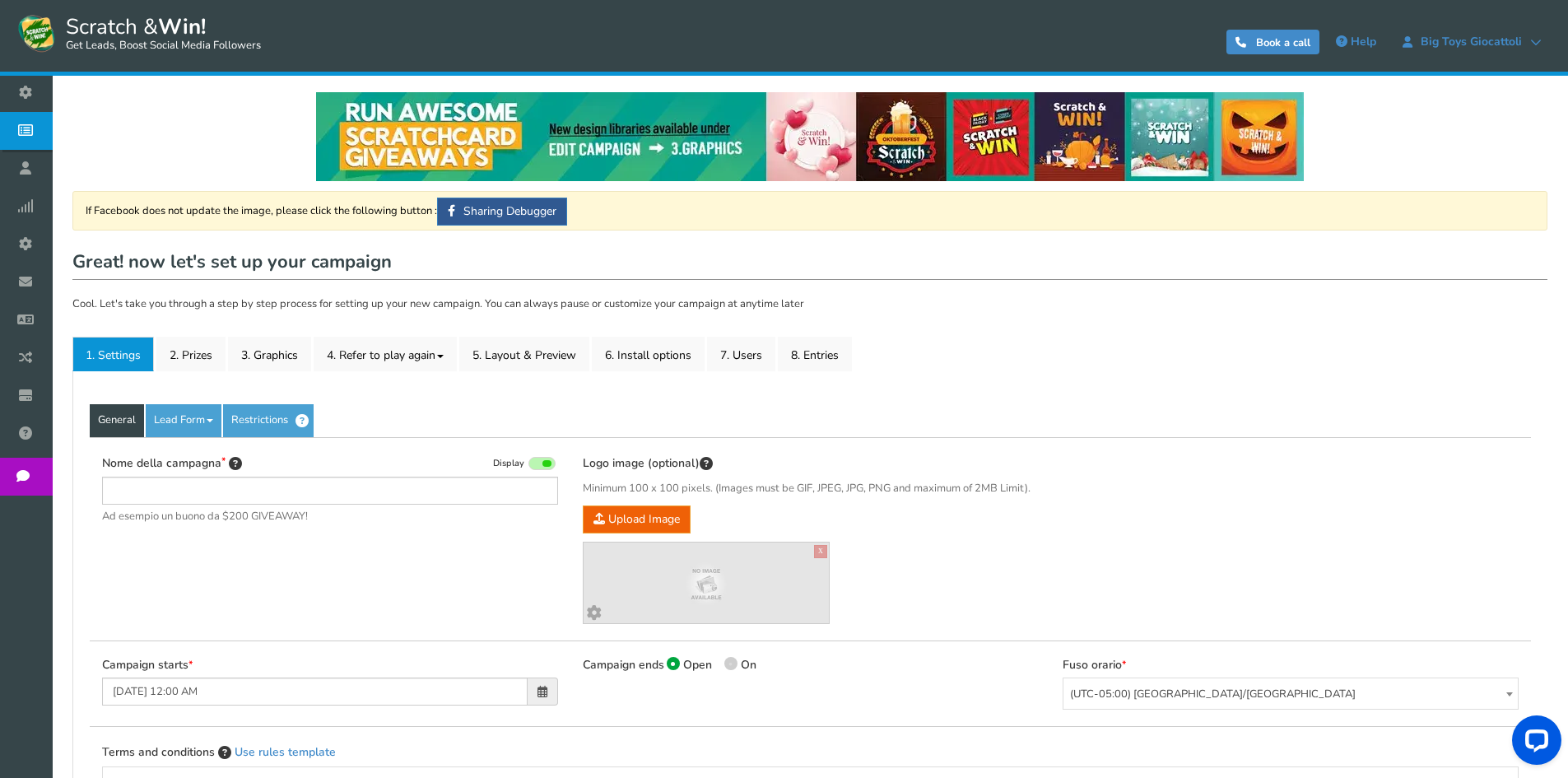
type input "[PERSON_NAME]"
click at [192, 352] on link "2. Prizes" at bounding box center [190, 353] width 69 height 35
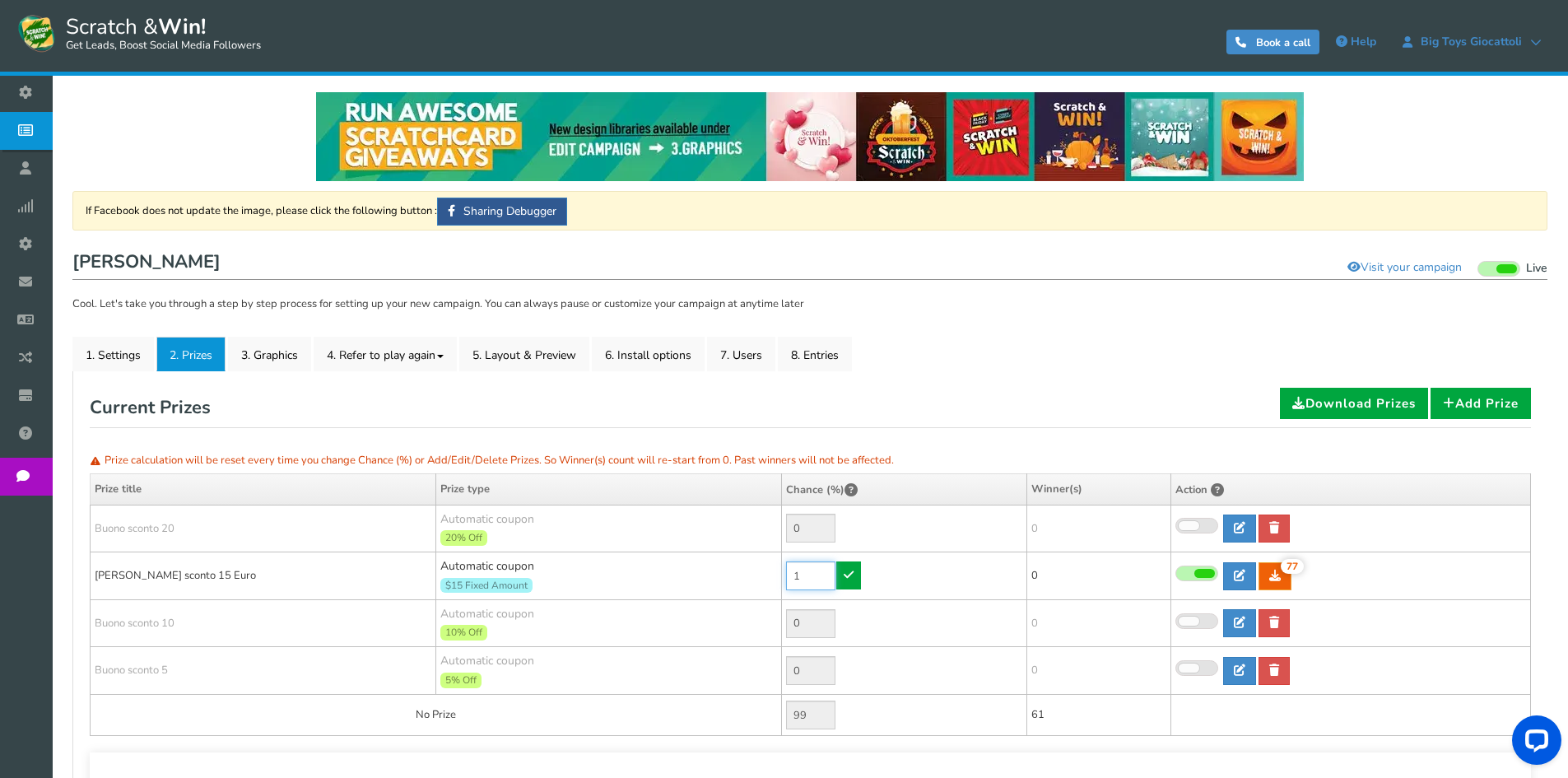
drag, startPoint x: 814, startPoint y: 575, endPoint x: 757, endPoint y: 571, distance: 57.1
click at [757, 571] on tr "[PERSON_NAME] sconto 15 Euro Automatic coupon $15 Fixed Amount Min.order value:…" at bounding box center [810, 575] width 1441 height 48
type input "10"
click at [856, 585] on link at bounding box center [849, 575] width 24 height 28
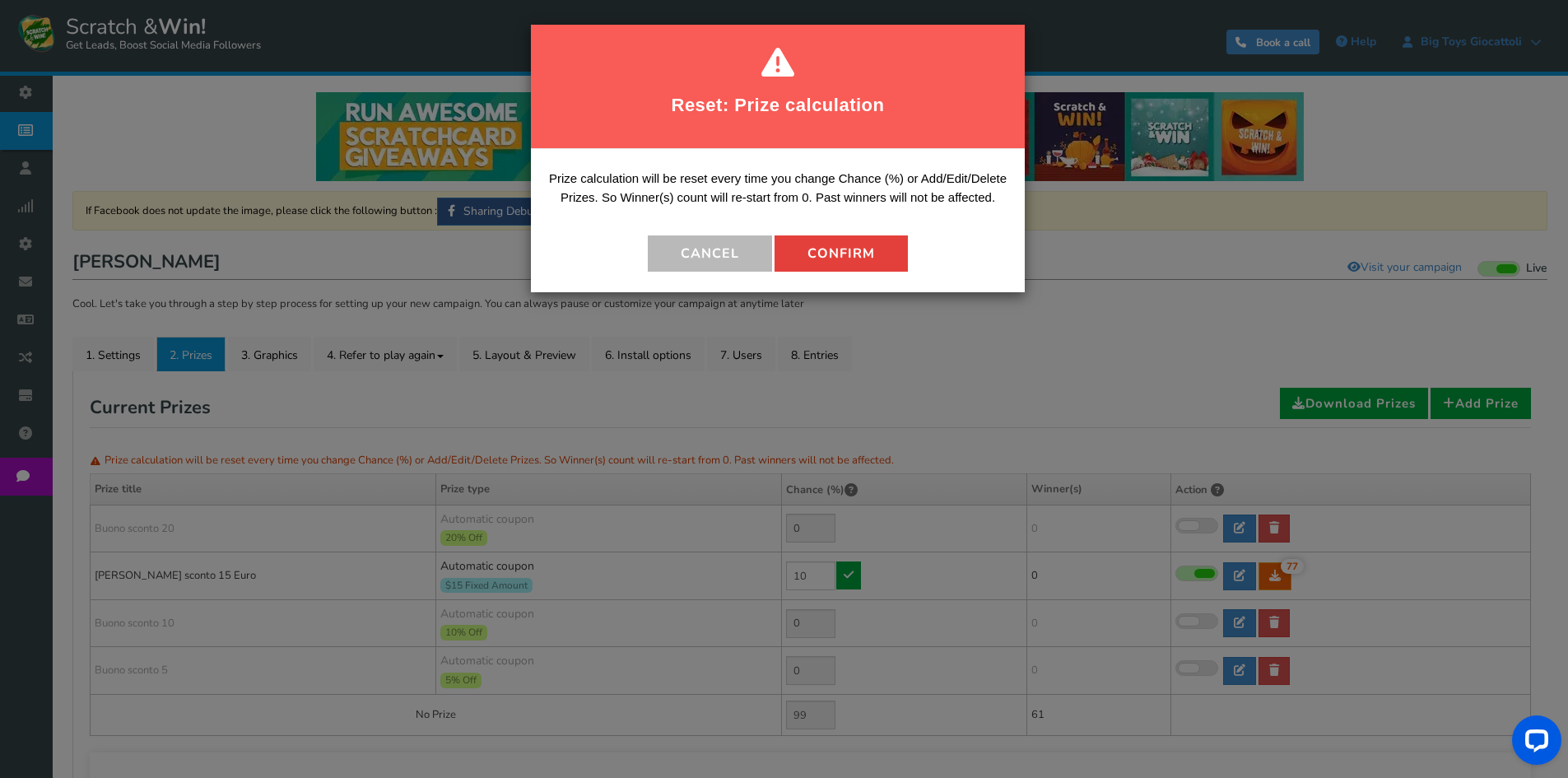
click at [848, 252] on button "Confirm" at bounding box center [841, 253] width 134 height 36
type input "90"
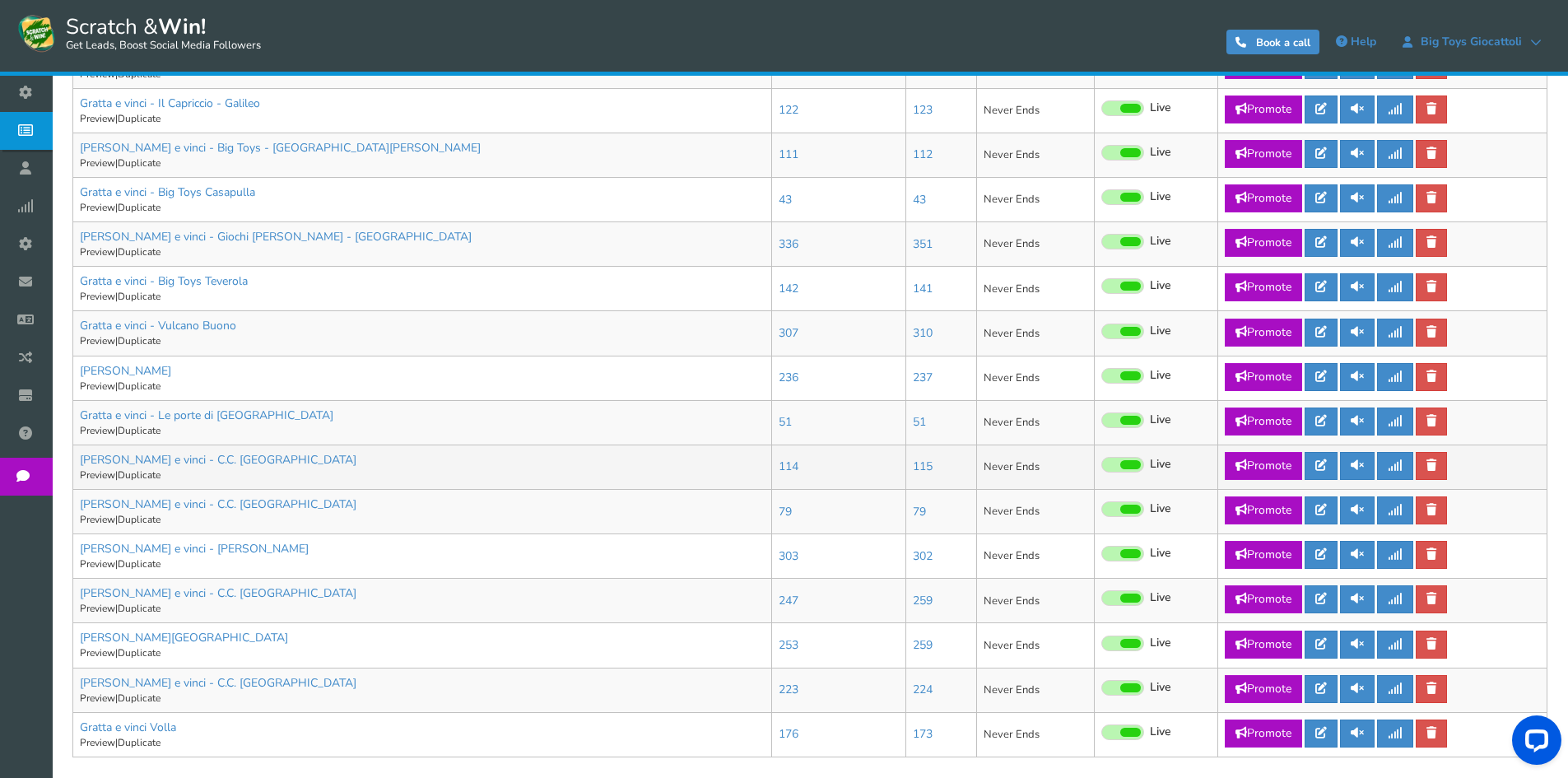
scroll to position [658, 0]
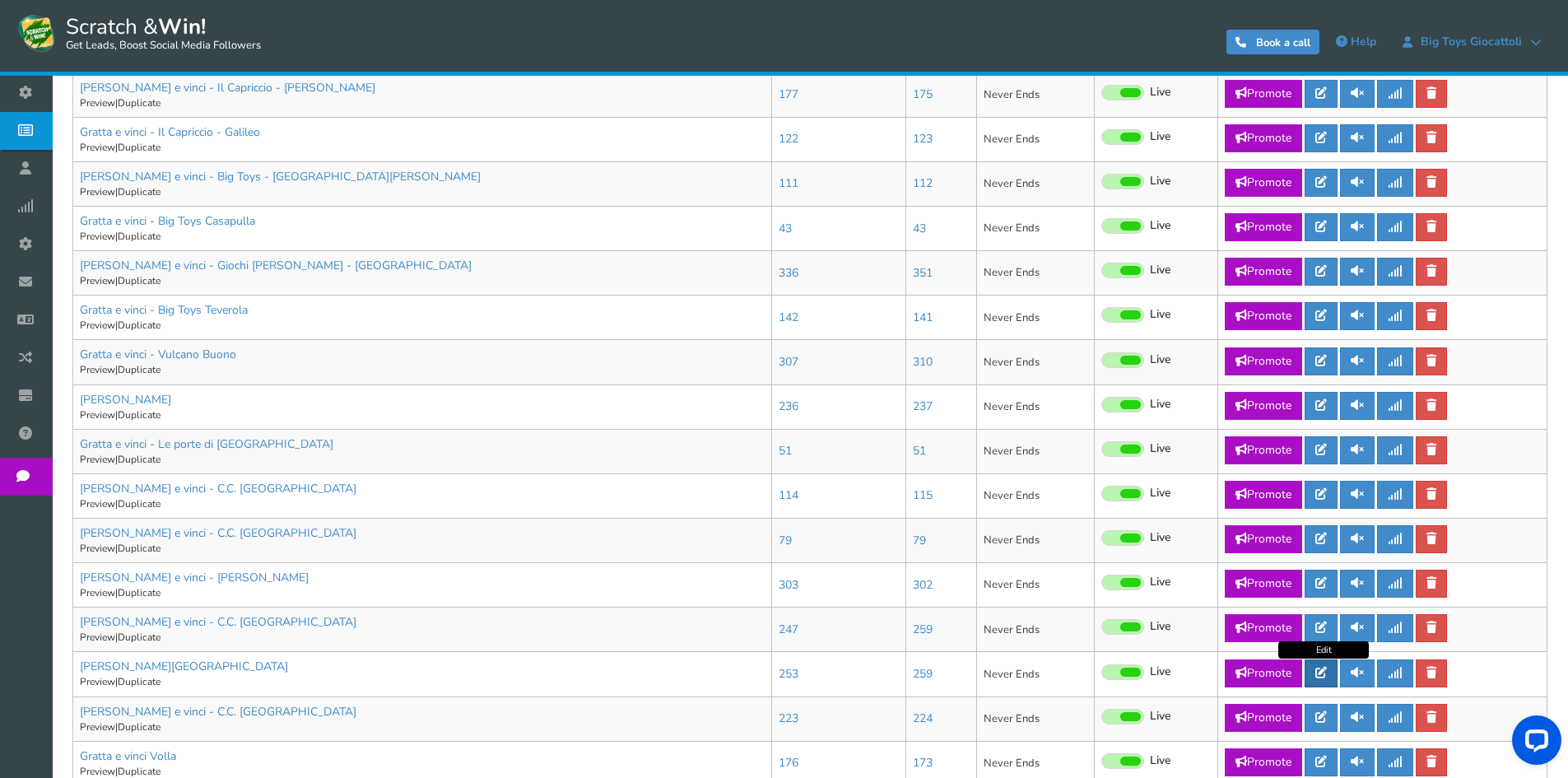
click at [1327, 673] on icon at bounding box center [1321, 673] width 11 height 11
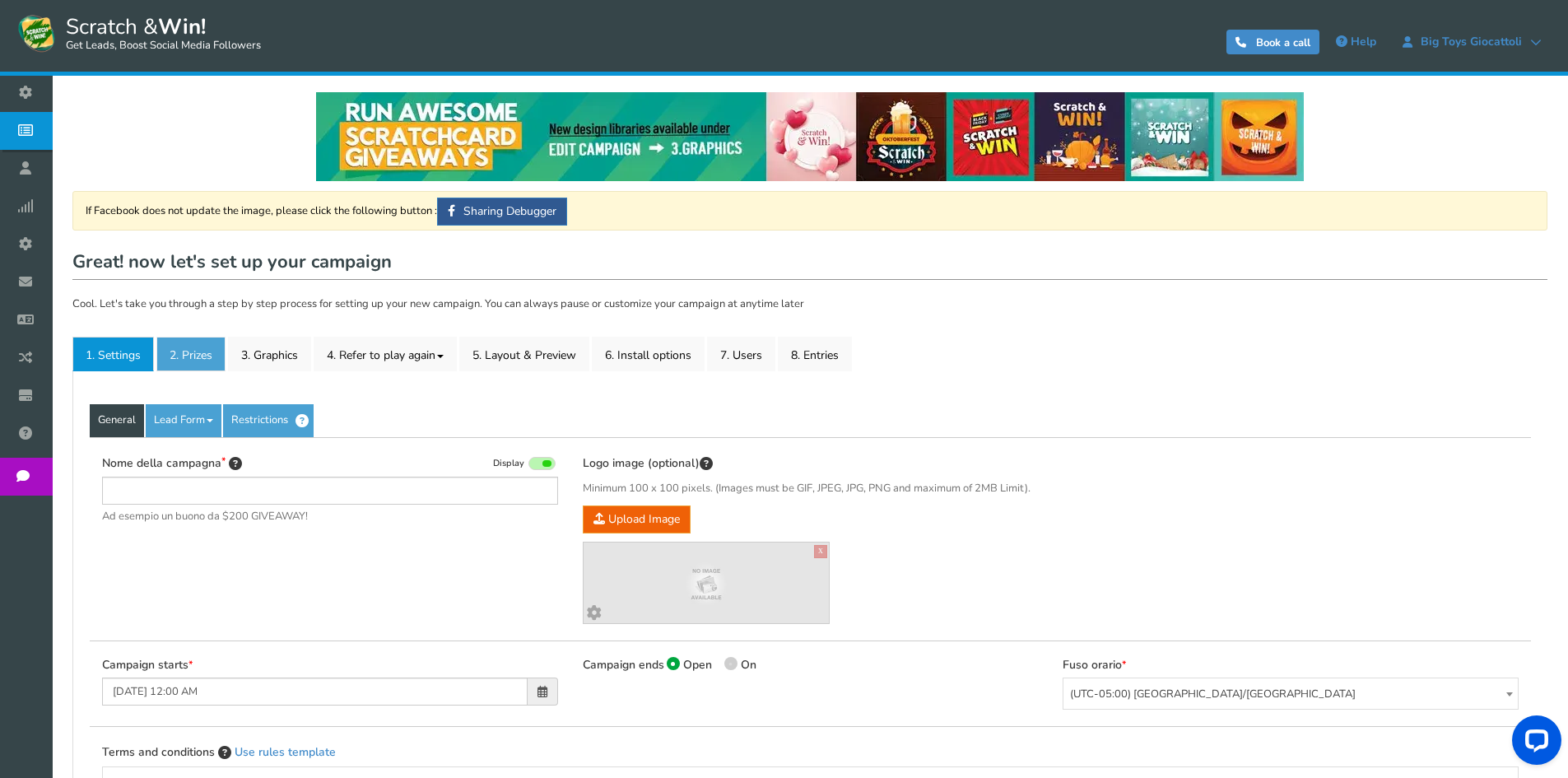
type input "[PERSON_NAME][GEOGRAPHIC_DATA]"
click at [195, 349] on link "2. Prizes" at bounding box center [190, 353] width 69 height 35
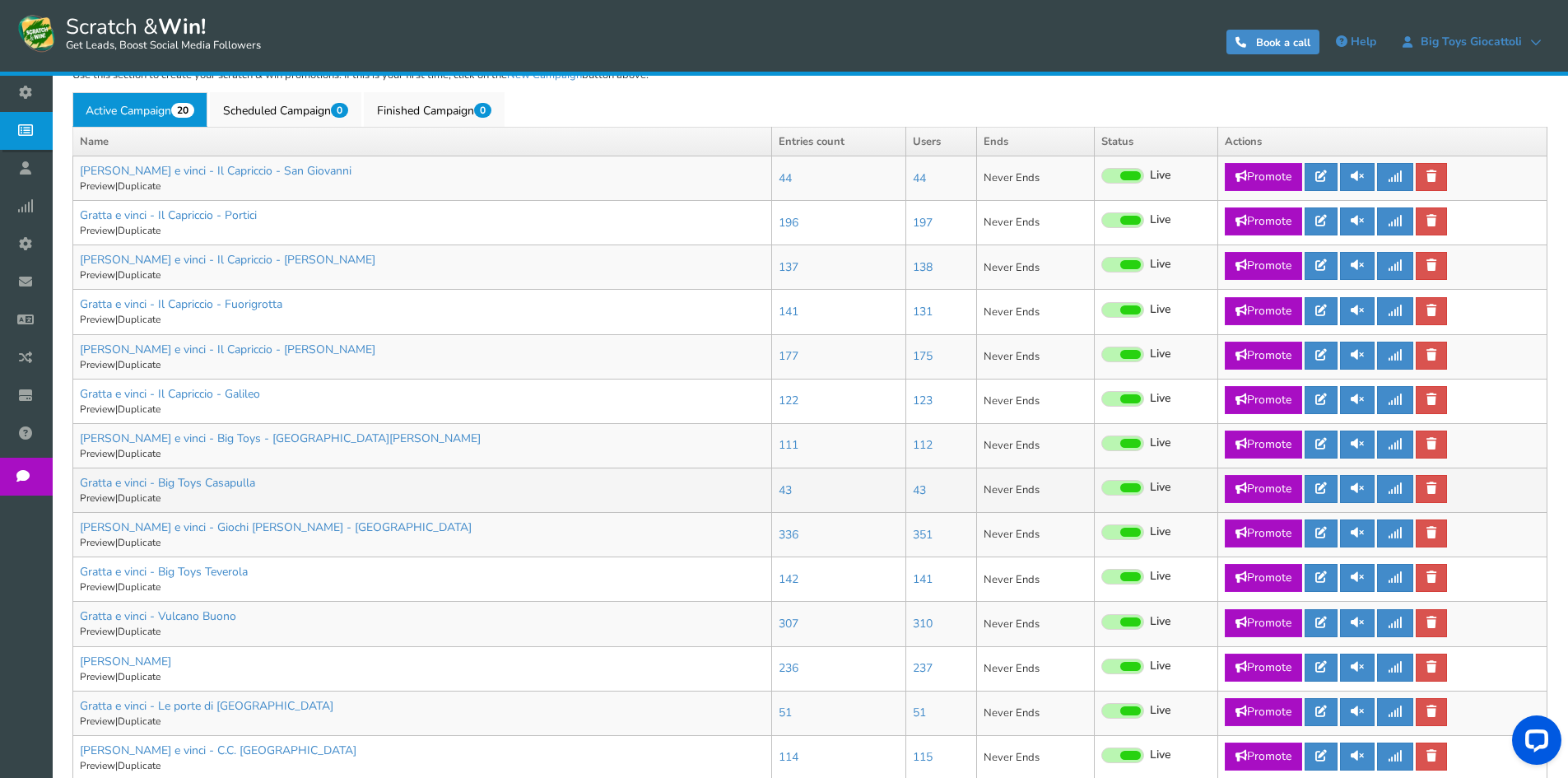
scroll to position [575, 0]
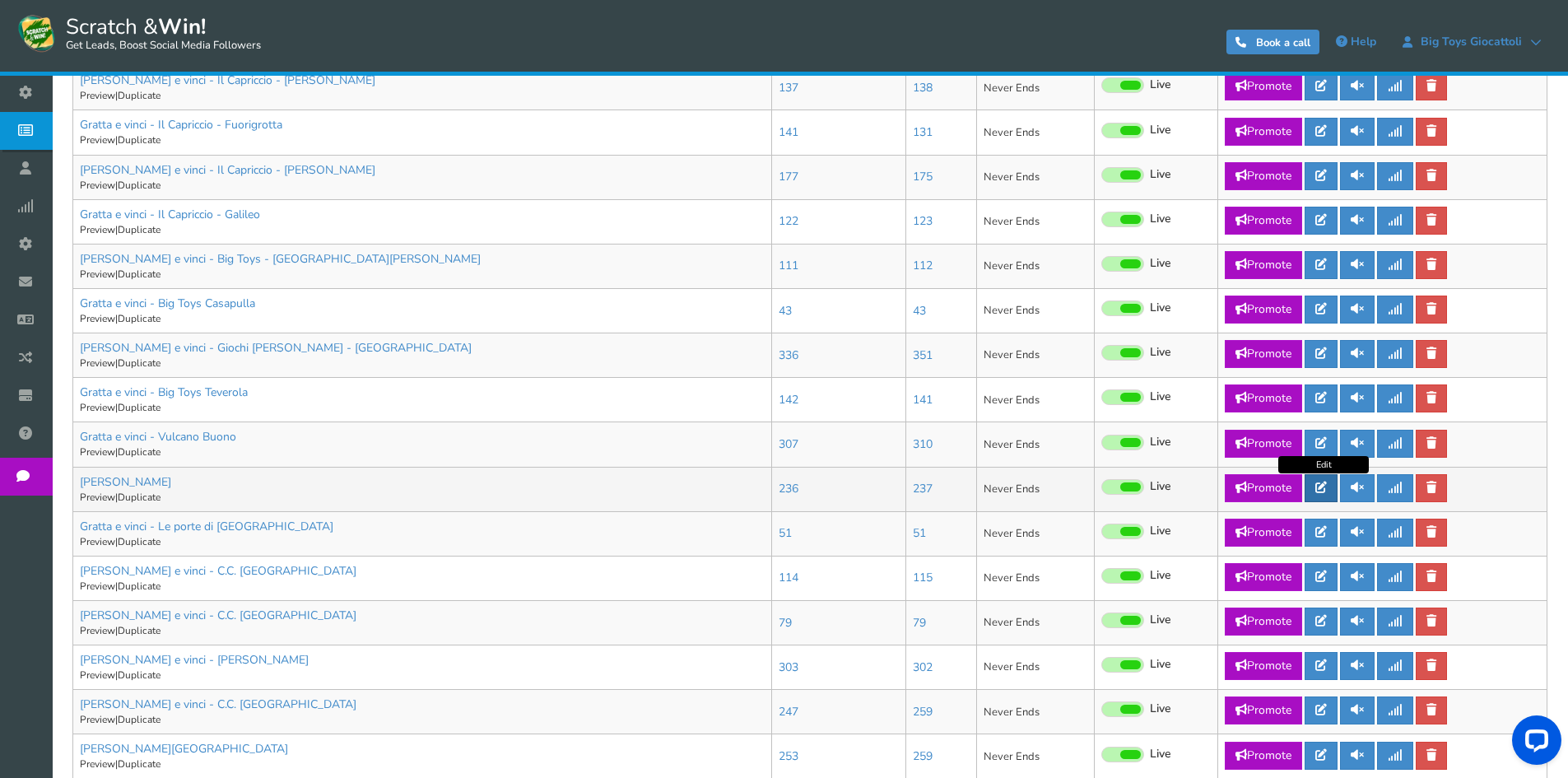
click at [1327, 488] on icon at bounding box center [1321, 487] width 11 height 11
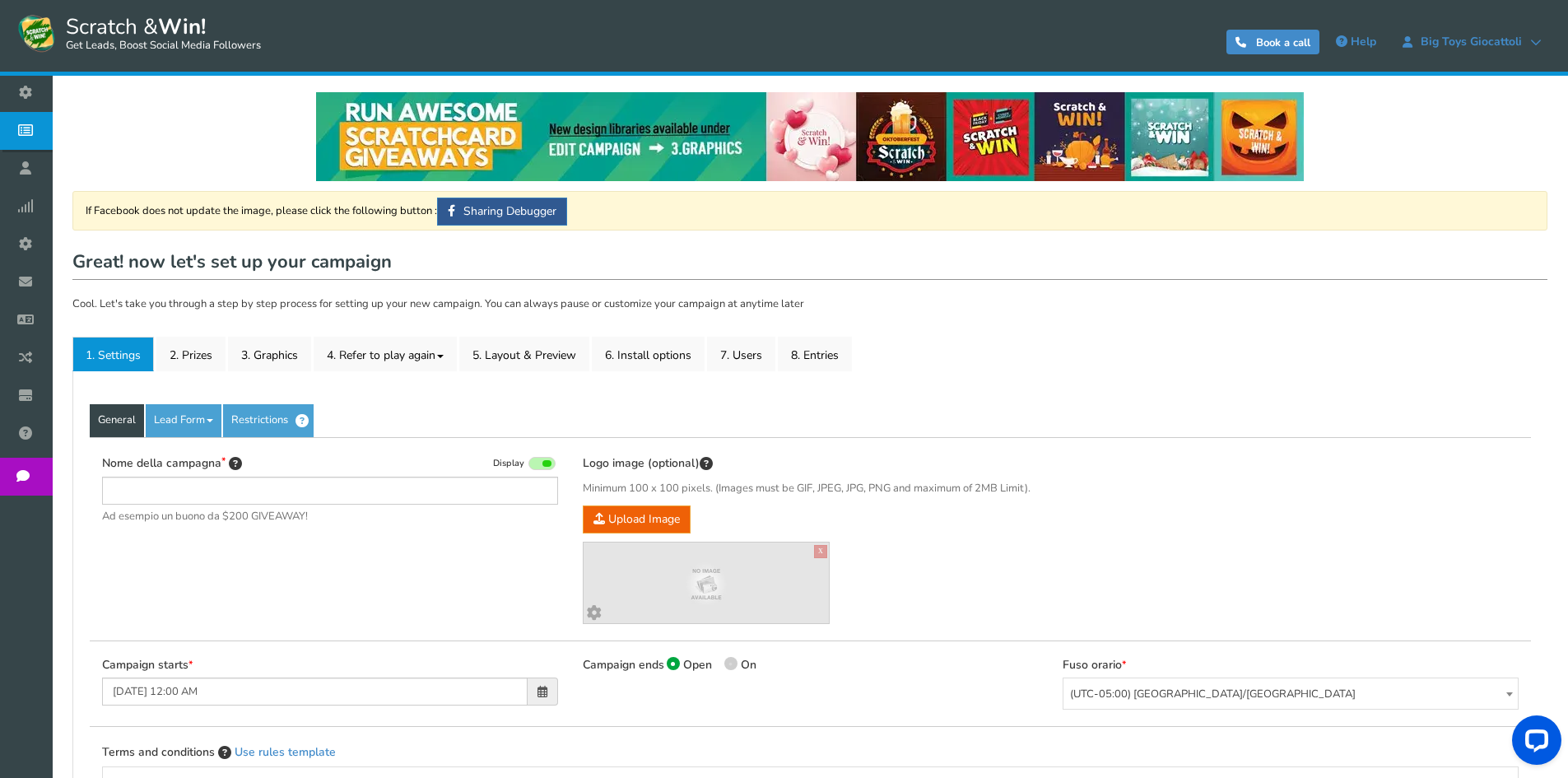
type input "[PERSON_NAME]"
click at [195, 361] on link "2. Prizes" at bounding box center [190, 353] width 69 height 35
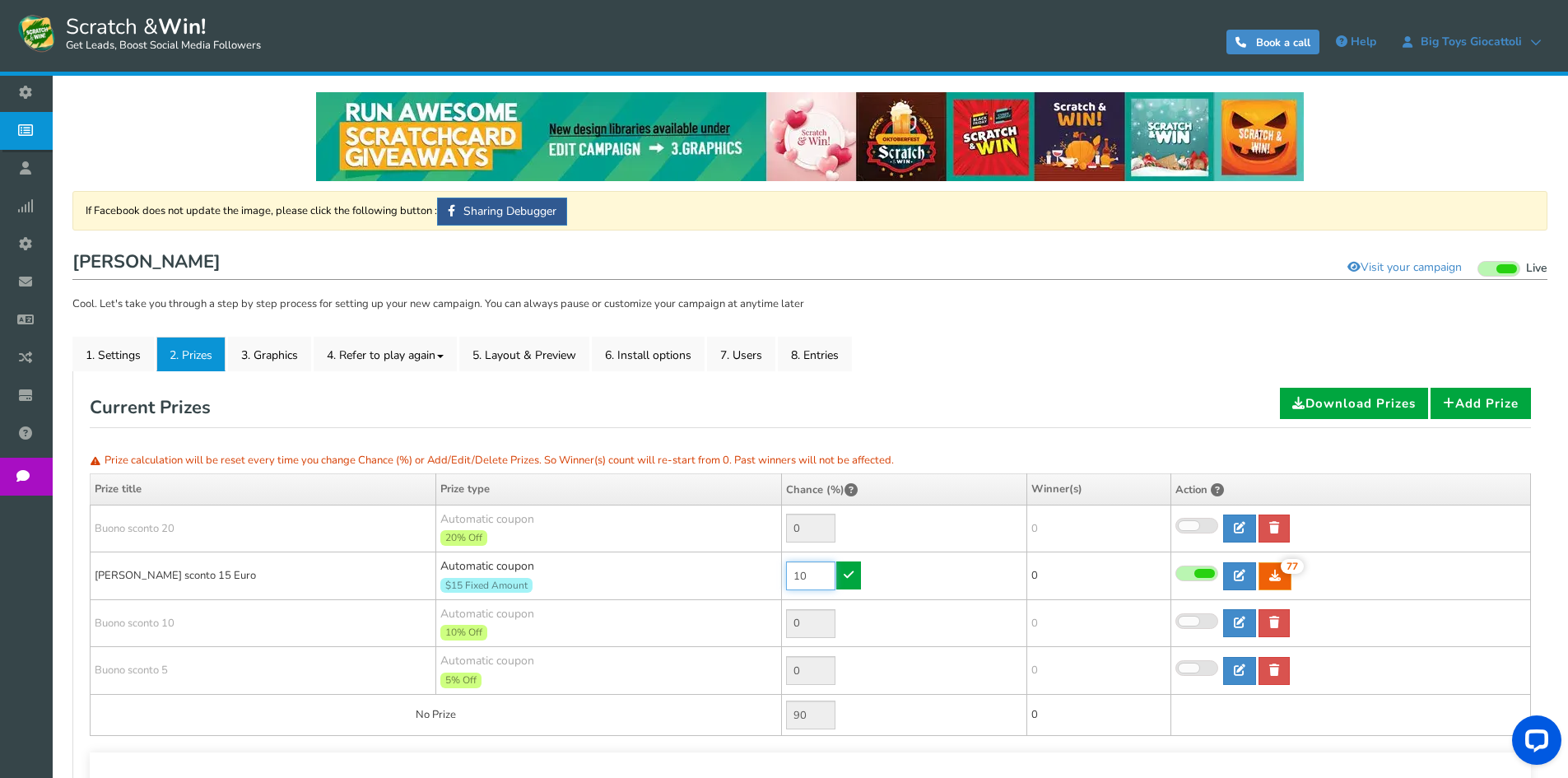
drag, startPoint x: 764, startPoint y: 575, endPoint x: 711, endPoint y: 575, distance: 53.0
click at [710, 575] on tr "[PERSON_NAME] sconto 15 Euro Automatic coupon $15 Fixed Amount Min.order value:…" at bounding box center [810, 575] width 1441 height 48
click at [833, 576] on input "90" at bounding box center [810, 575] width 49 height 29
type input "90"
click at [849, 577] on icon at bounding box center [848, 575] width 9 height 11
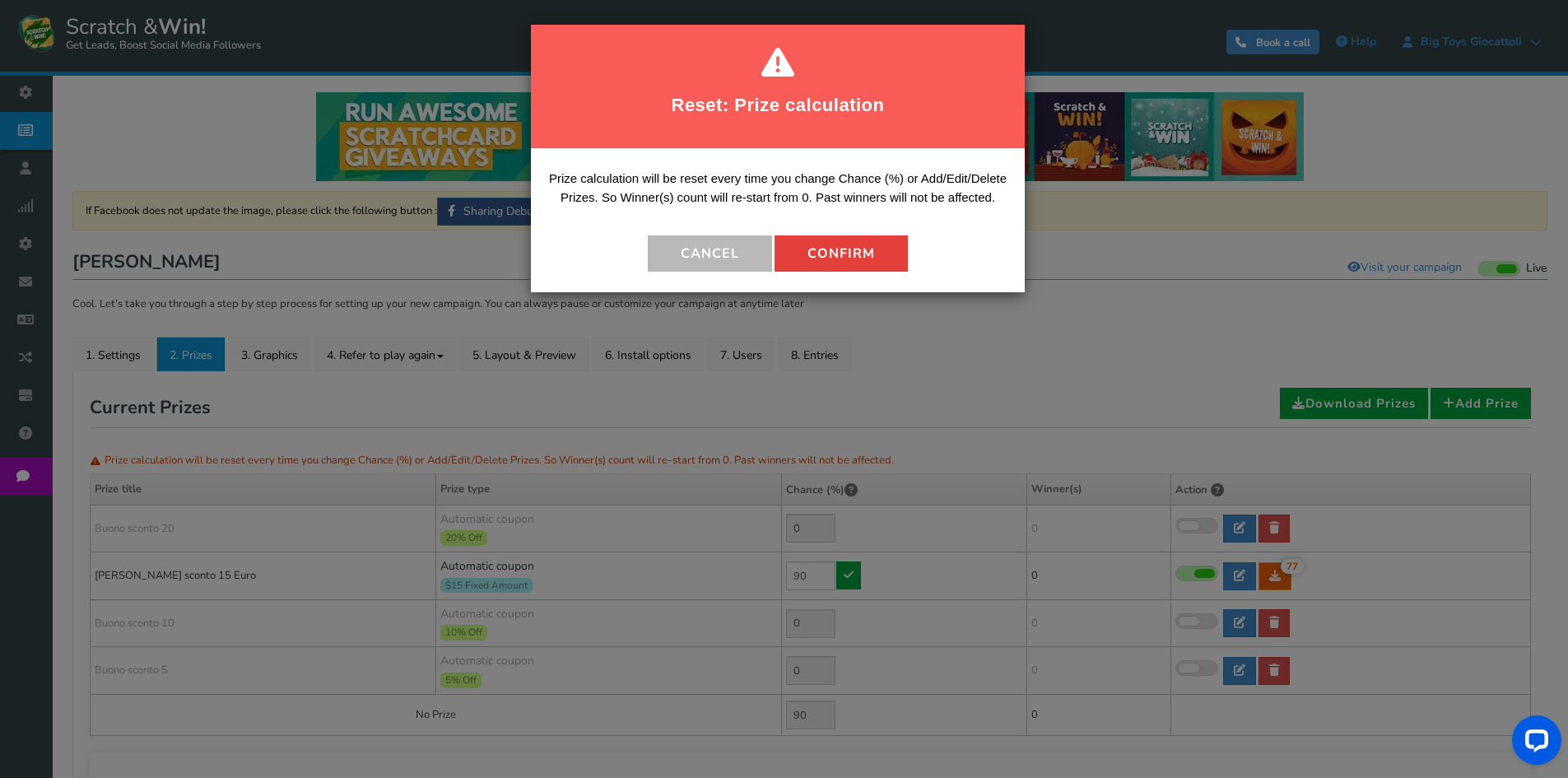
click at [839, 250] on button "Confirm" at bounding box center [841, 253] width 134 height 36
type input "10"
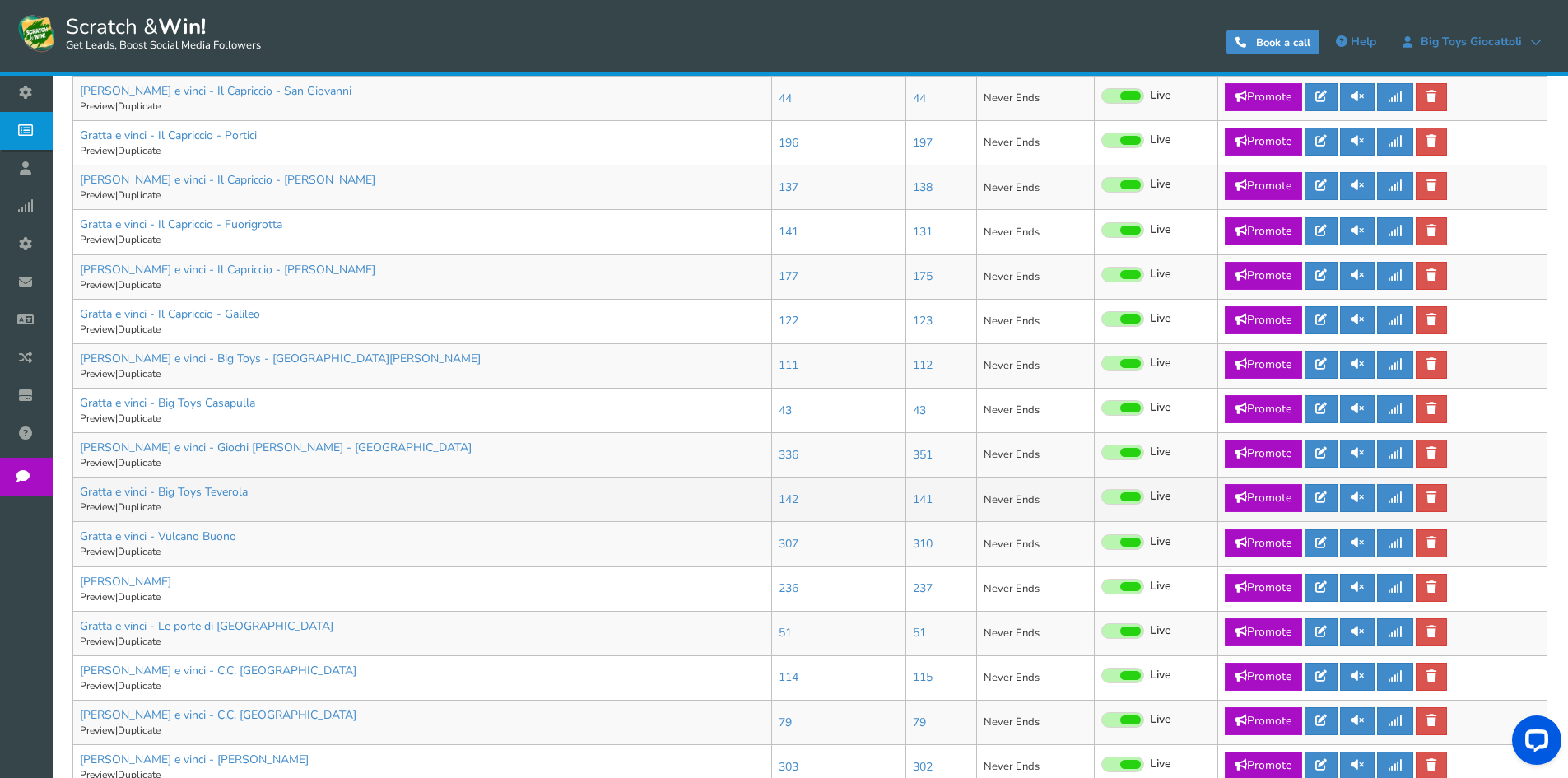
scroll to position [575, 0]
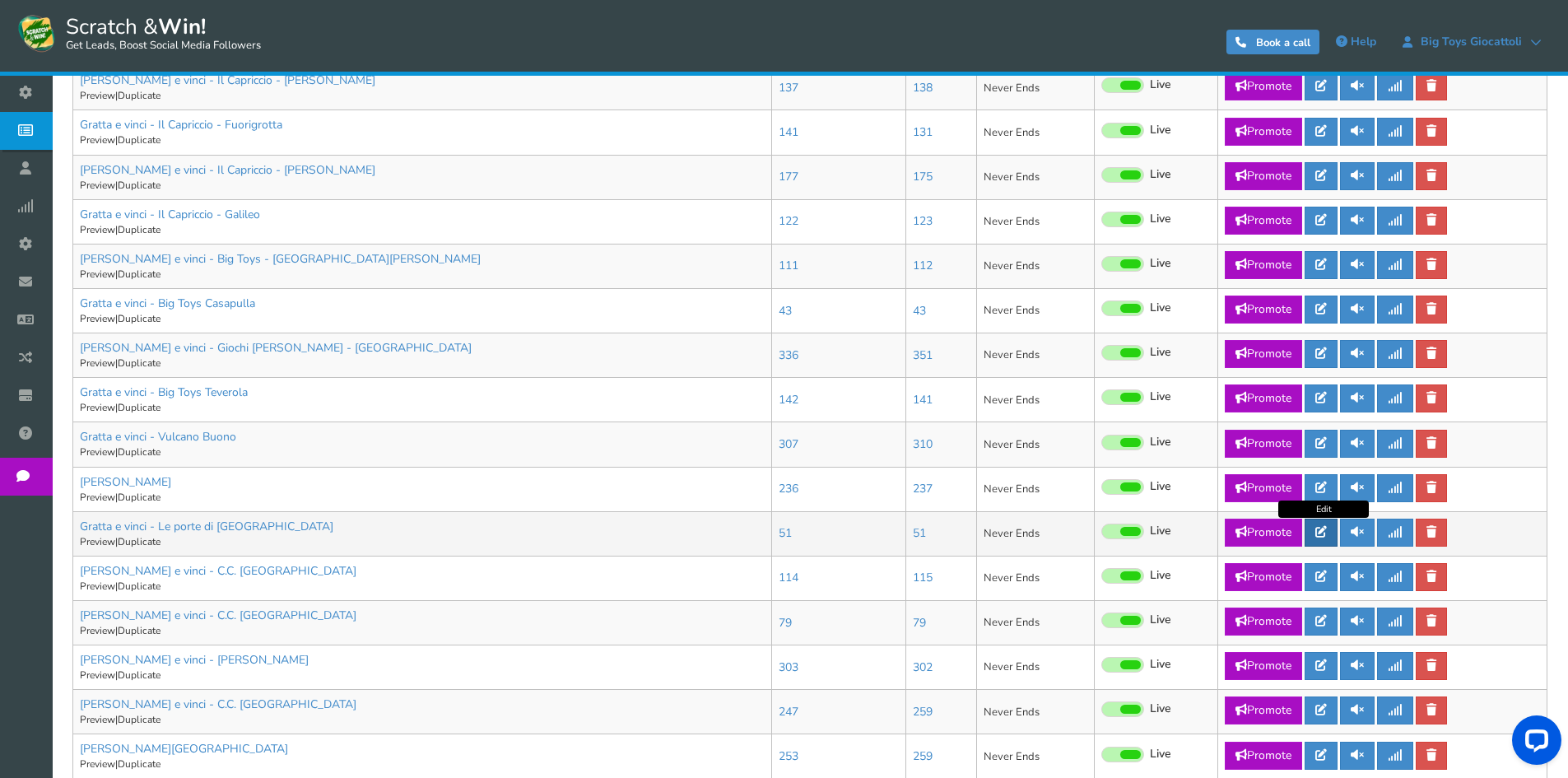
click at [1327, 540] on link at bounding box center [1321, 532] width 33 height 28
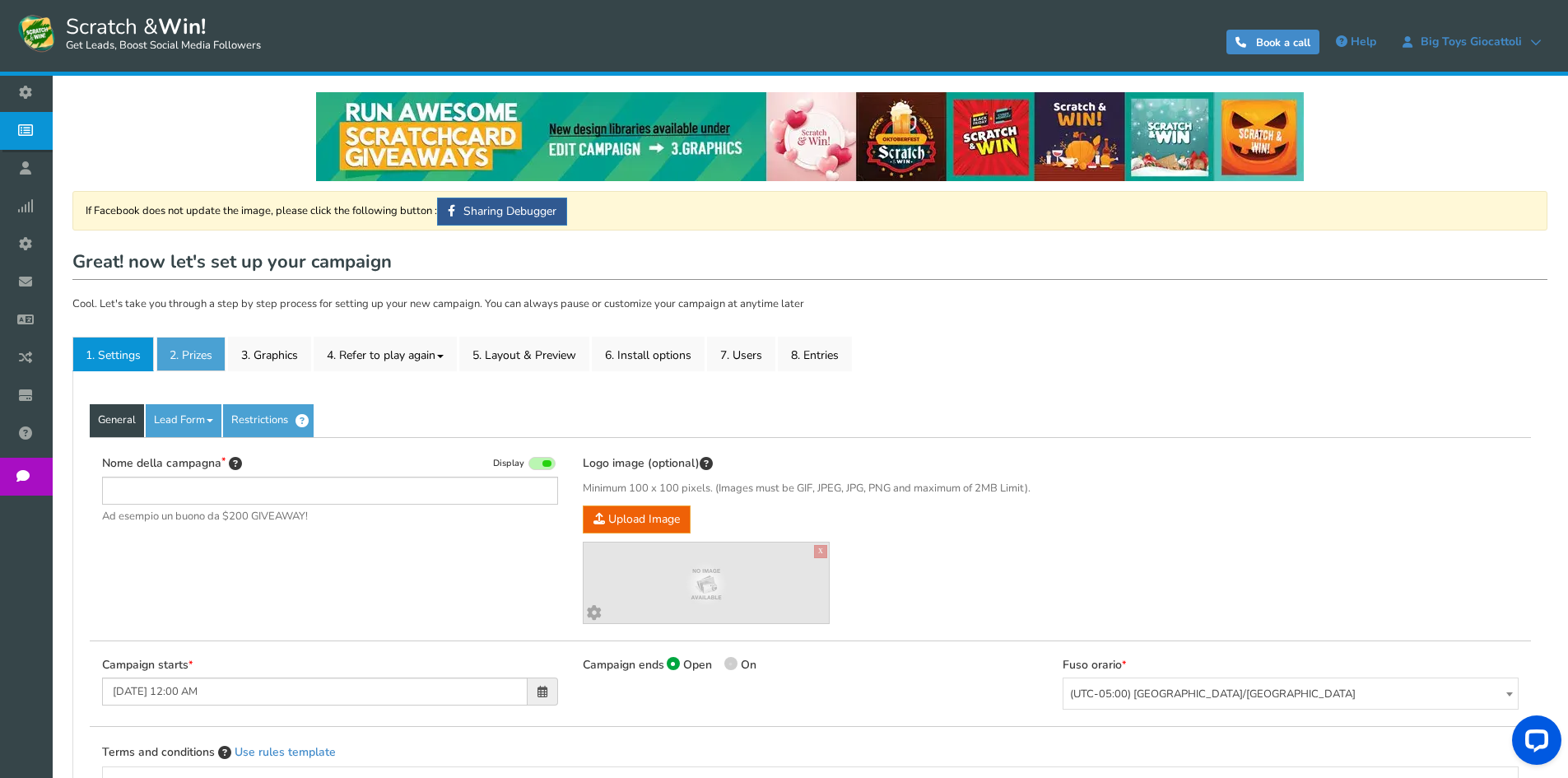
type input "Gratta e vinci - Le porte di [GEOGRAPHIC_DATA]"
click at [192, 361] on link "2. Prizes" at bounding box center [190, 353] width 69 height 35
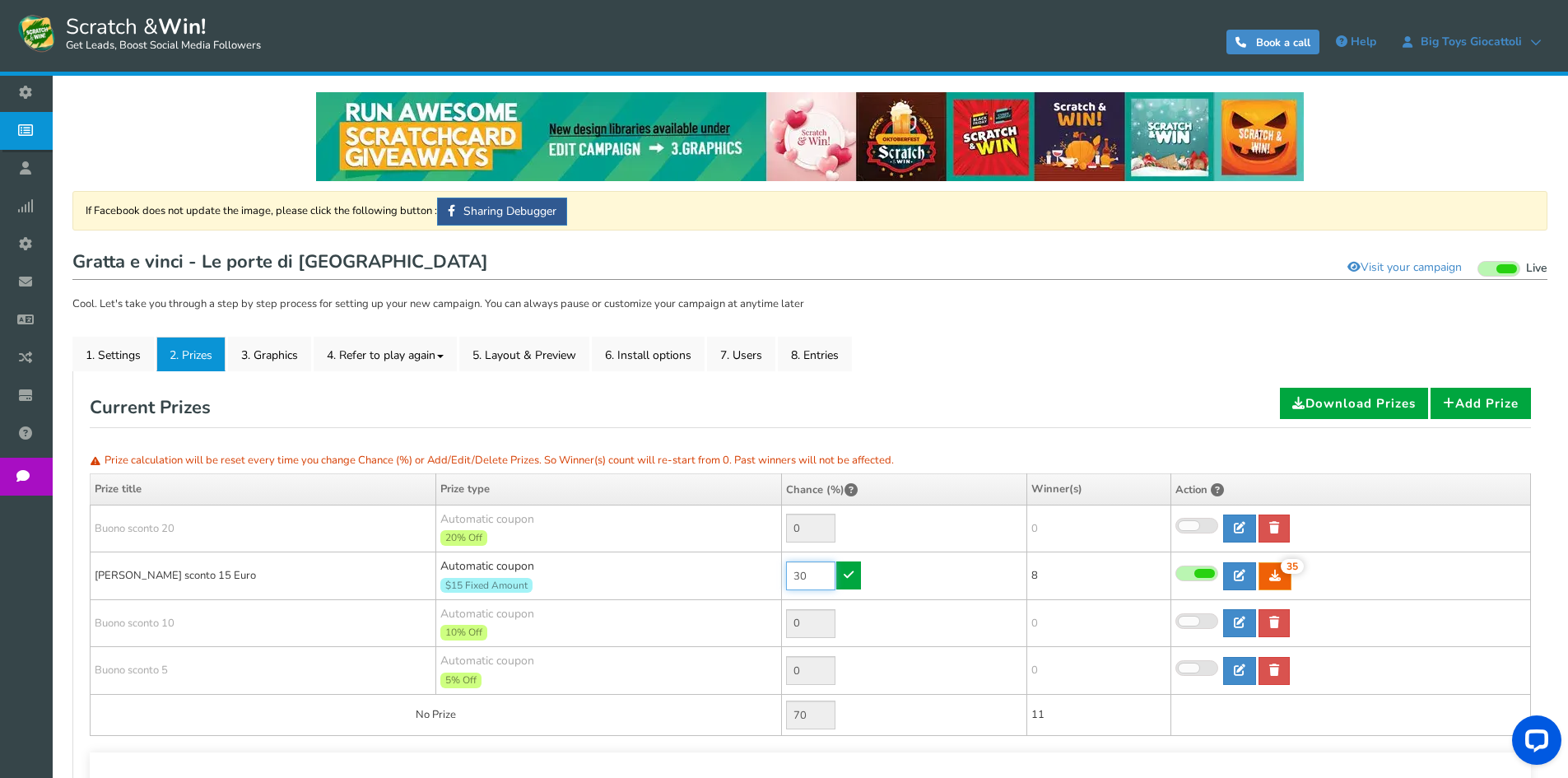
drag, startPoint x: 808, startPoint y: 577, endPoint x: 760, endPoint y: 559, distance: 51.3
click at [762, 560] on tr "[PERSON_NAME] sconto 15 Euro Automatic coupon $15 Fixed Amount Min.order value:…" at bounding box center [810, 575] width 1441 height 48
type input "90"
click at [842, 574] on link at bounding box center [849, 575] width 24 height 28
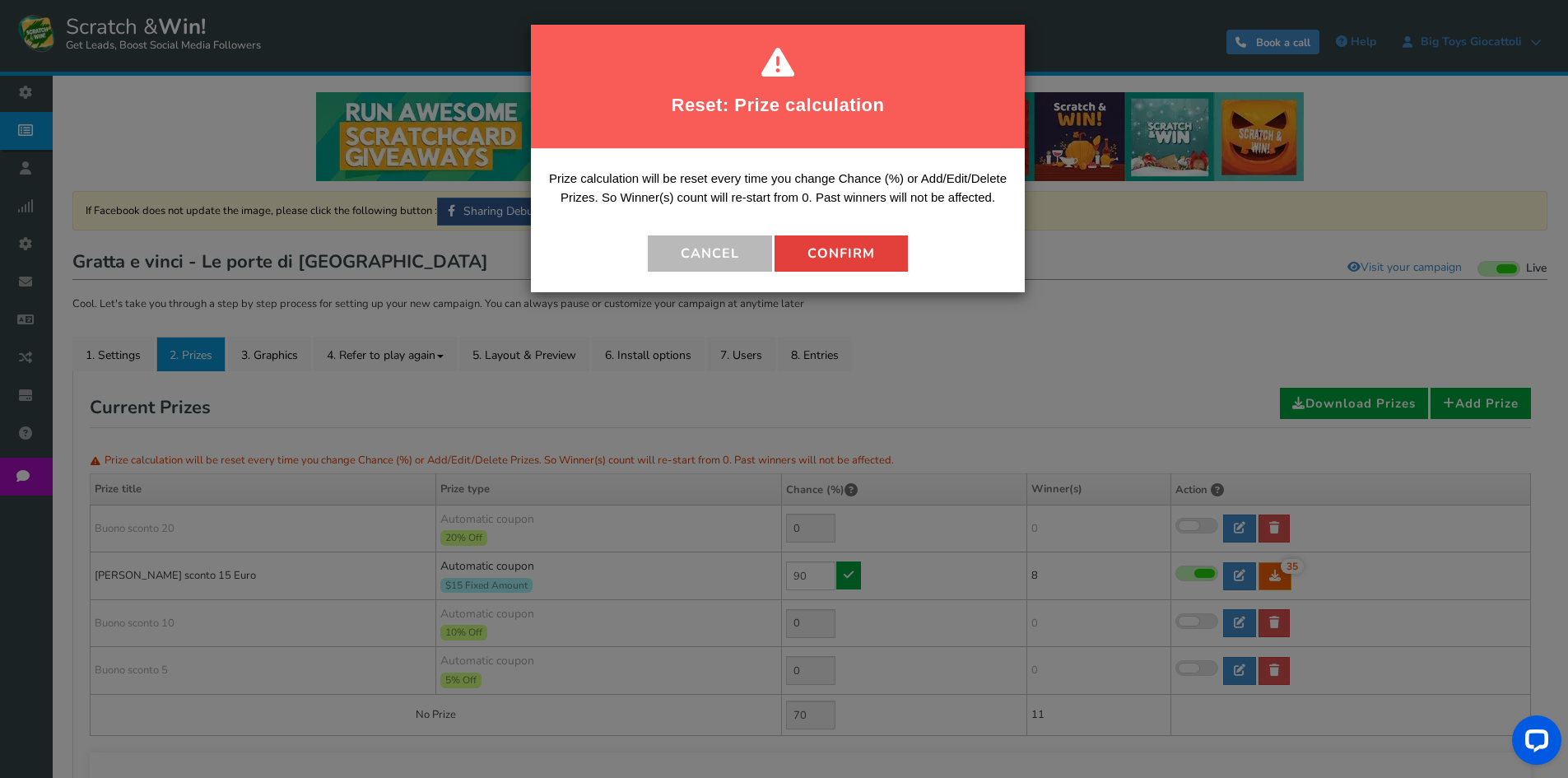
click at [849, 252] on button "Confirm" at bounding box center [841, 253] width 134 height 36
type input "10"
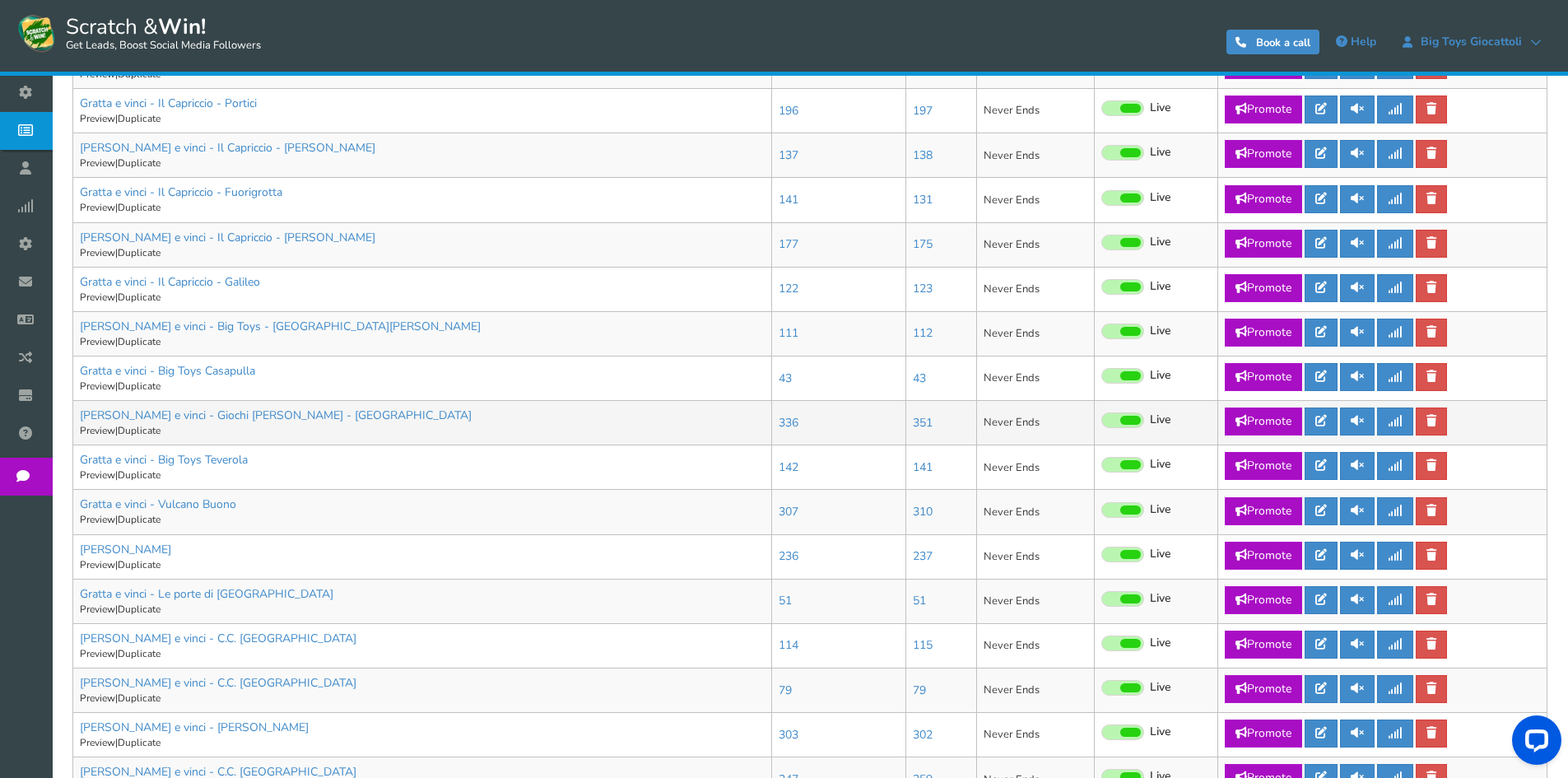
scroll to position [658, 0]
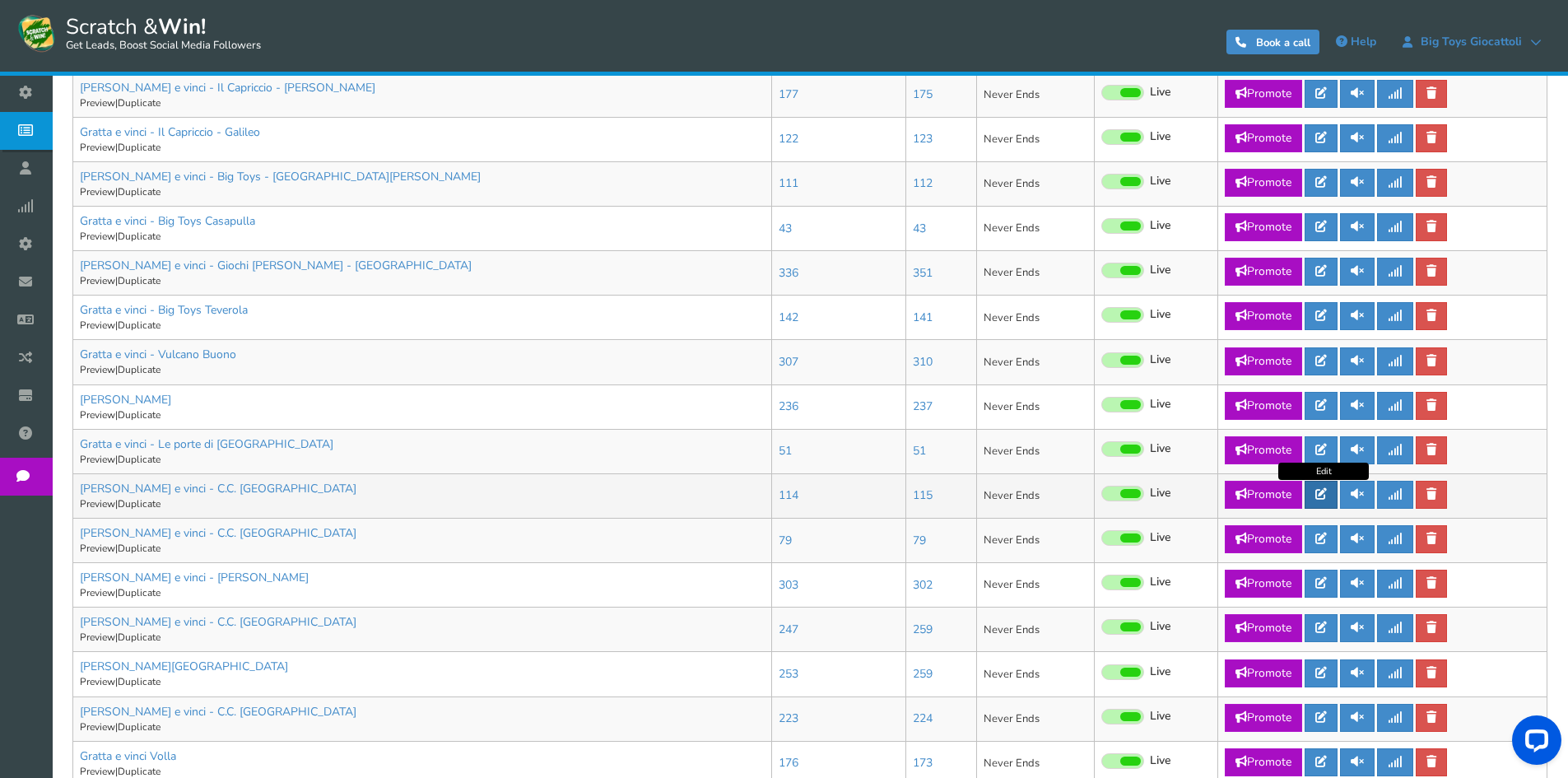
click at [1325, 498] on icon at bounding box center [1321, 494] width 11 height 11
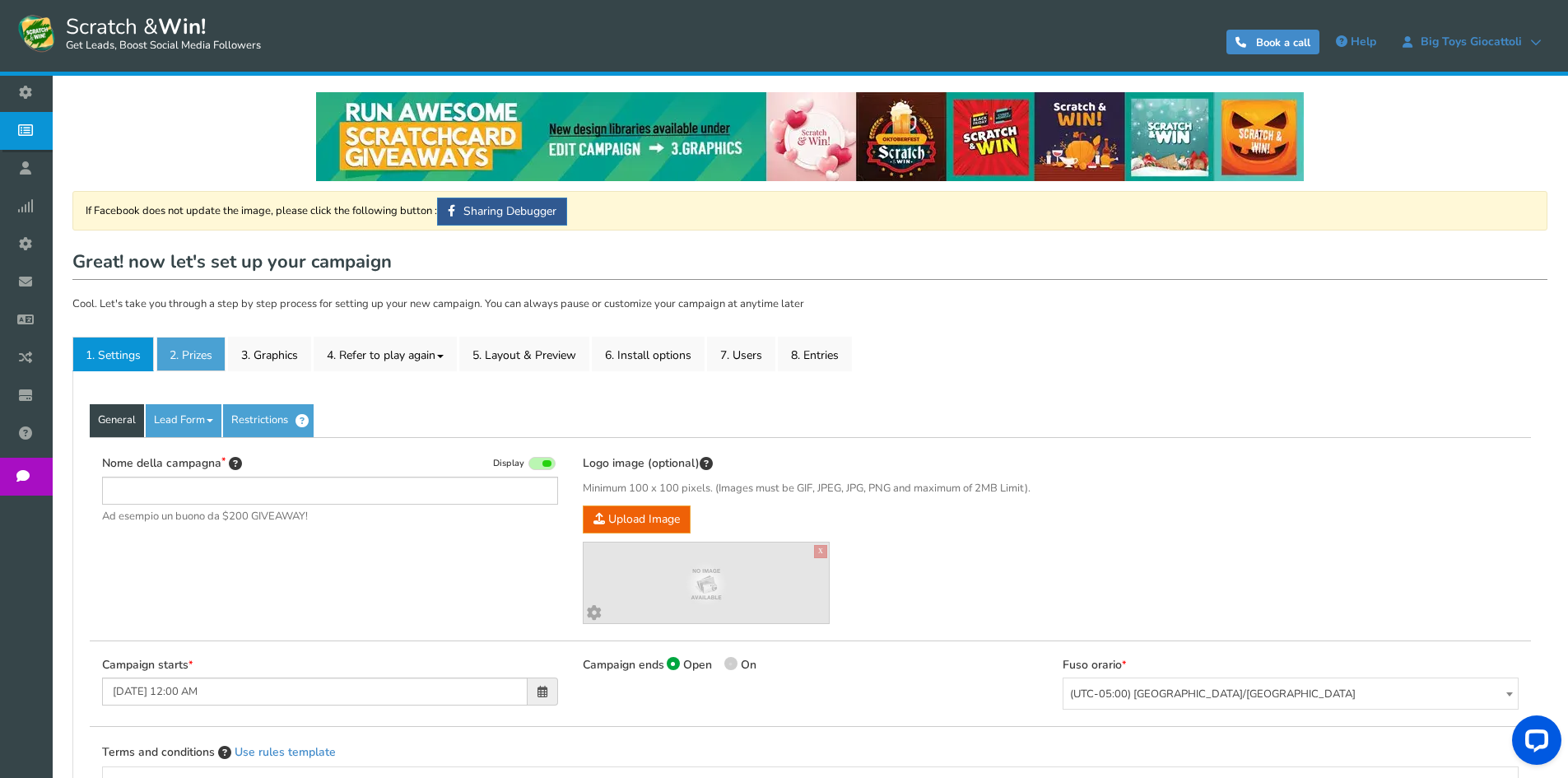
type input "[PERSON_NAME] e vinci - C.C. [GEOGRAPHIC_DATA]"
click at [191, 358] on link "2. Prizes" at bounding box center [190, 353] width 69 height 35
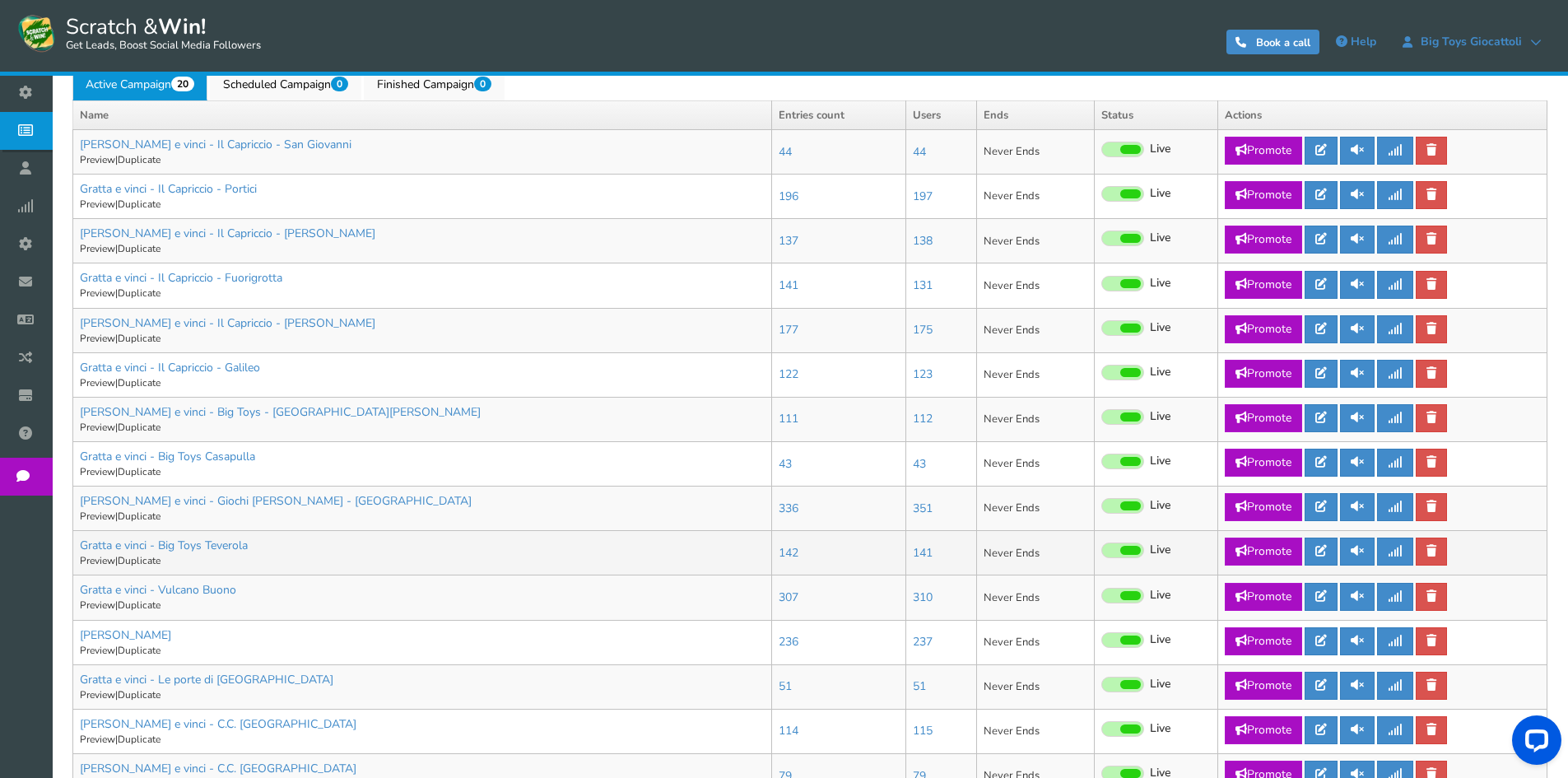
scroll to position [658, 0]
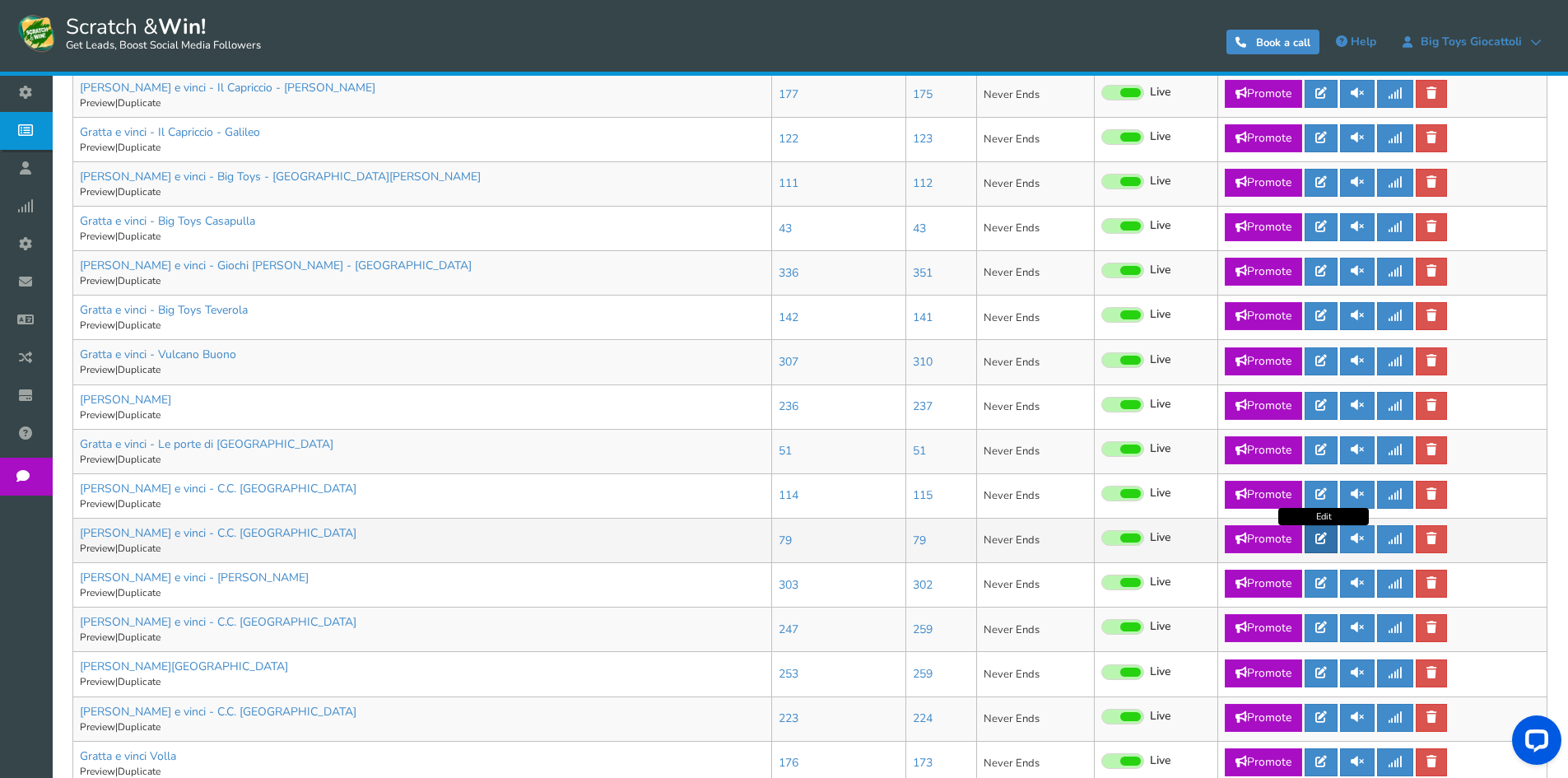
click at [1316, 536] on link at bounding box center [1321, 539] width 33 height 28
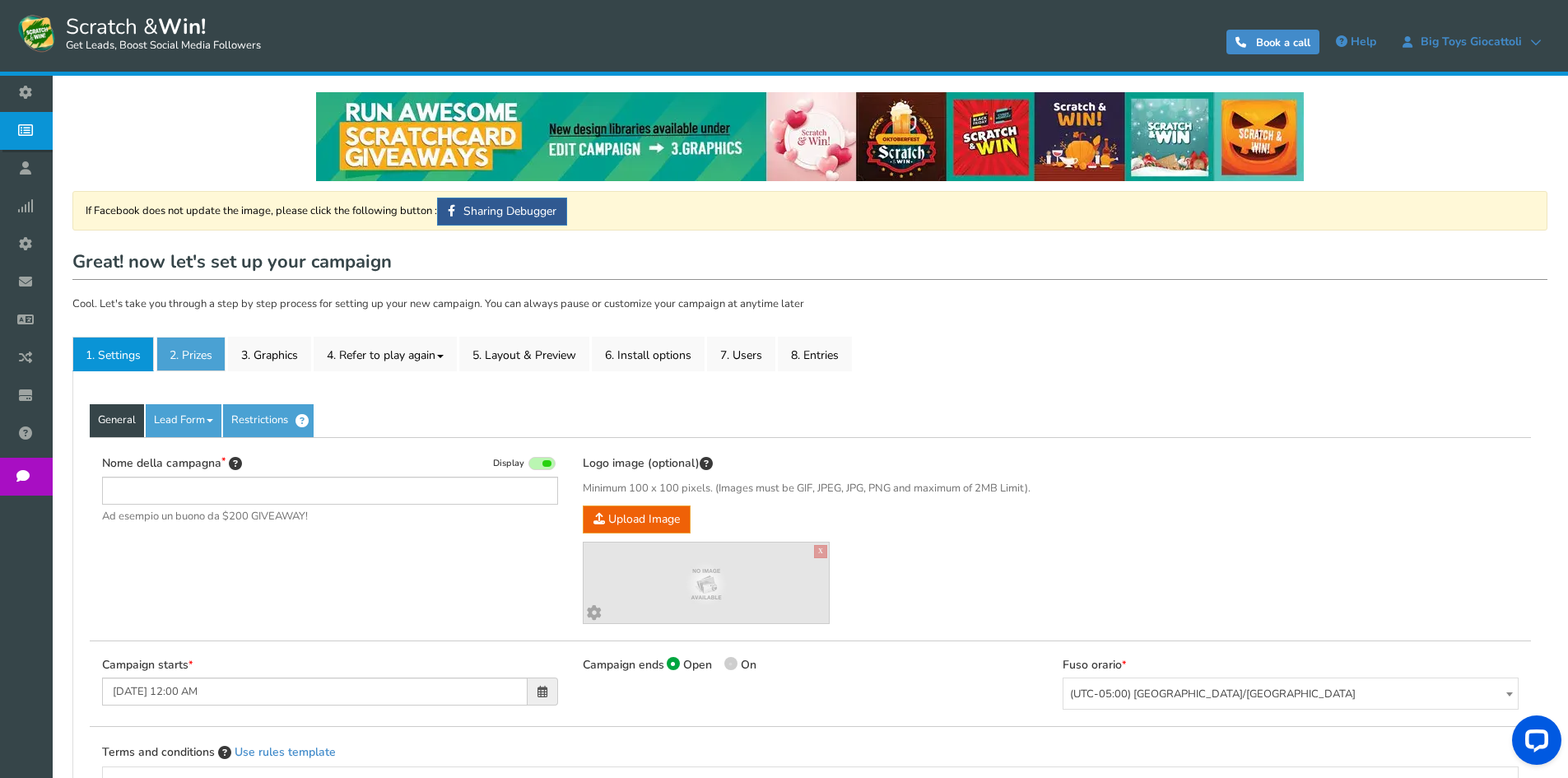
type input "[PERSON_NAME] e vinci - C.C. [GEOGRAPHIC_DATA]"
click at [211, 342] on link "2. Prizes" at bounding box center [190, 353] width 69 height 35
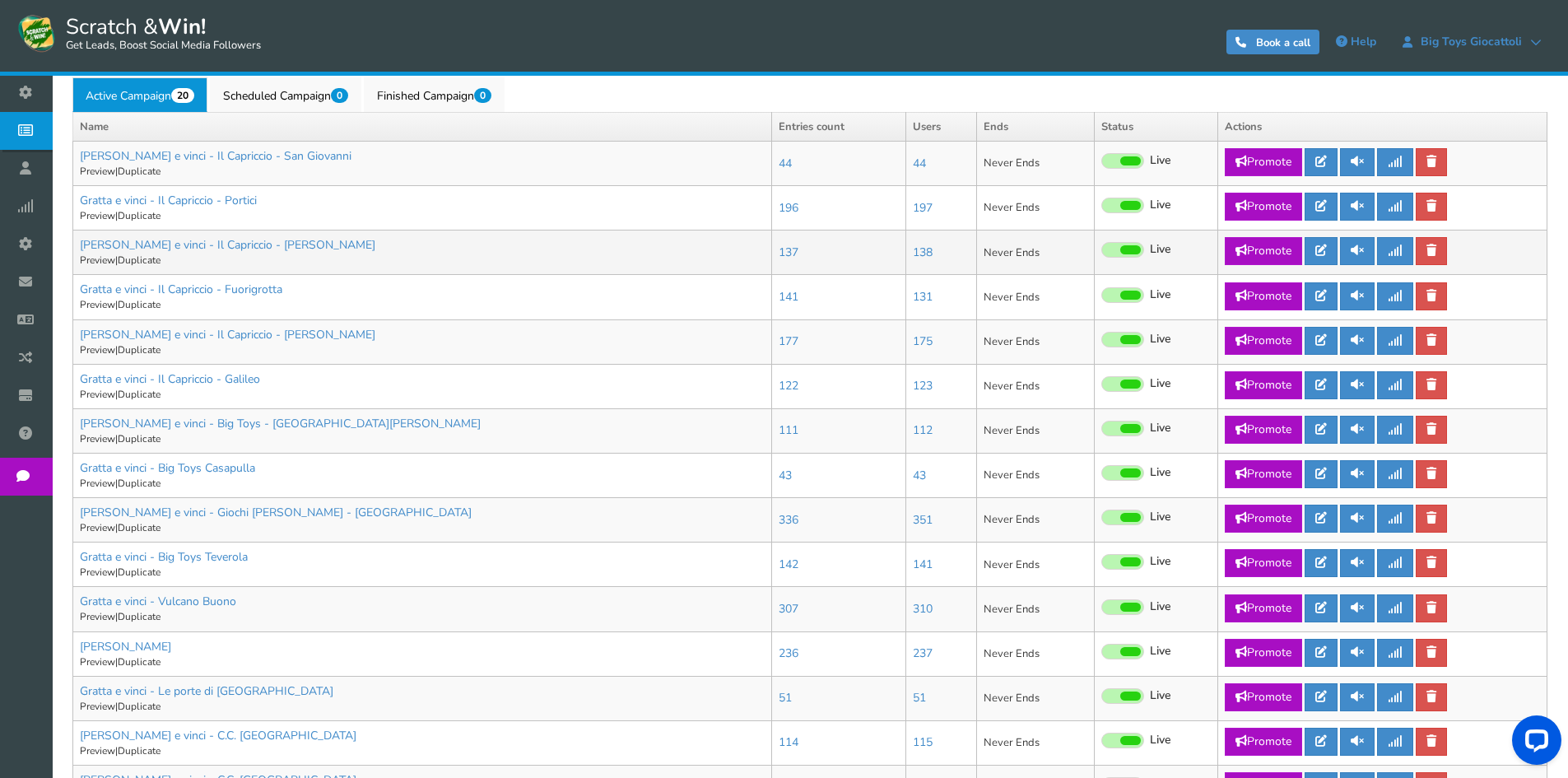
scroll to position [740, 0]
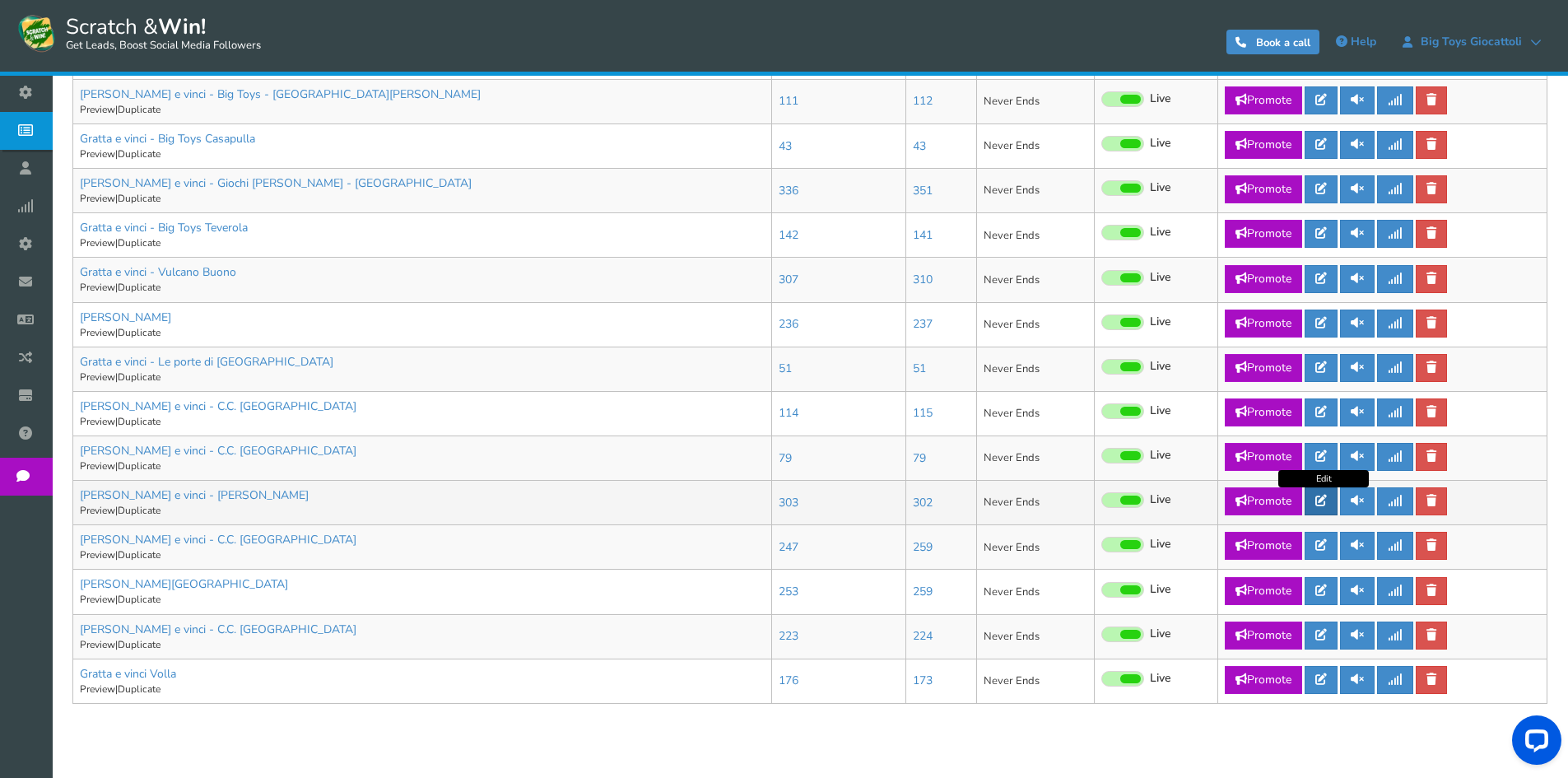
click at [1316, 503] on link at bounding box center [1321, 501] width 33 height 28
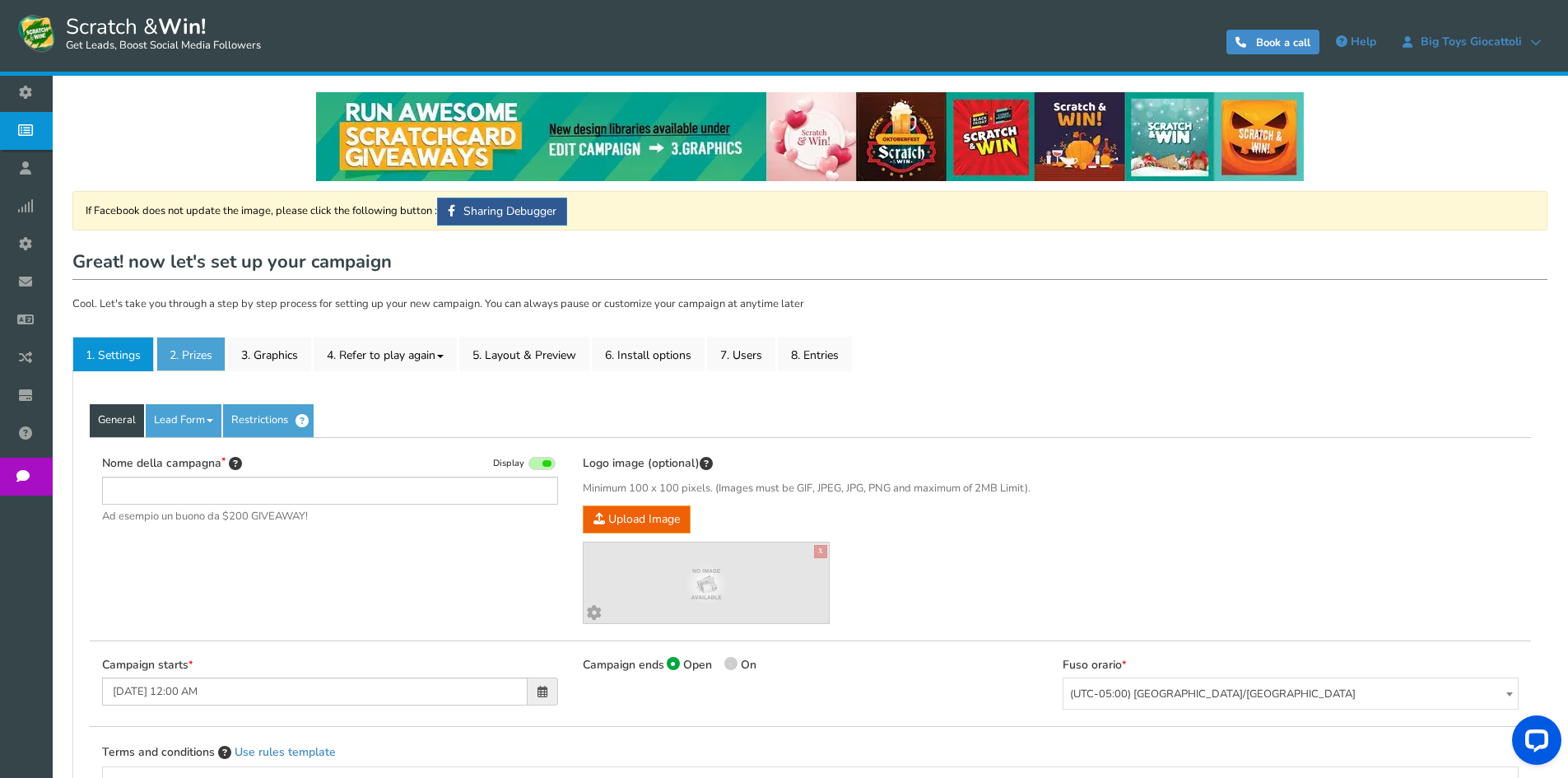
type input "[PERSON_NAME] e vinci - [PERSON_NAME]"
click at [200, 355] on link "2. Prizes" at bounding box center [190, 353] width 69 height 35
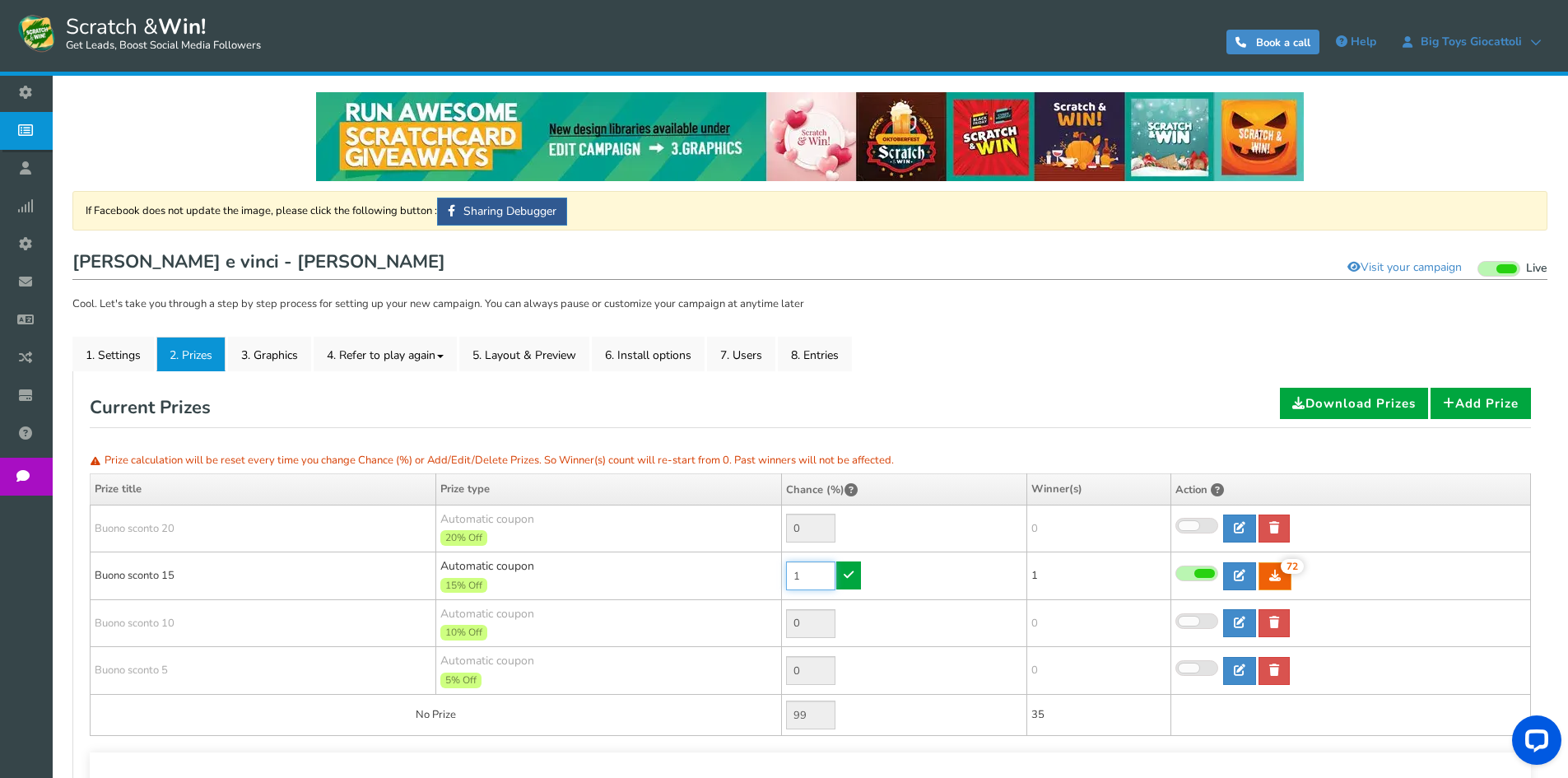
drag, startPoint x: 797, startPoint y: 568, endPoint x: 781, endPoint y: 569, distance: 16.0
click at [782, 569] on td "1" at bounding box center [905, 575] width 245 height 48
drag, startPoint x: 811, startPoint y: 575, endPoint x: 732, endPoint y: 566, distance: 79.5
click at [732, 566] on tr "[PERSON_NAME] sconto 15 Automatic coupon 15% Off Min.order value: 0 30 72 72 1" at bounding box center [810, 575] width 1441 height 48
type input "40"
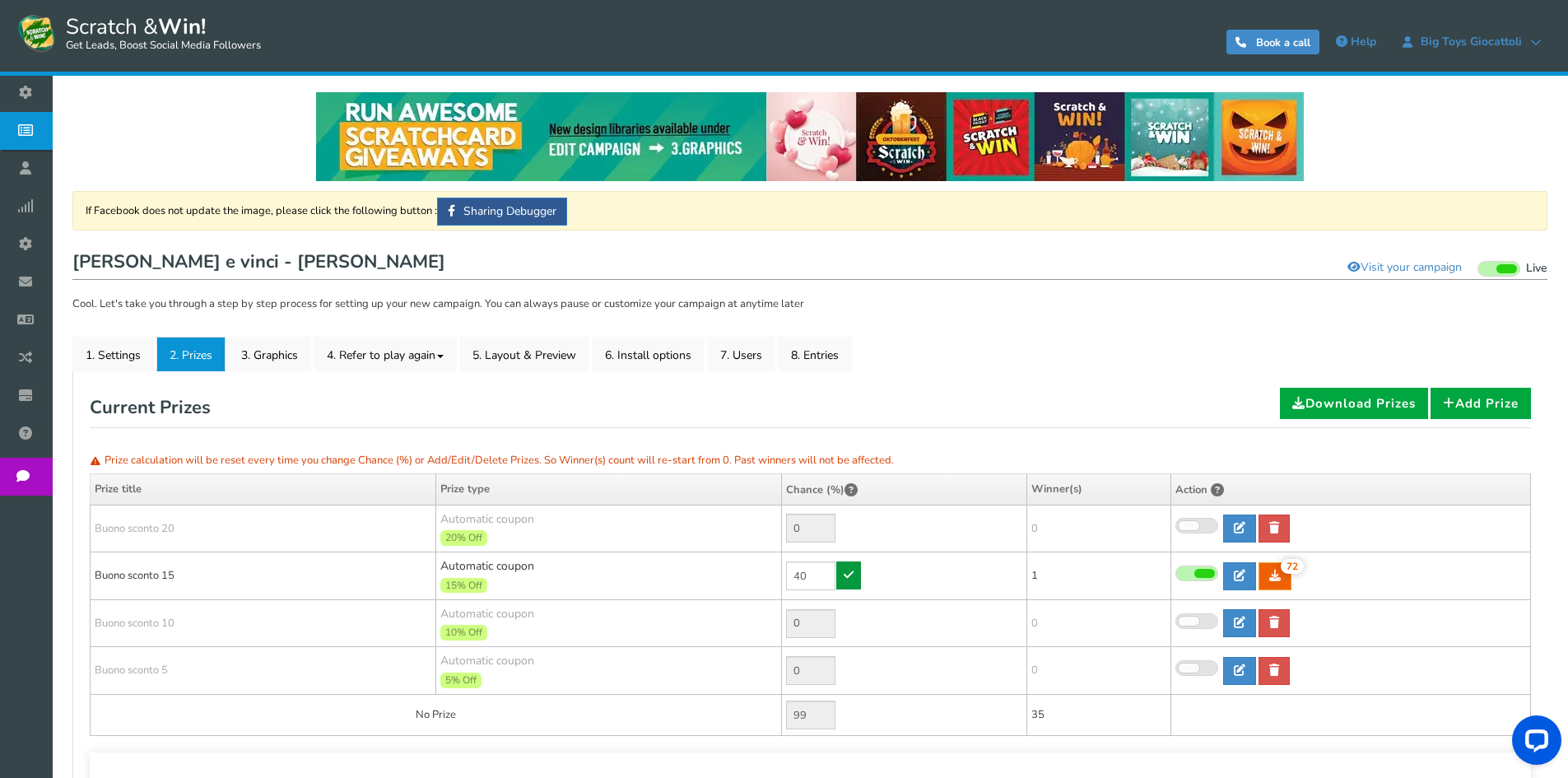
click at [850, 572] on icon at bounding box center [848, 575] width 9 height 11
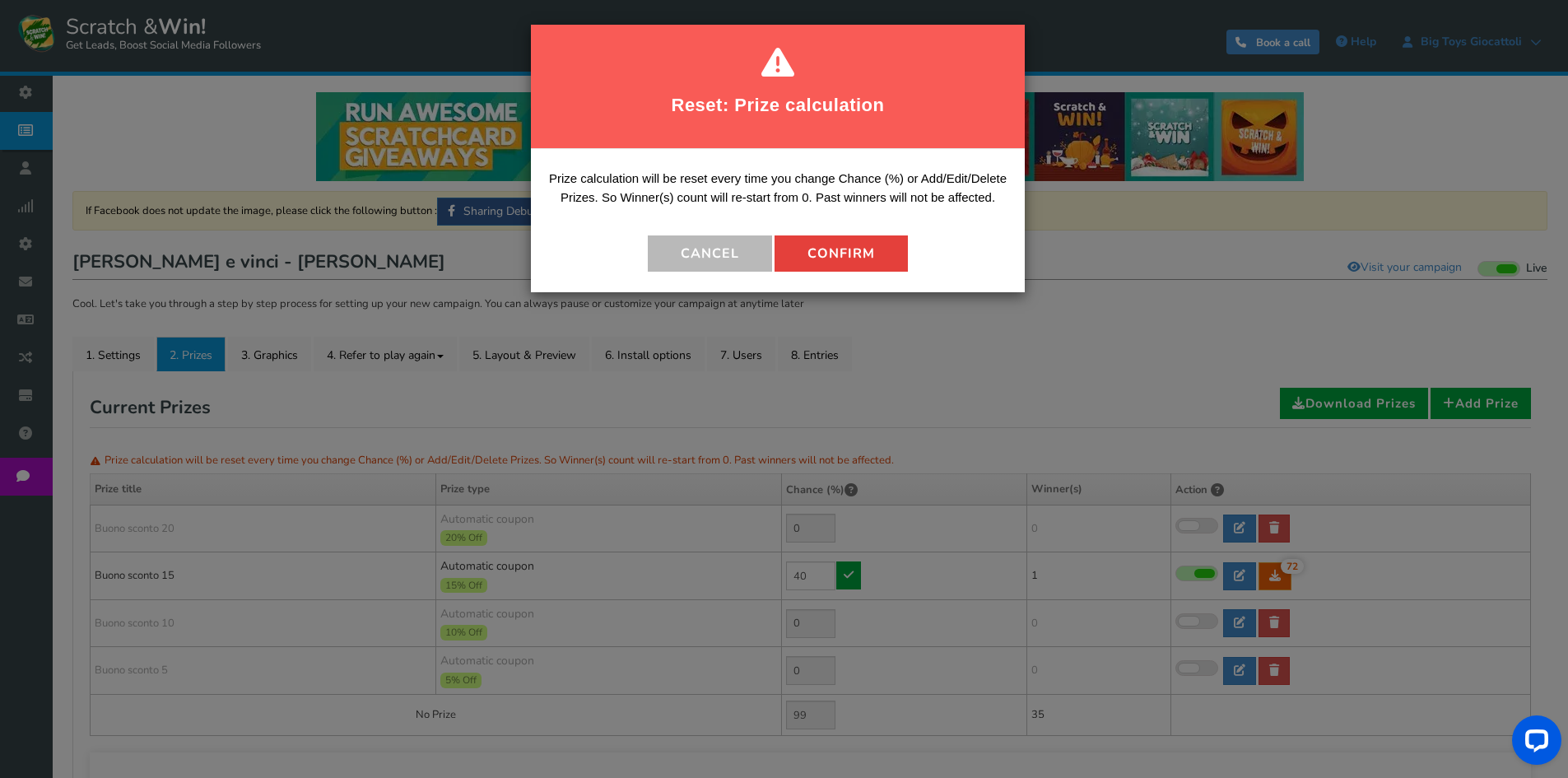
click at [834, 250] on button "Confirm" at bounding box center [841, 253] width 134 height 36
type input "60"
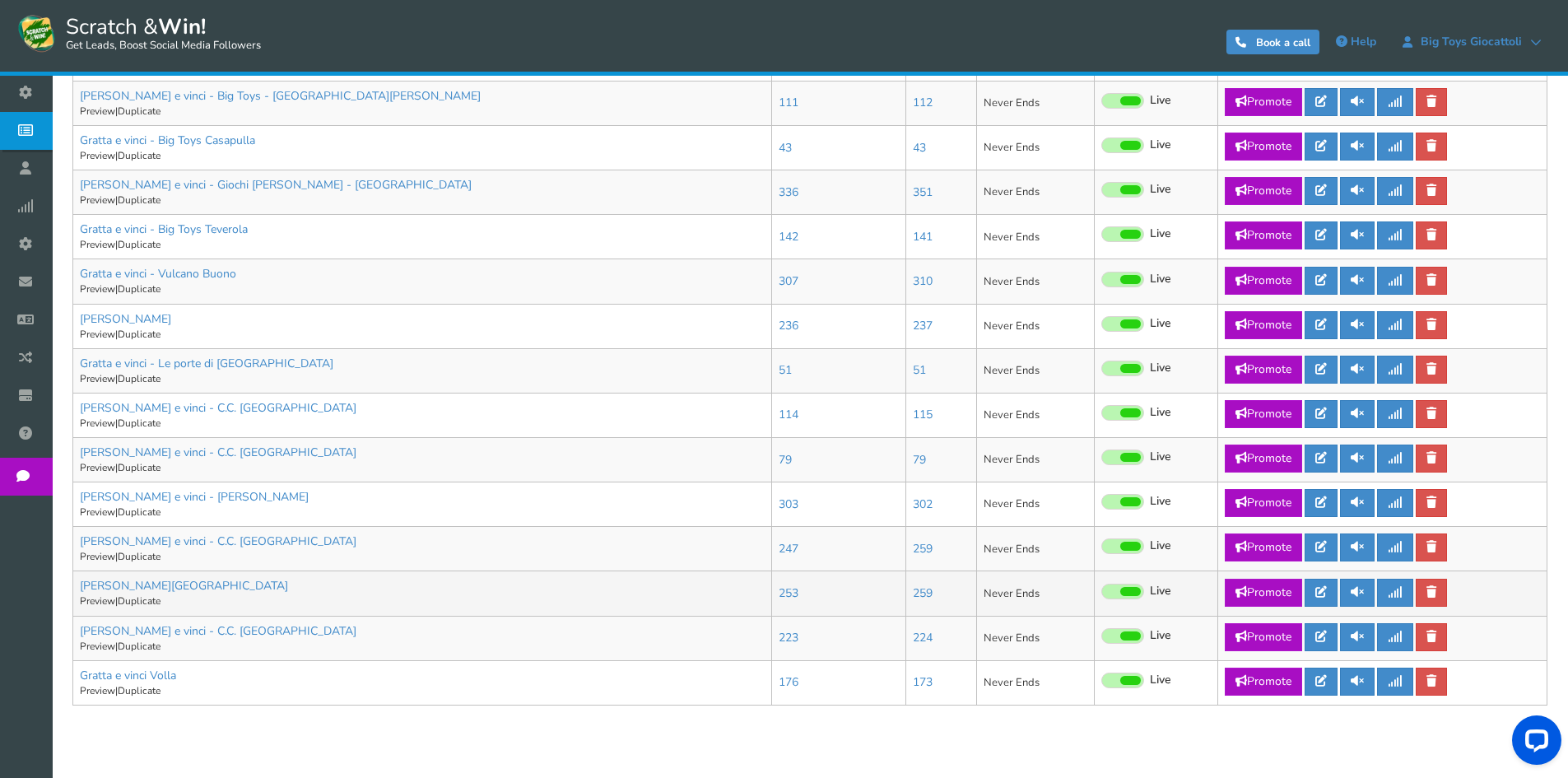
scroll to position [791, 0]
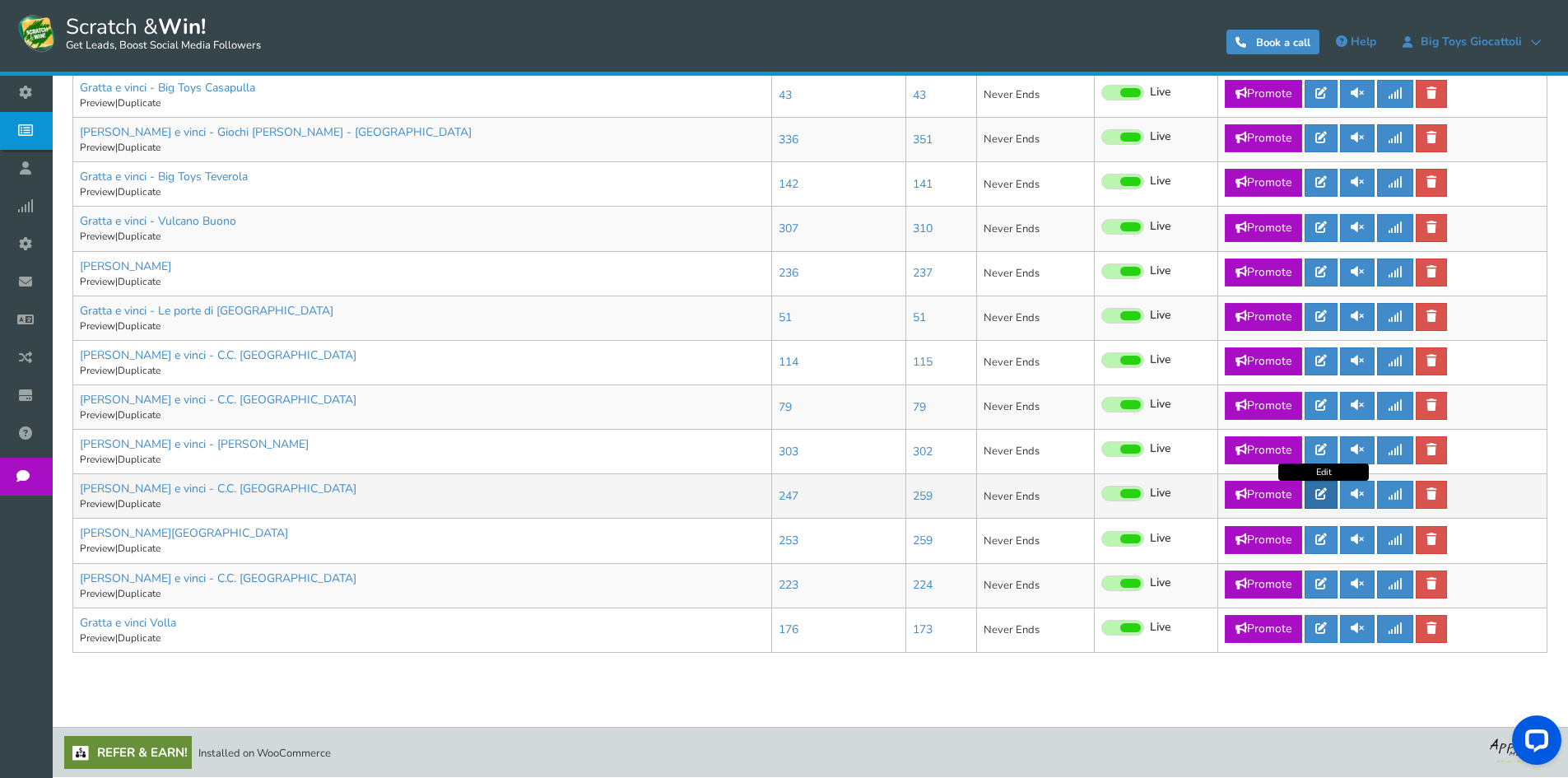
click at [1331, 497] on link at bounding box center [1321, 494] width 33 height 28
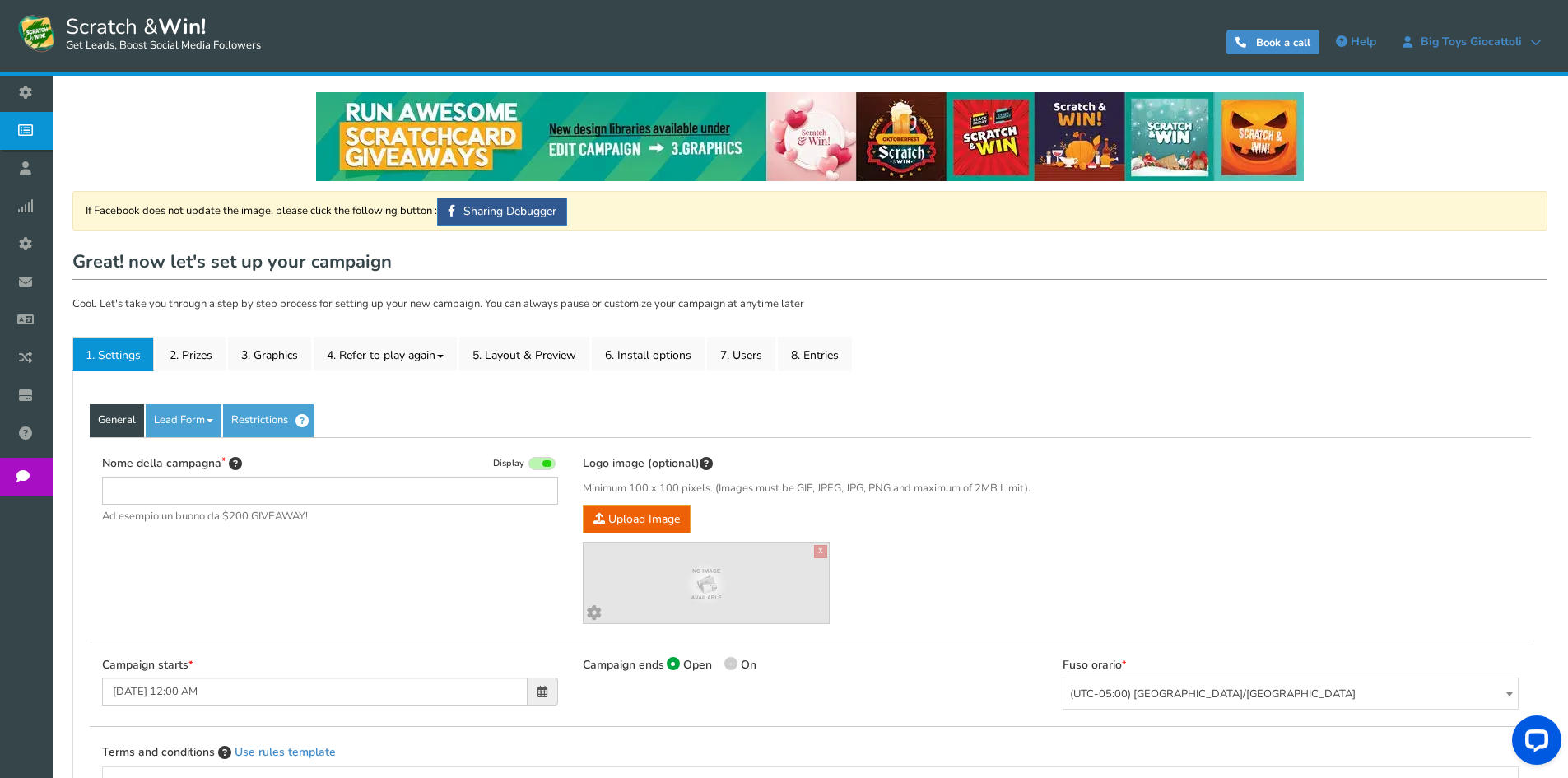
type input "[PERSON_NAME] e vinci - C.C. [GEOGRAPHIC_DATA]"
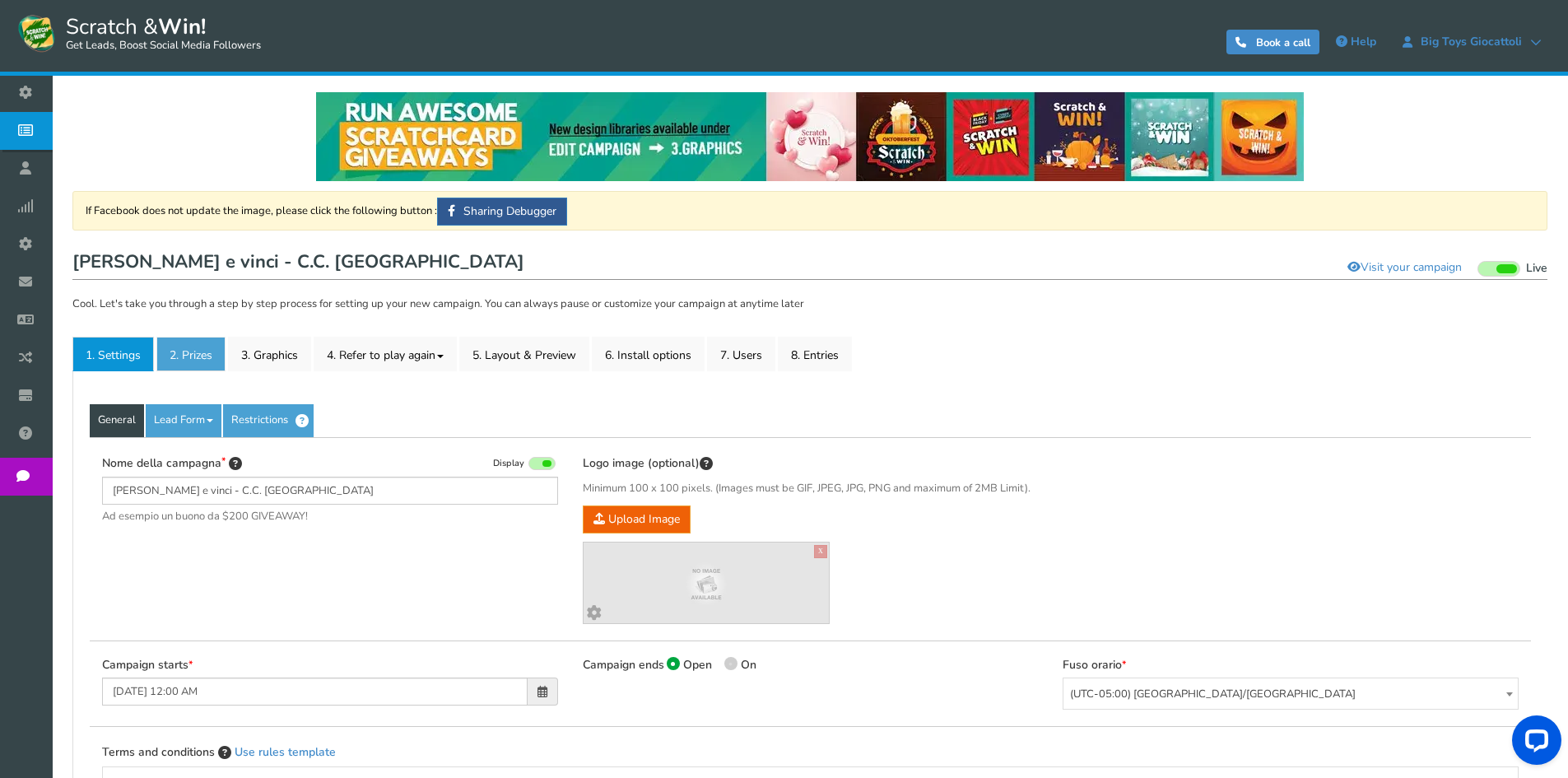
click at [214, 358] on link "2. Prizes" at bounding box center [190, 353] width 69 height 35
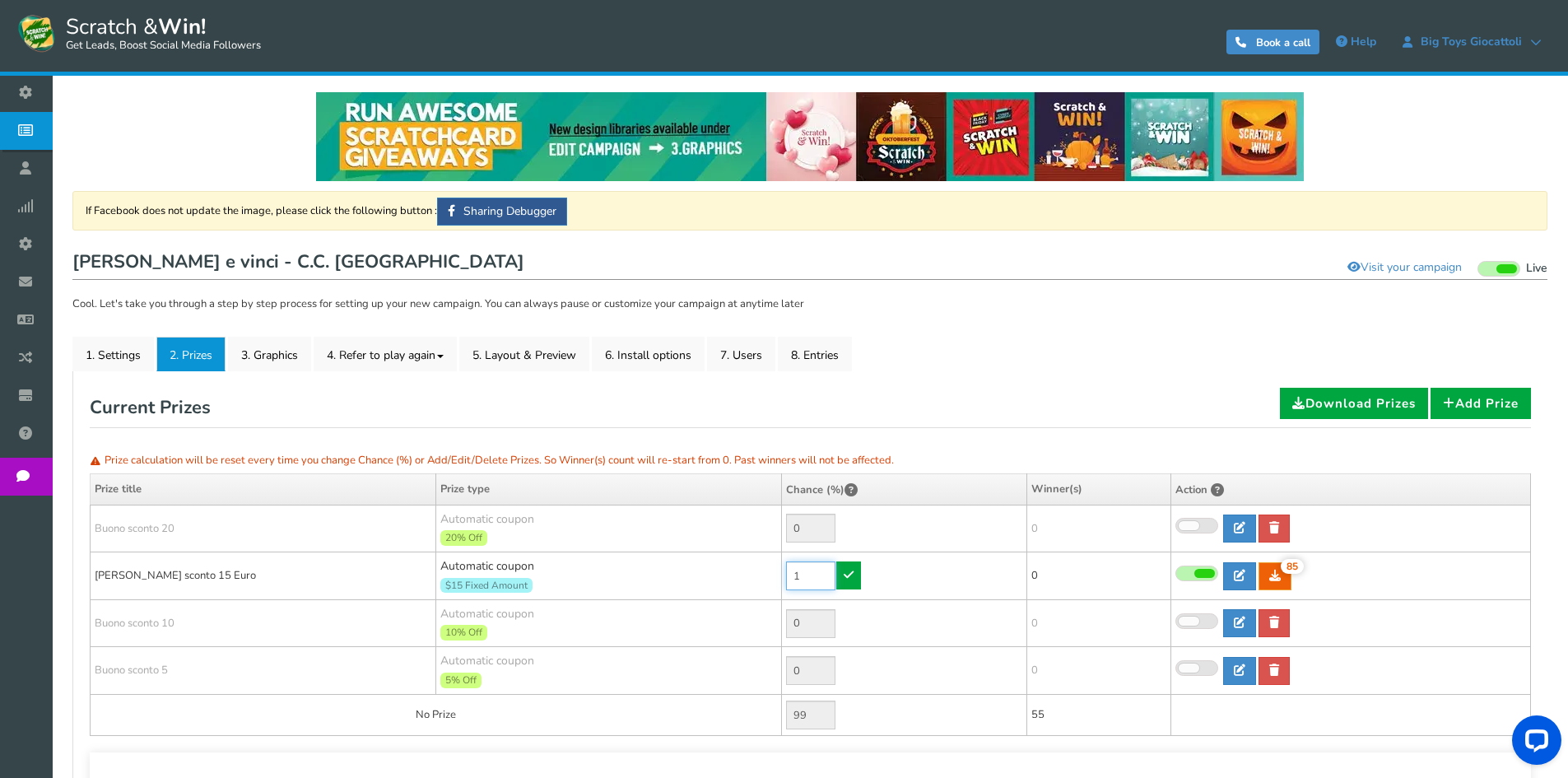
drag, startPoint x: 812, startPoint y: 575, endPoint x: 789, endPoint y: 570, distance: 23.5
click at [789, 570] on input "1" at bounding box center [810, 575] width 49 height 29
type input "0"
click at [856, 575] on link at bounding box center [849, 575] width 24 height 28
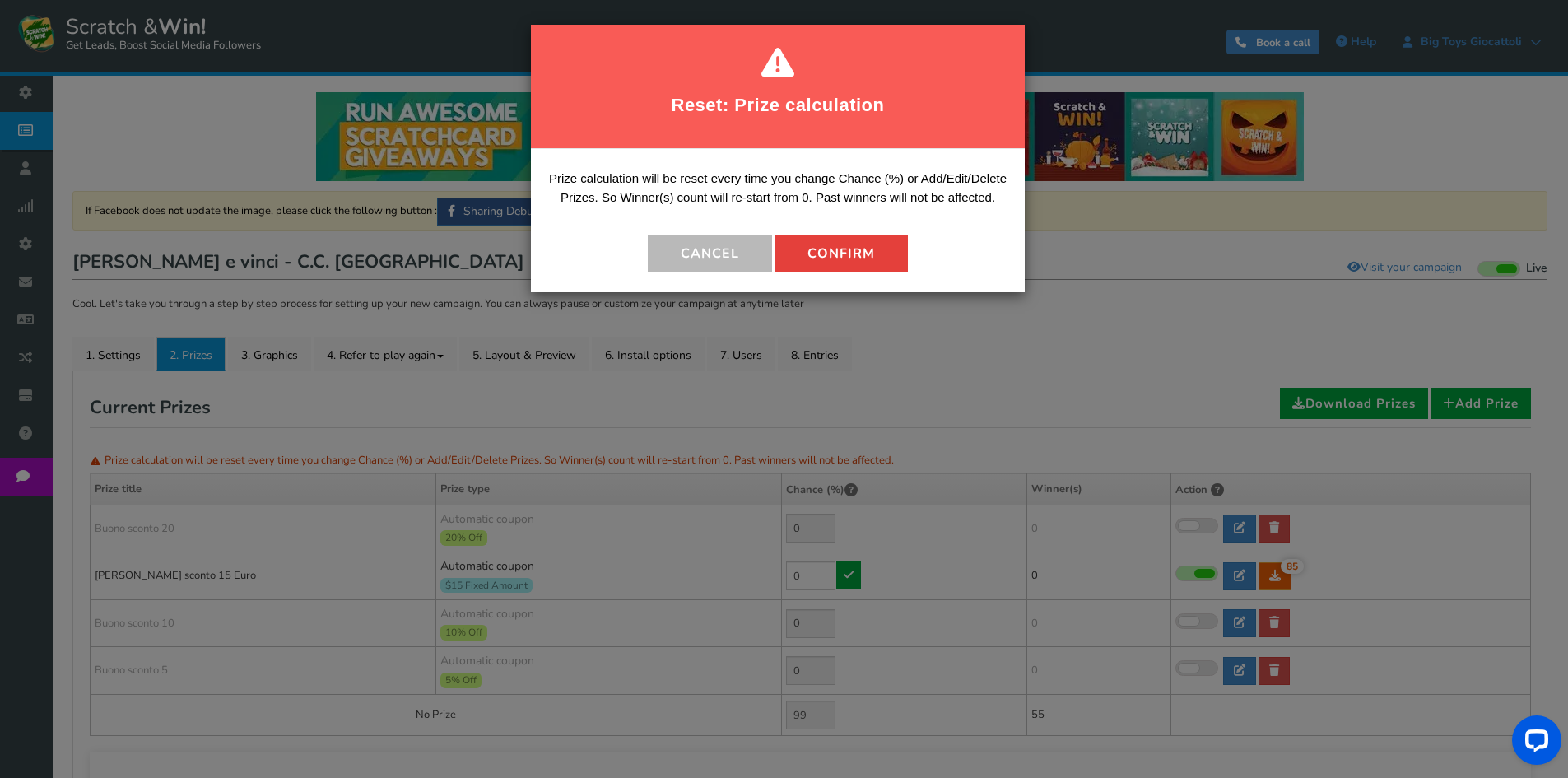
click at [848, 257] on button "Confirm" at bounding box center [841, 253] width 134 height 36
type input "100"
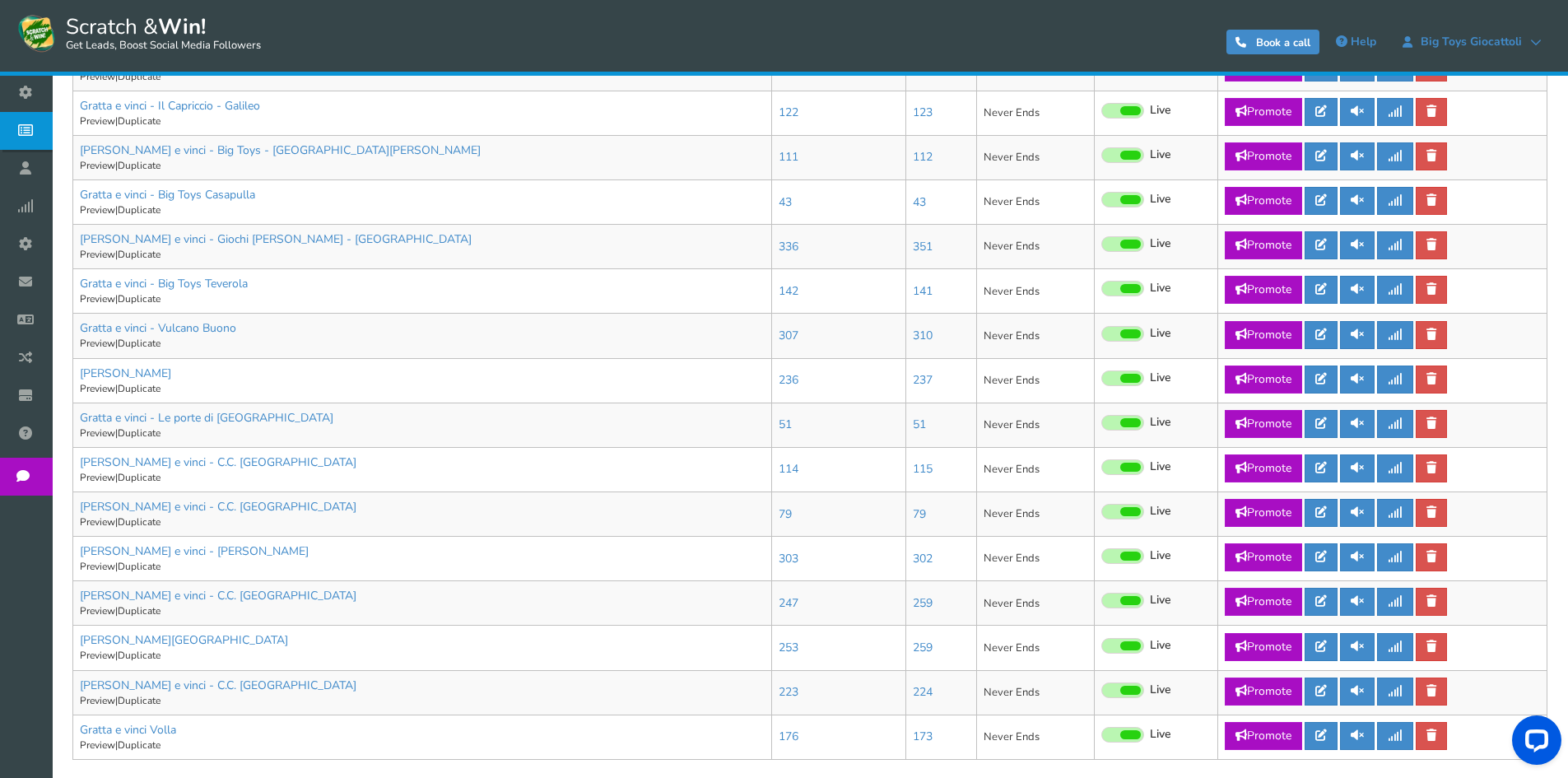
scroll to position [791, 0]
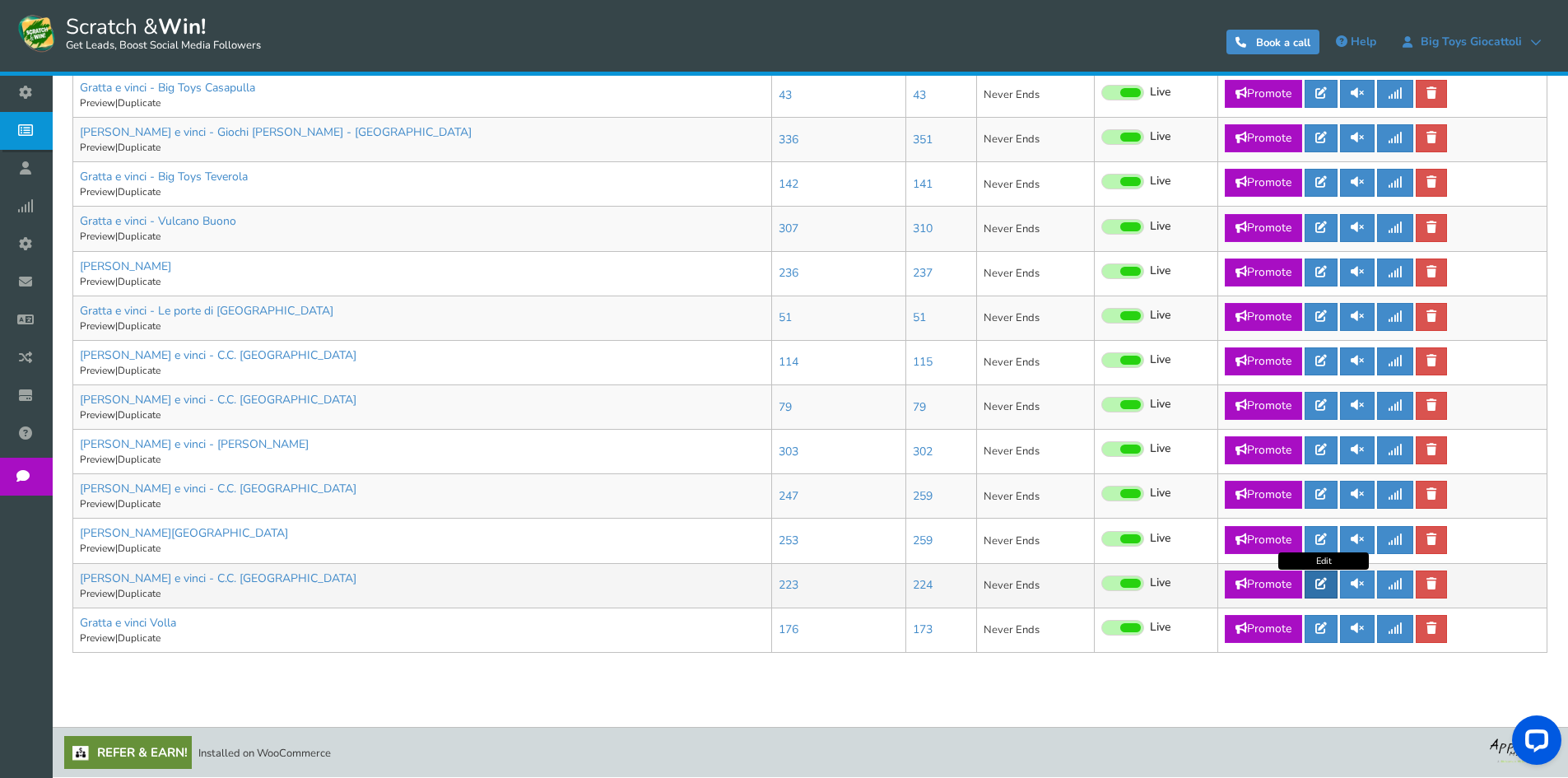
click at [1331, 589] on link at bounding box center [1321, 584] width 33 height 28
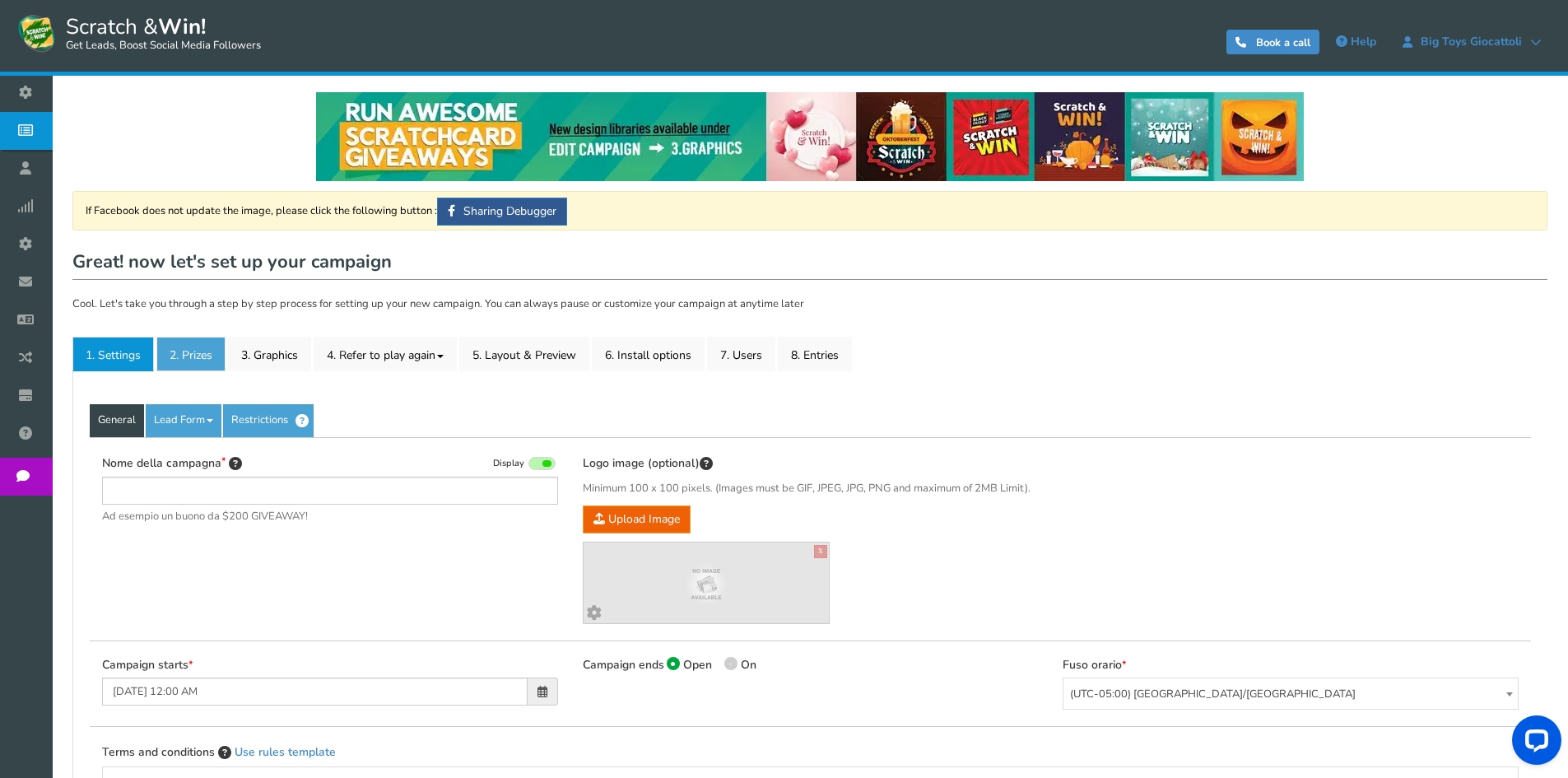
type input "[PERSON_NAME] e vinci - C.C. [GEOGRAPHIC_DATA]"
click at [177, 348] on link "2. Prizes" at bounding box center [190, 353] width 69 height 35
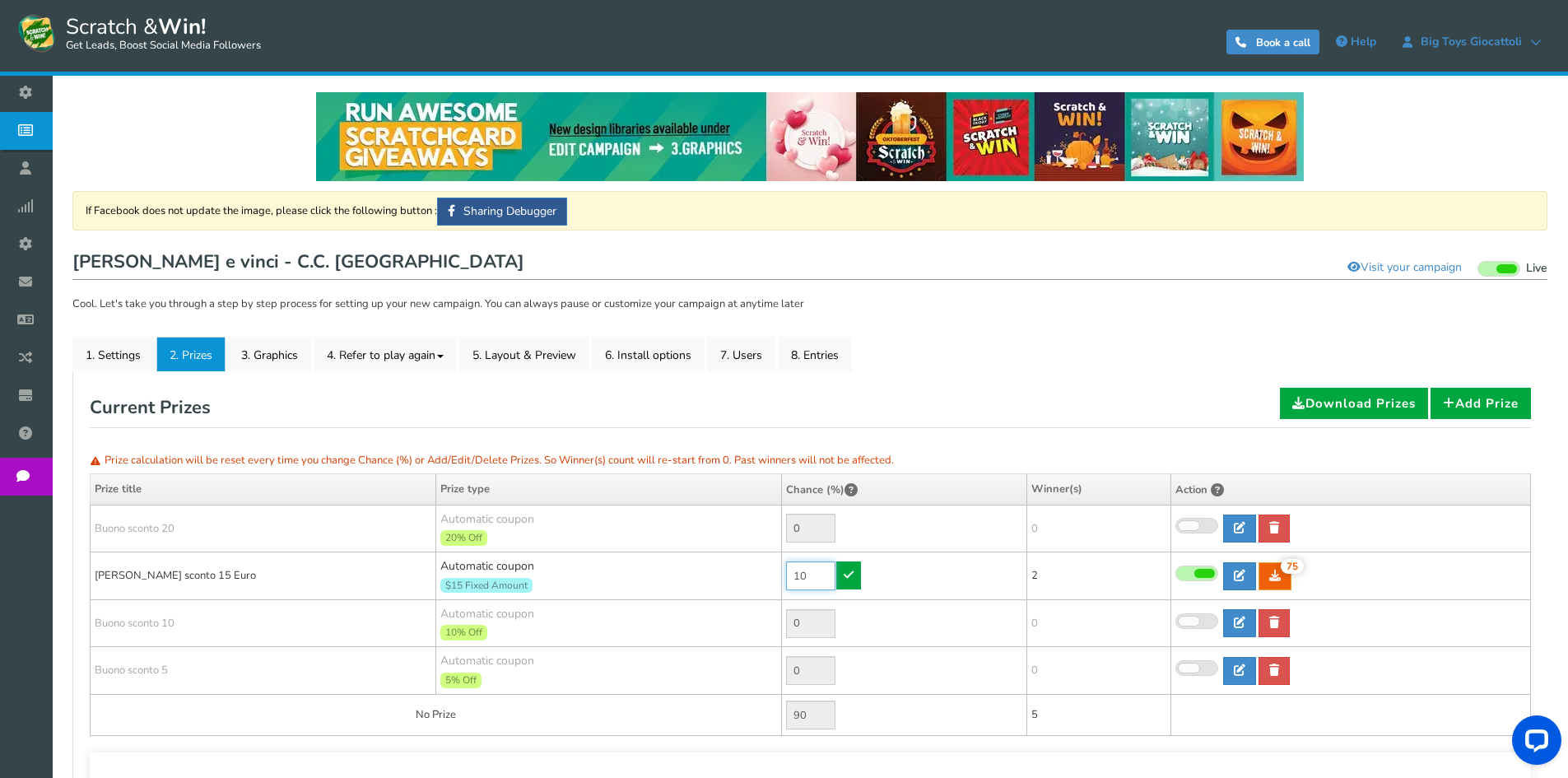
drag, startPoint x: 810, startPoint y: 578, endPoint x: 762, endPoint y: 569, distance: 48.8
click at [762, 569] on tr "[PERSON_NAME] sconto 15 Euro Automatic coupon $15 Fixed Amount Min.order value:…" at bounding box center [810, 575] width 1441 height 48
drag, startPoint x: 821, startPoint y: 575, endPoint x: 746, endPoint y: 575, distance: 75.0
click at [746, 575] on tr "[PERSON_NAME] sconto 15 Euro Automatic coupon $15 Fixed Amount Min.order value:…" at bounding box center [810, 575] width 1441 height 48
type input "60"
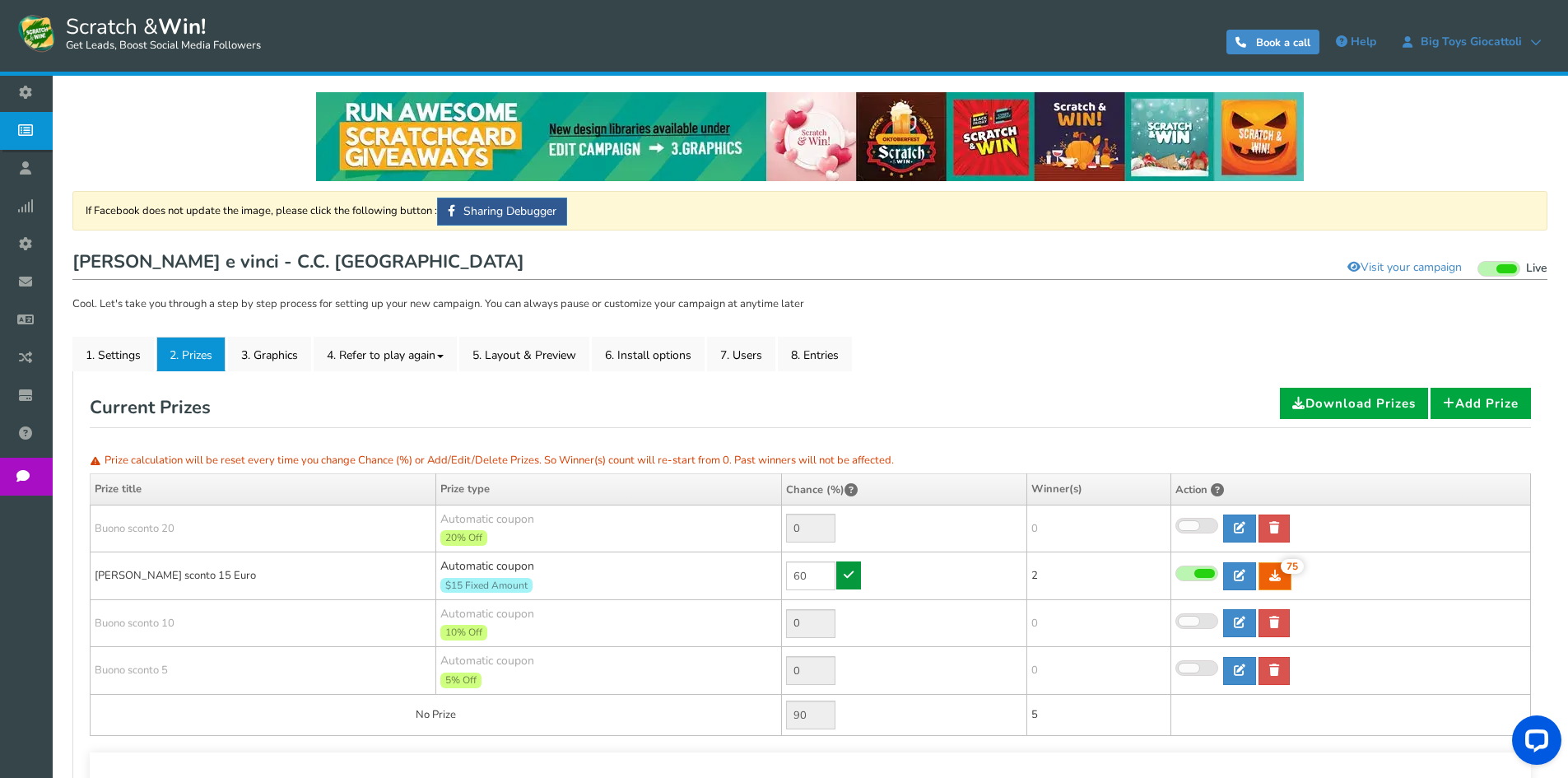
click at [843, 585] on link at bounding box center [849, 575] width 24 height 28
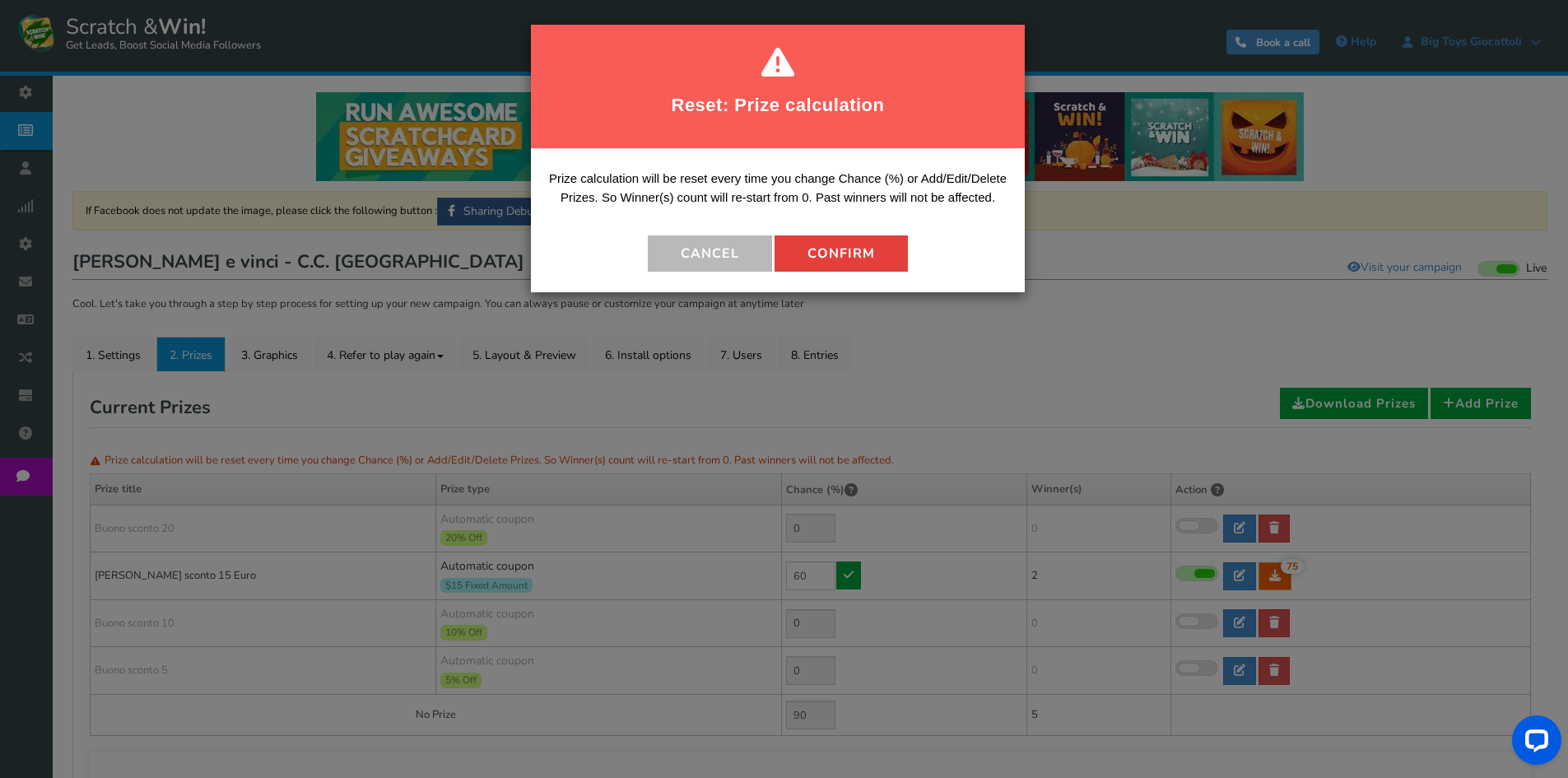
click at [861, 259] on button "Confirm" at bounding box center [841, 253] width 134 height 36
type input "40"
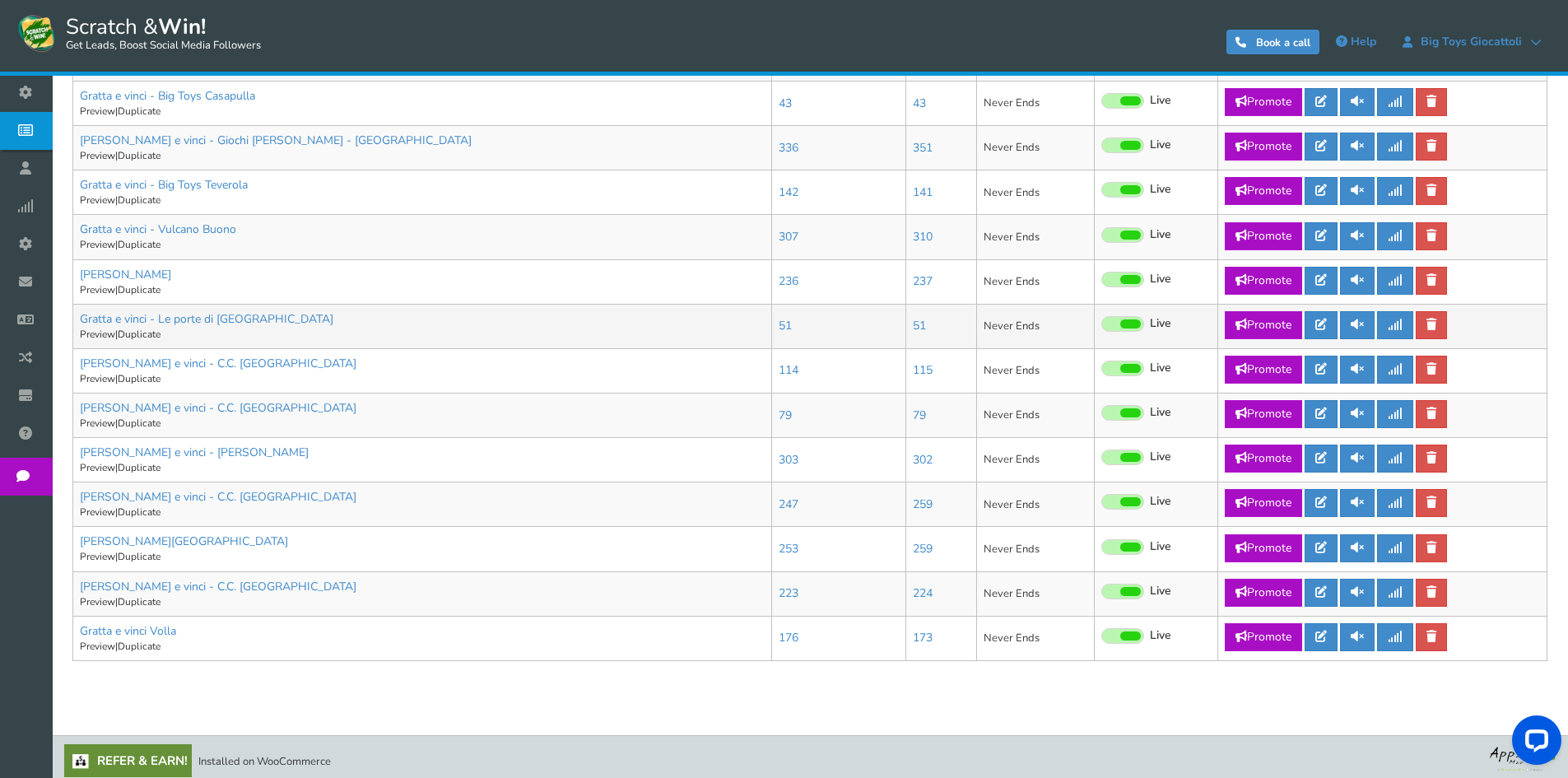
scroll to position [791, 0]
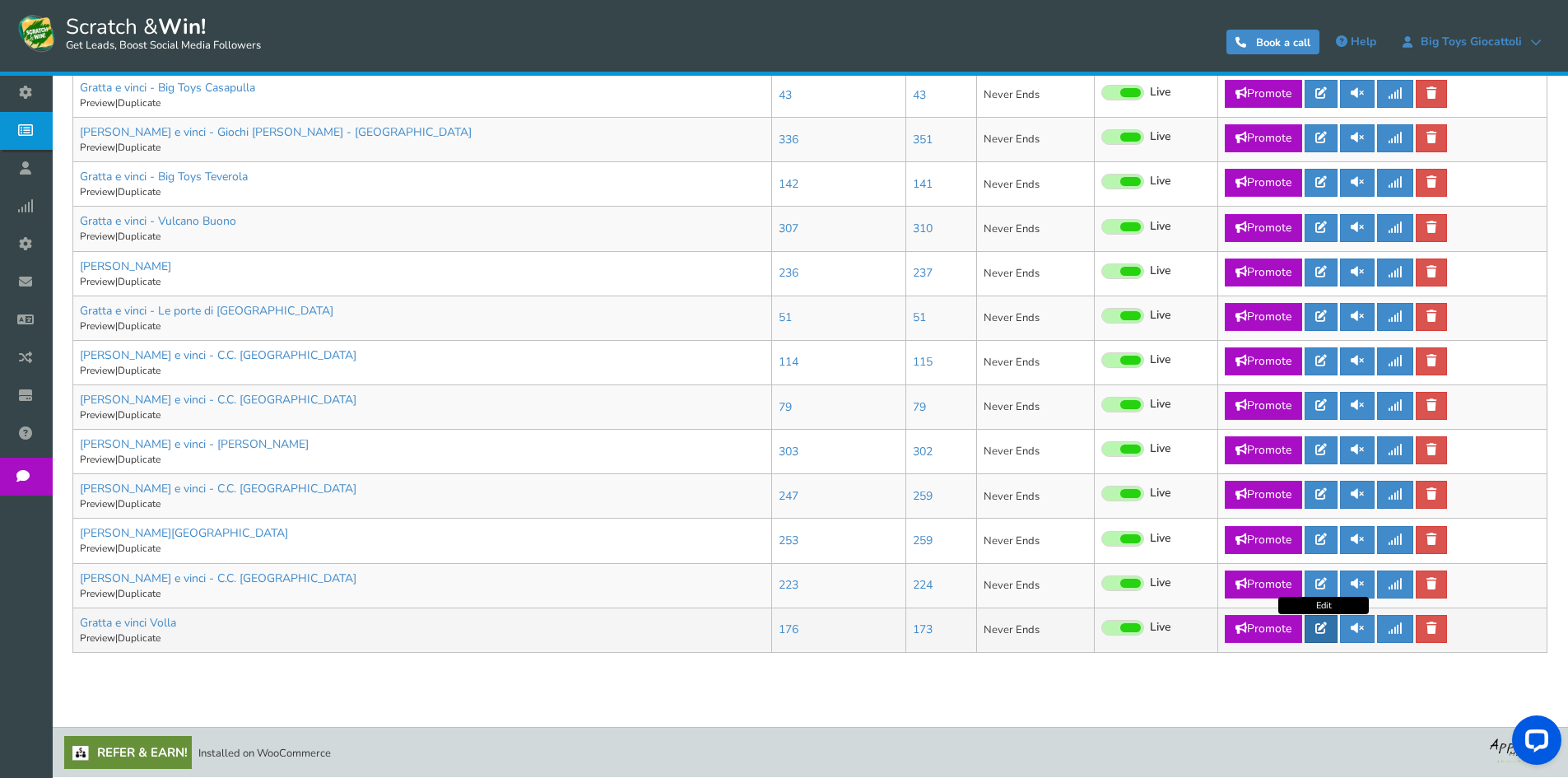
click at [1322, 628] on icon at bounding box center [1321, 627] width 11 height 11
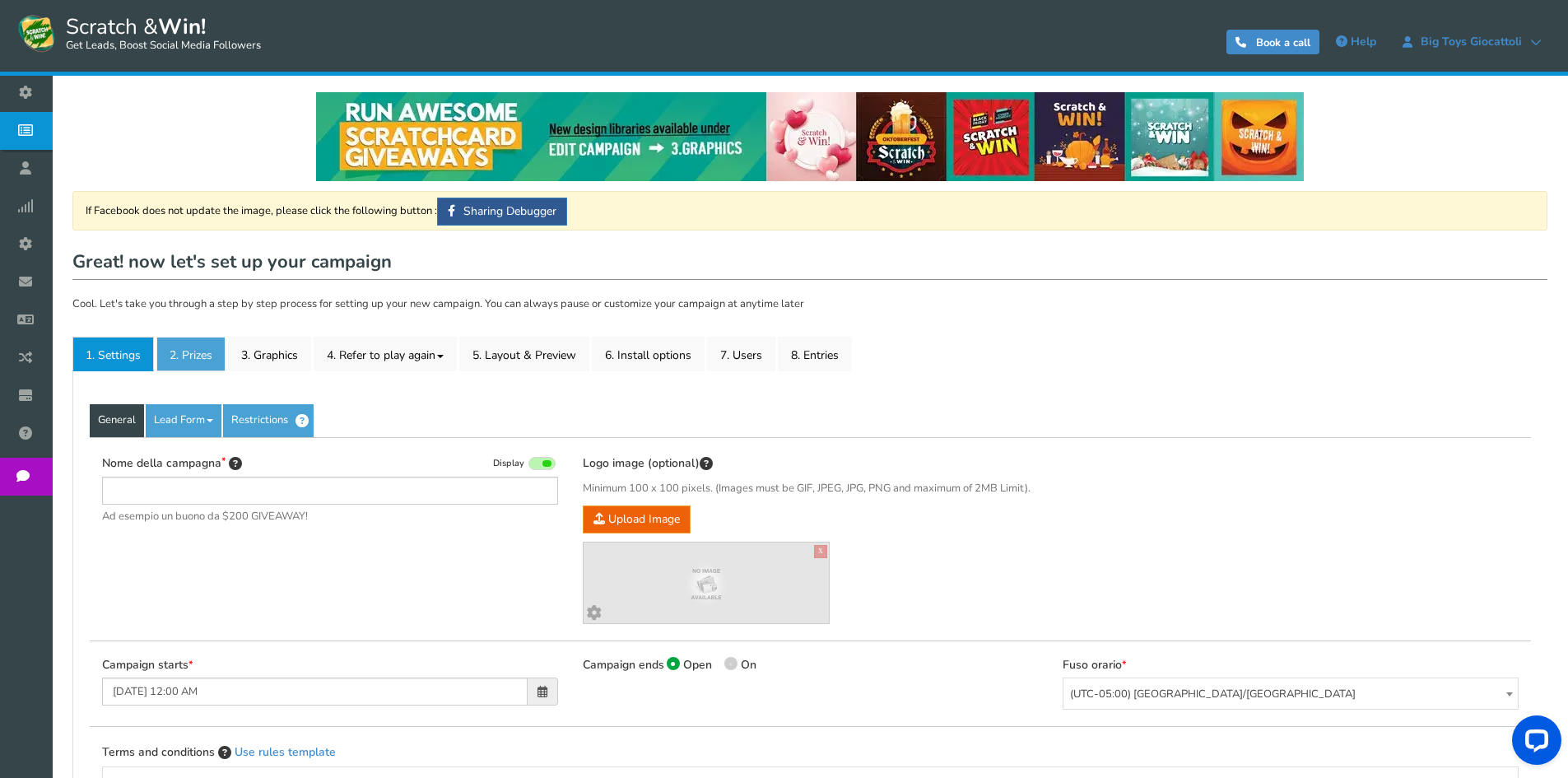
type input "Gratta e vinci Volla"
click at [184, 357] on link "2. Prizes" at bounding box center [190, 353] width 69 height 35
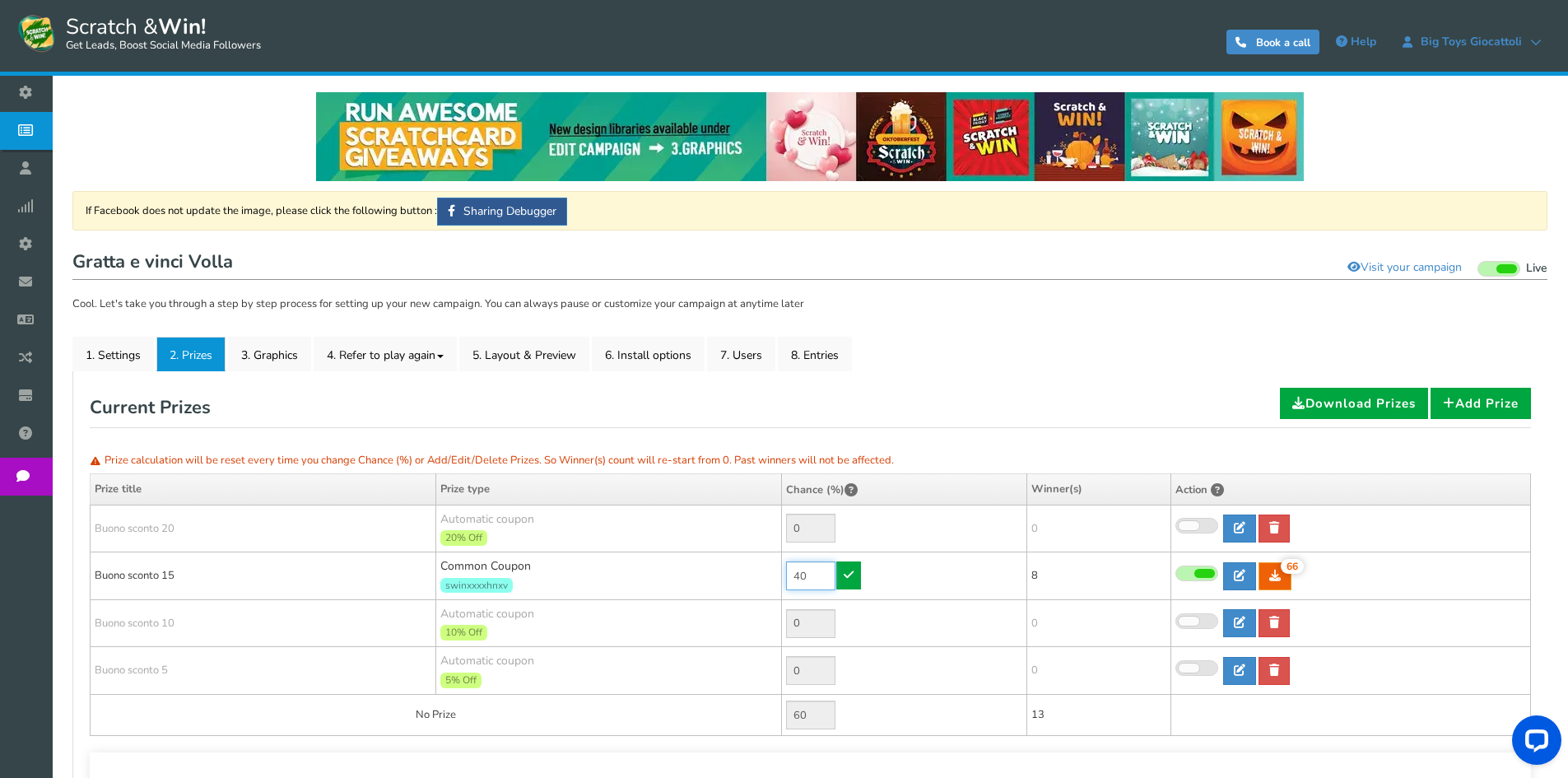
drag, startPoint x: 821, startPoint y: 577, endPoint x: 673, endPoint y: 560, distance: 149.0
click at [680, 561] on tr "[PERSON_NAME] sconto 15 Common Coupon swinxxxxhnxv 40 66 66 8 [GEOGRAPHIC_DATA]…" at bounding box center [810, 575] width 1441 height 48
type input "80"
click at [840, 580] on link at bounding box center [849, 575] width 24 height 28
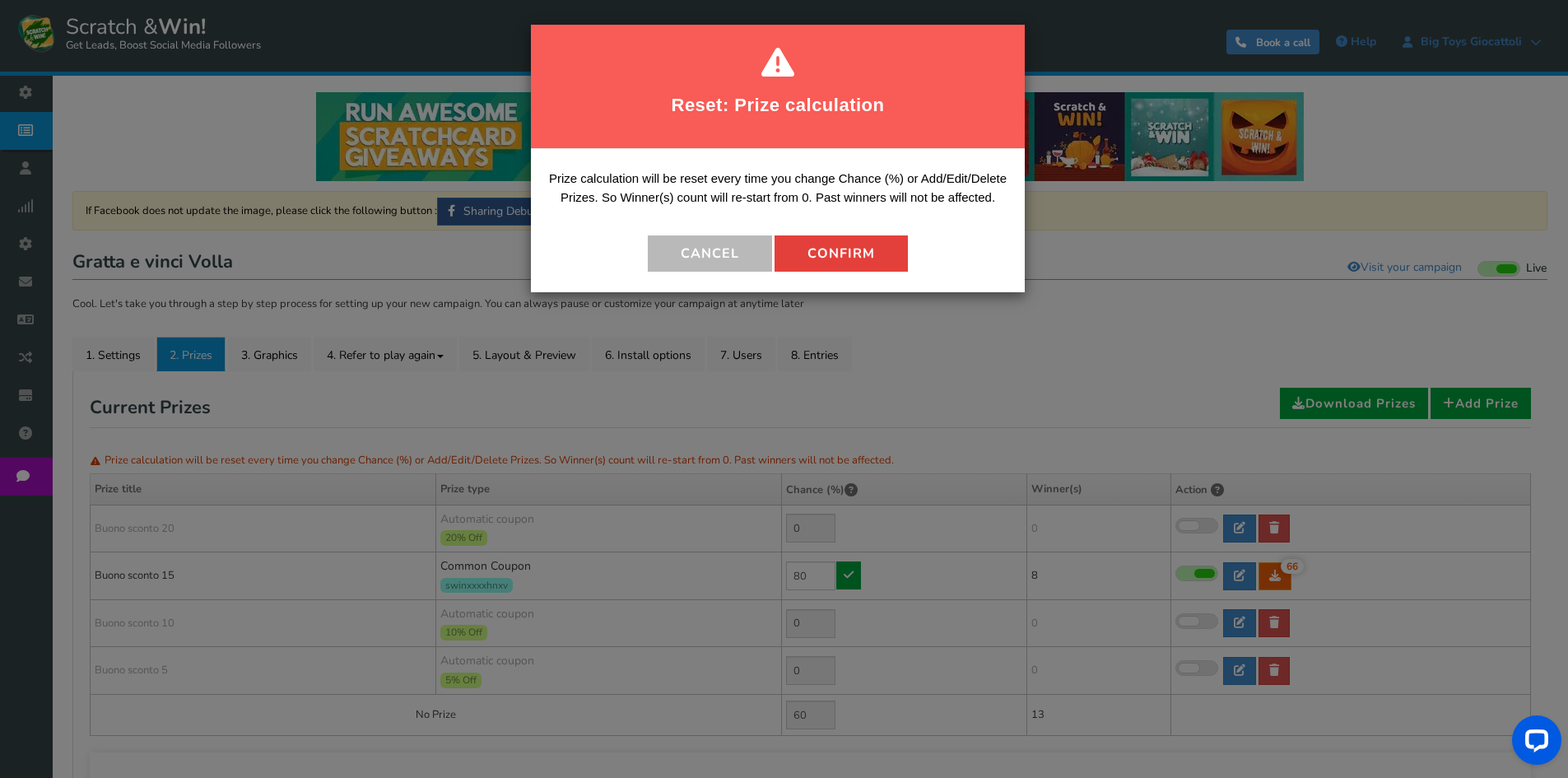
click at [828, 260] on button "Confirm" at bounding box center [841, 253] width 134 height 36
type input "20"
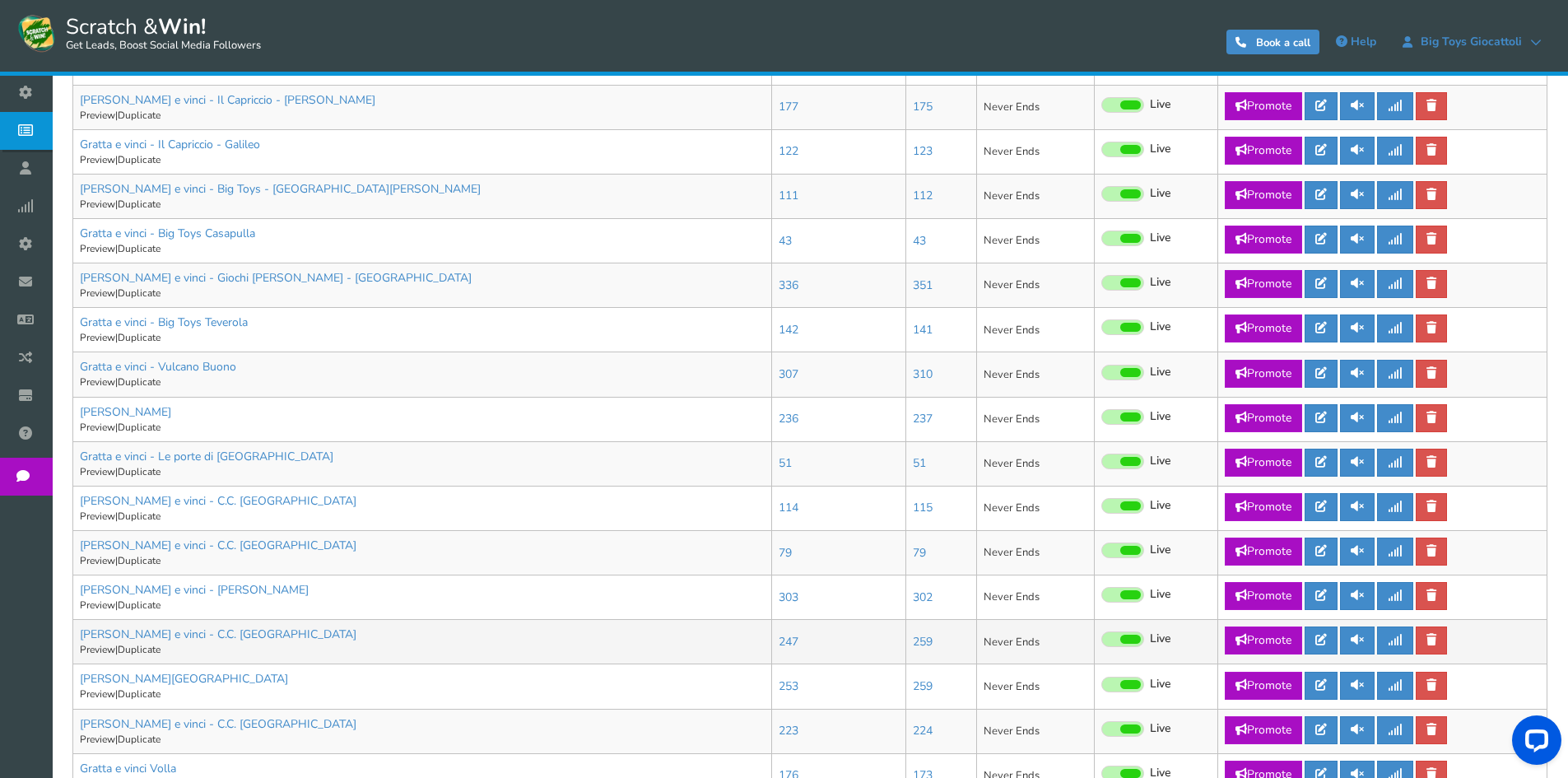
scroll to position [791, 0]
